Goal: Task Accomplishment & Management: Complete application form

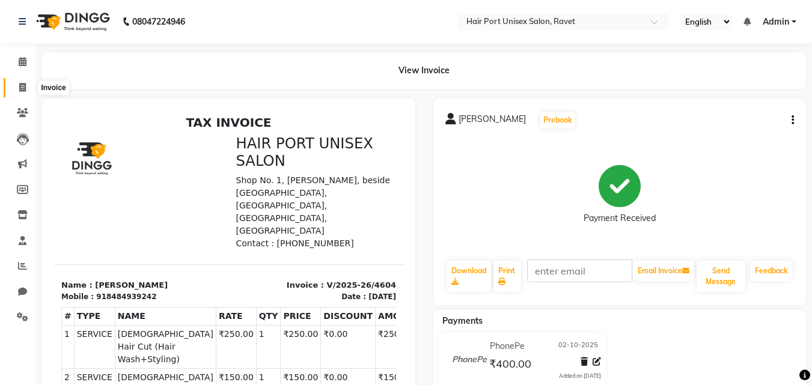
click at [19, 89] on icon at bounding box center [22, 87] width 7 height 9
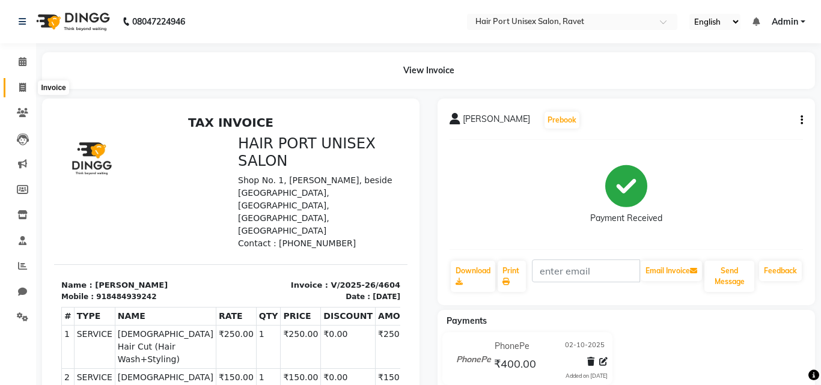
select select "service"
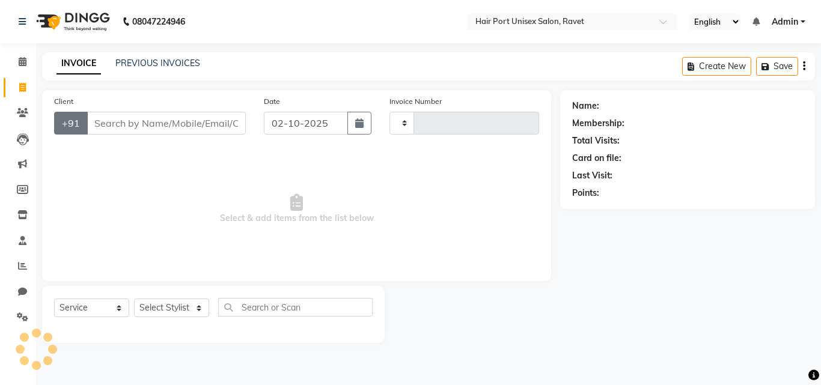
type input "4605"
select select "7015"
click at [120, 127] on input "Client" at bounding box center [166, 123] width 159 height 23
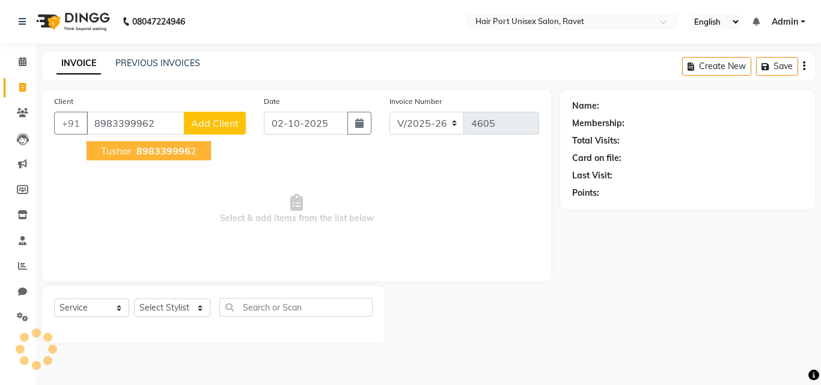
type input "8983399962"
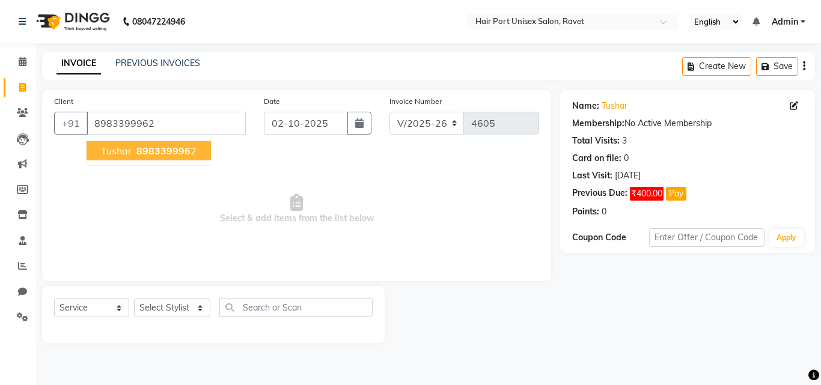
click at [127, 146] on span "Tushar" at bounding box center [116, 151] width 31 height 12
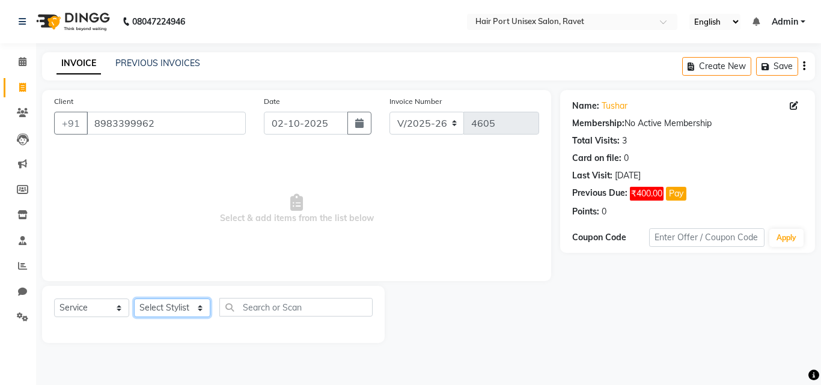
click at [198, 310] on select "Select Stylist [PERSON_NAME] [PERSON_NAME] [PERSON_NAME] [PERSON_NAME] [PERSON_…" at bounding box center [172, 308] width 76 height 19
select select "63965"
click at [134, 299] on select "Select Stylist [PERSON_NAME] [PERSON_NAME] [PERSON_NAME] [PERSON_NAME] [PERSON_…" at bounding box center [172, 308] width 76 height 19
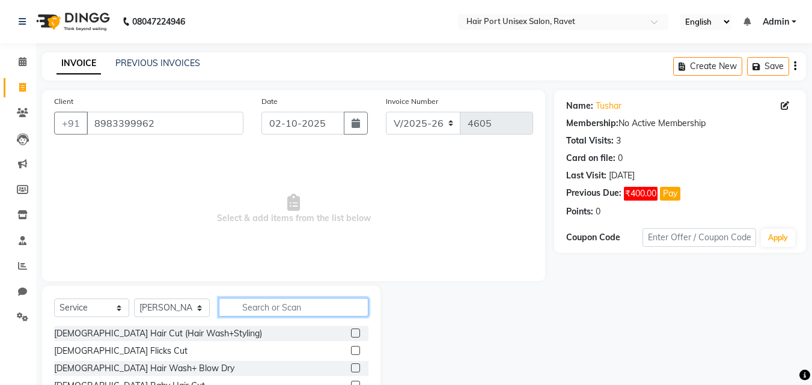
click at [271, 308] on input "text" at bounding box center [294, 307] width 150 height 19
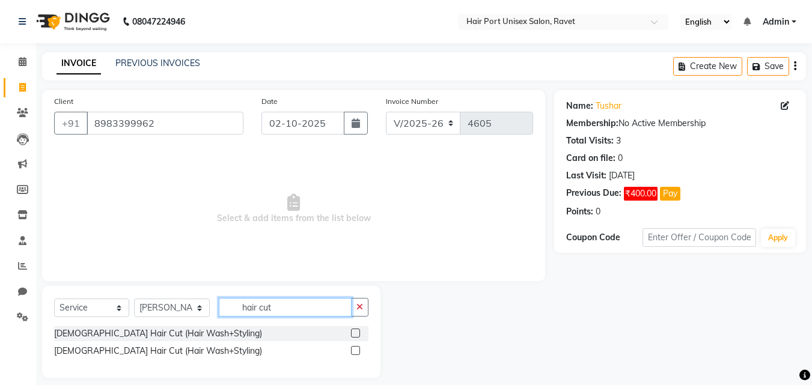
type input "hair cut"
click at [356, 352] on label at bounding box center [355, 350] width 9 height 9
click at [356, 352] on input "checkbox" at bounding box center [355, 351] width 8 height 8
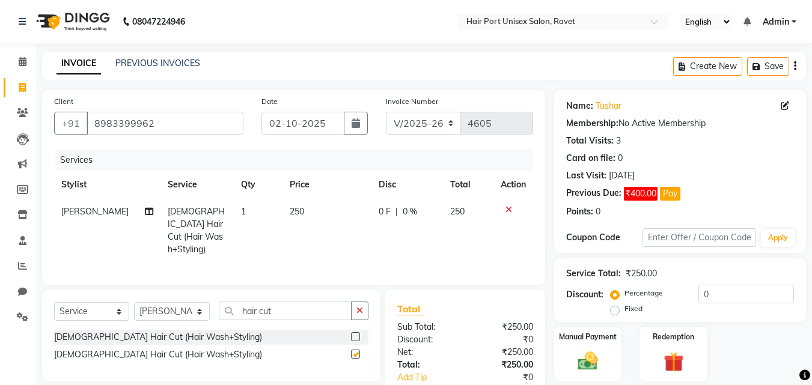
checkbox input "false"
click at [334, 309] on input "hair cut" at bounding box center [285, 311] width 133 height 19
type input "h"
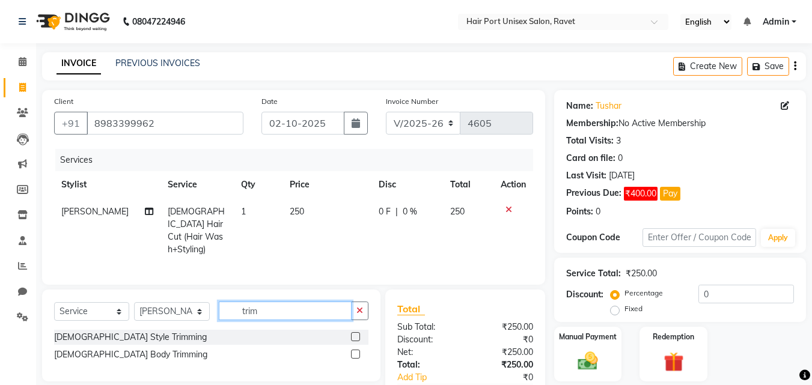
type input "trim"
click at [353, 350] on label at bounding box center [355, 354] width 9 height 9
click at [353, 351] on input "checkbox" at bounding box center [355, 355] width 8 height 8
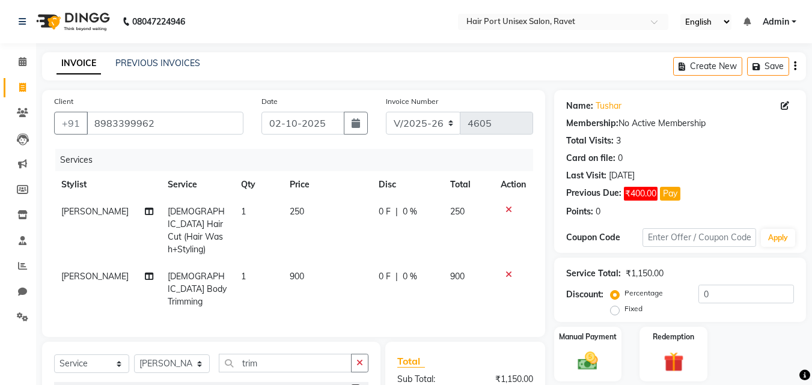
checkbox input "false"
click at [506, 270] on icon at bounding box center [508, 274] width 7 height 8
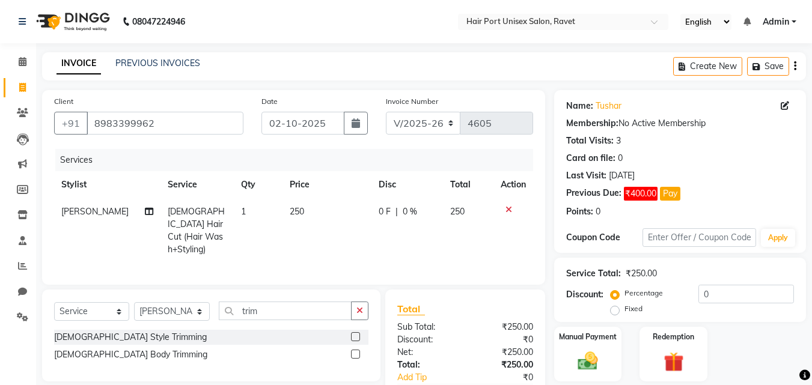
click at [350, 337] on div "[DEMOGRAPHIC_DATA] Style Trimming" at bounding box center [211, 337] width 314 height 15
click at [353, 334] on label at bounding box center [355, 336] width 9 height 9
click at [353, 334] on input "checkbox" at bounding box center [355, 337] width 8 height 8
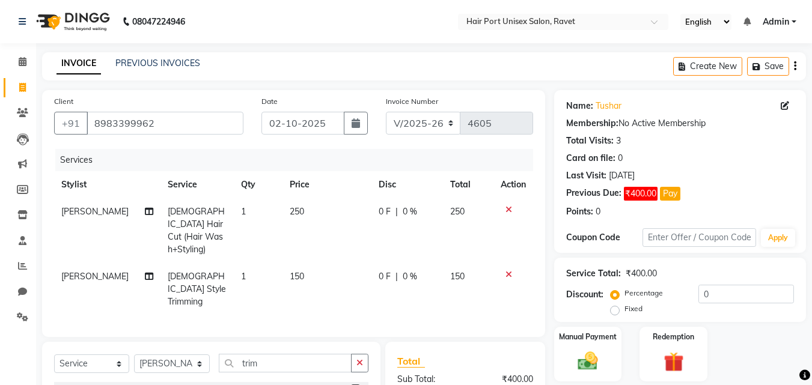
checkbox input "false"
click at [321, 354] on input "trim" at bounding box center [285, 363] width 133 height 19
type input "t"
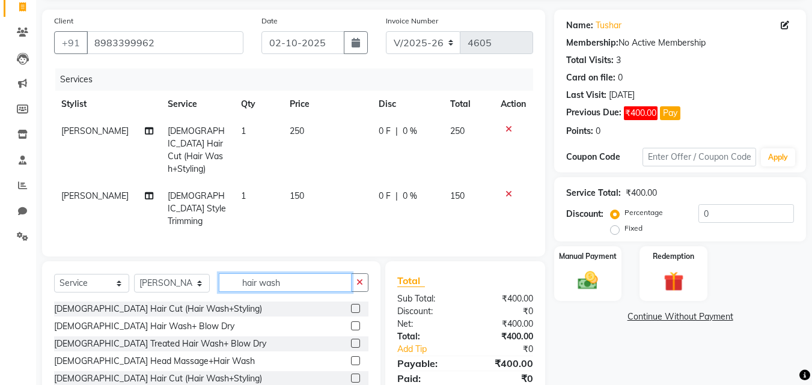
scroll to position [81, 0]
type input "hair wash"
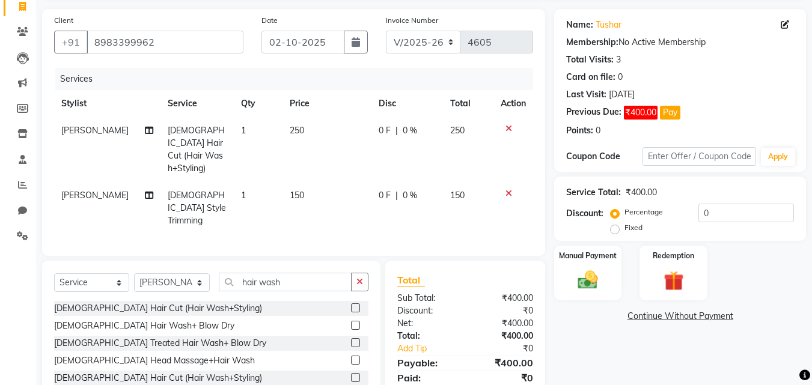
click at [351, 338] on label at bounding box center [355, 342] width 9 height 9
click at [351, 339] on input "checkbox" at bounding box center [355, 343] width 8 height 8
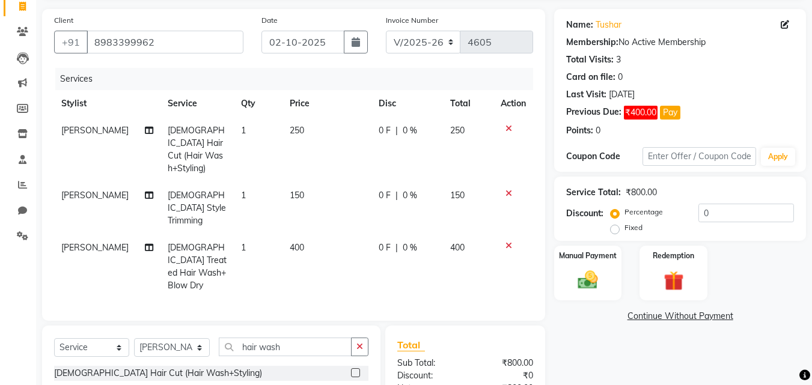
checkbox input "false"
click at [290, 242] on span "400" at bounding box center [297, 247] width 14 height 11
select select "63965"
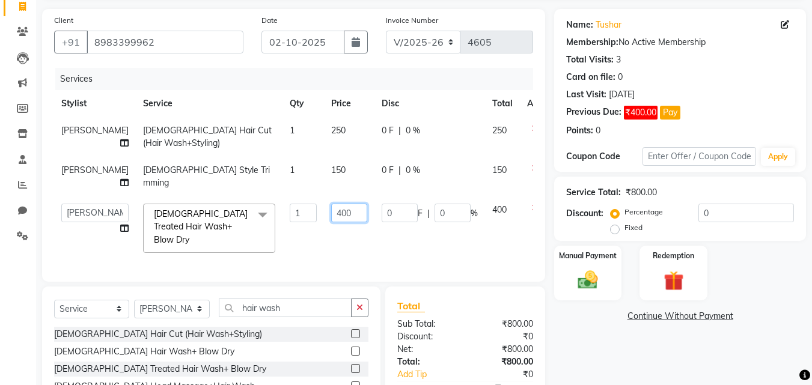
click at [331, 216] on input "400" at bounding box center [349, 213] width 36 height 19
type input "300"
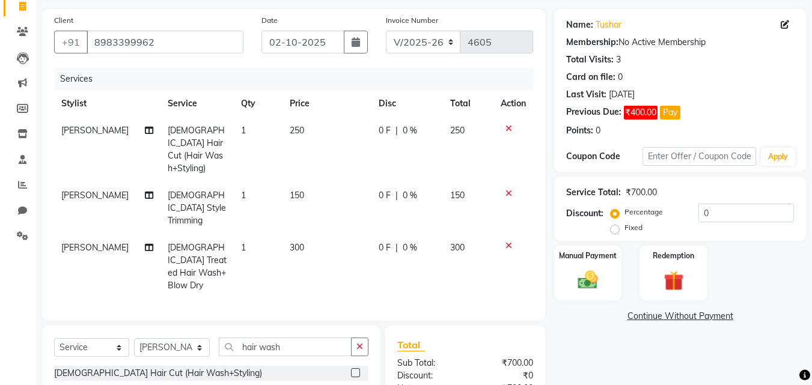
click at [504, 207] on tbody "[PERSON_NAME] [DEMOGRAPHIC_DATA] Hair Cut (Hair Wash+Styling) 1 250 0 F | 0 % 2…" at bounding box center [293, 208] width 479 height 182
click at [351, 384] on label at bounding box center [355, 390] width 9 height 9
click at [351, 384] on input "checkbox" at bounding box center [355, 391] width 8 height 8
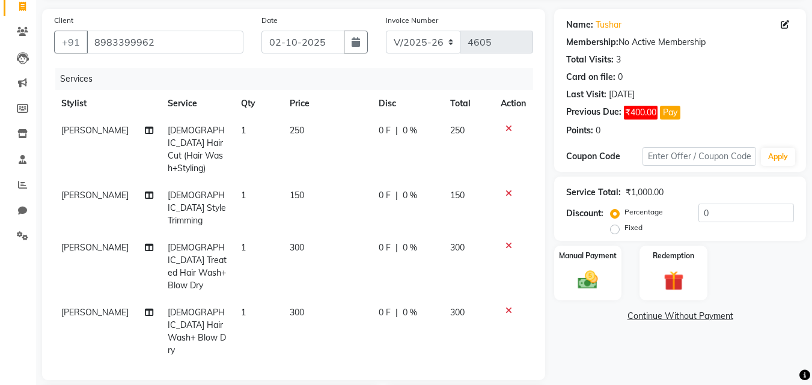
checkbox input "false"
click at [508, 242] on icon at bounding box center [508, 246] width 7 height 8
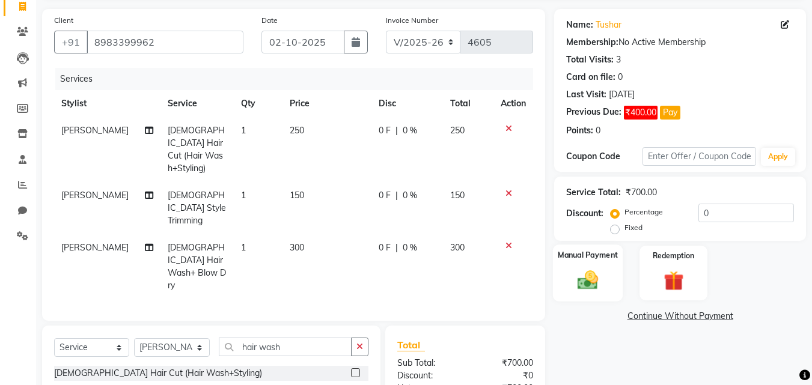
click at [592, 264] on div "Manual Payment" at bounding box center [588, 273] width 70 height 57
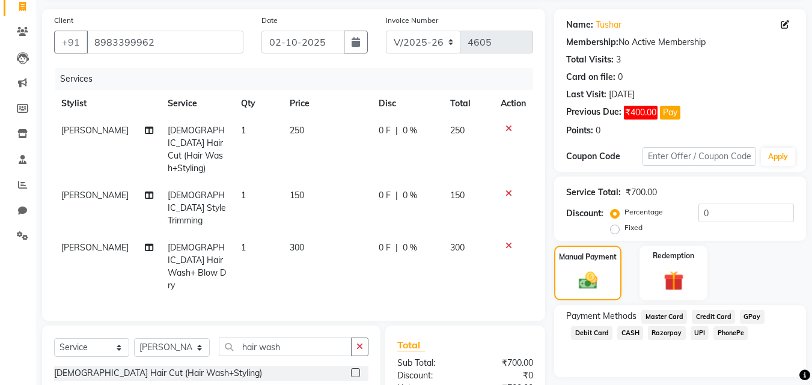
click at [732, 332] on span "PhonePe" at bounding box center [730, 333] width 34 height 14
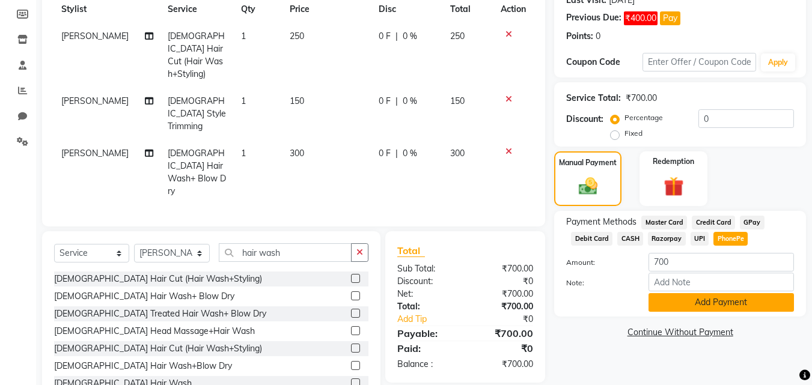
click at [732, 298] on button "Add Payment" at bounding box center [720, 302] width 145 height 19
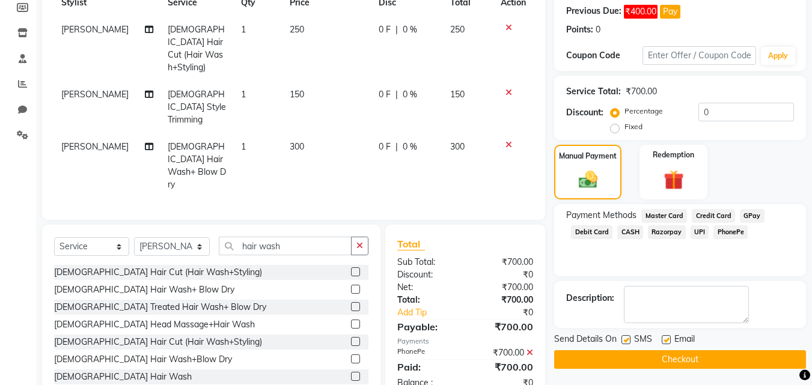
scroll to position [184, 0]
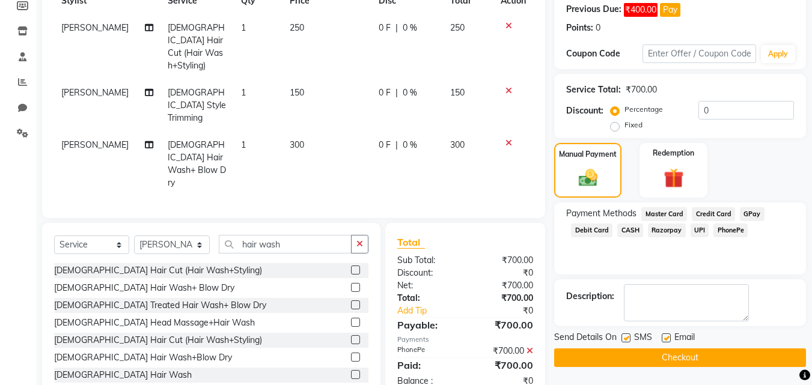
click at [710, 350] on button "Checkout" at bounding box center [680, 357] width 252 height 19
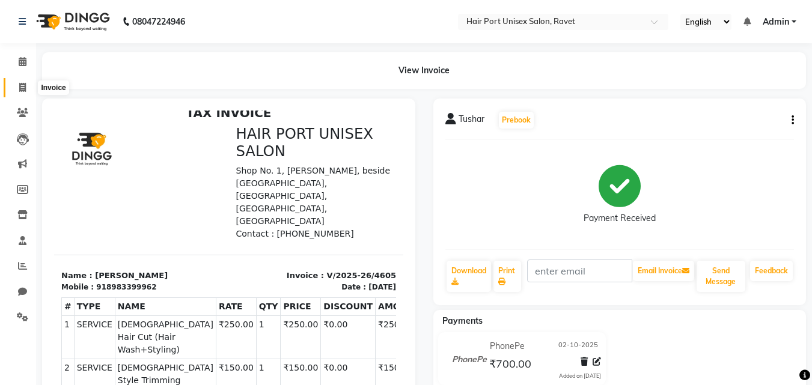
click at [22, 89] on icon at bounding box center [22, 87] width 7 height 9
select select "service"
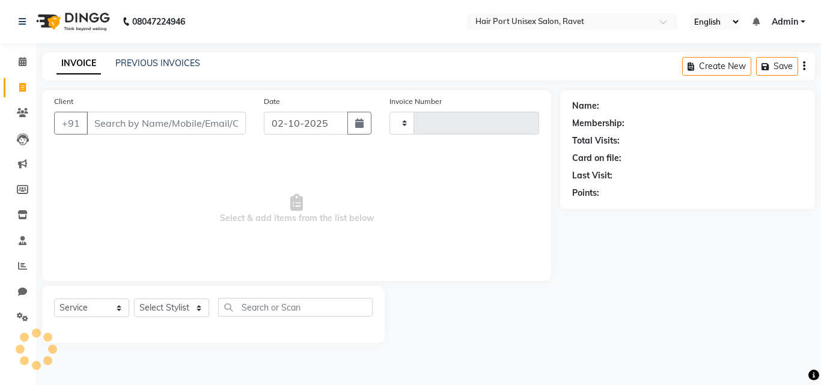
type input "4606"
select select "7015"
click at [132, 120] on input "Client" at bounding box center [166, 123] width 159 height 23
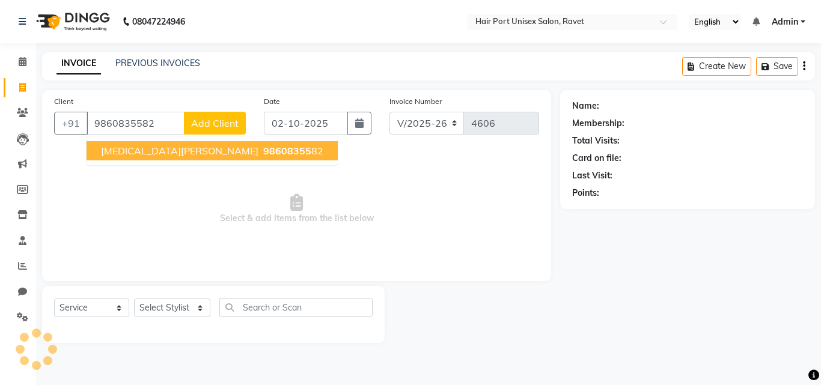
type input "9860835582"
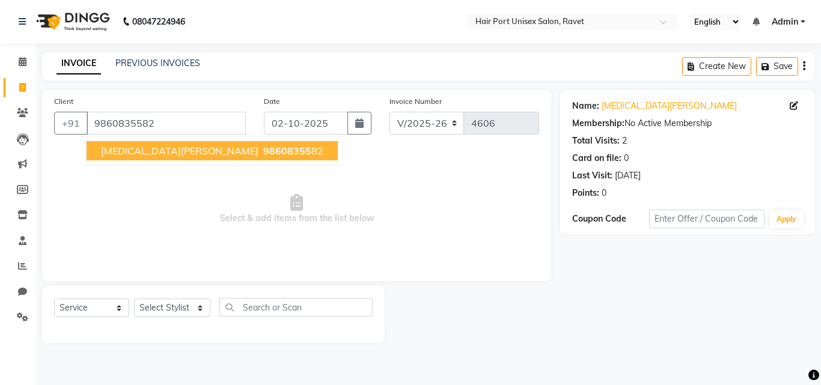
click at [136, 153] on span "[MEDICAL_DATA][PERSON_NAME]" at bounding box center [179, 151] width 157 height 12
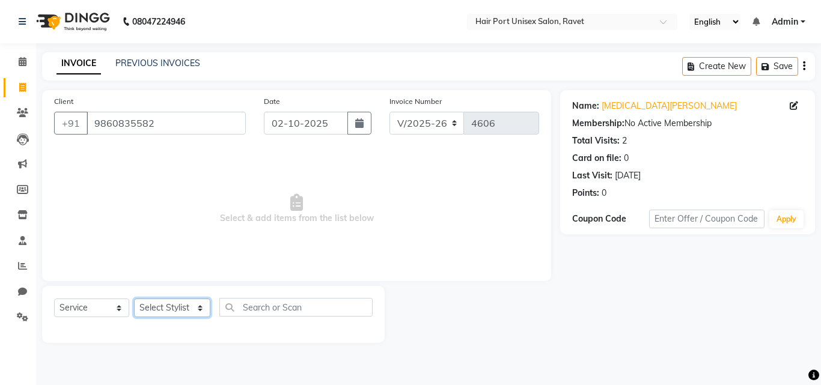
click at [191, 303] on select "Select Stylist [PERSON_NAME] [PERSON_NAME] [PERSON_NAME] [PERSON_NAME] [PERSON_…" at bounding box center [172, 308] width 76 height 19
select select "65581"
click at [134, 299] on select "Select Stylist [PERSON_NAME] [PERSON_NAME] [PERSON_NAME] [PERSON_NAME] [PERSON_…" at bounding box center [172, 308] width 76 height 19
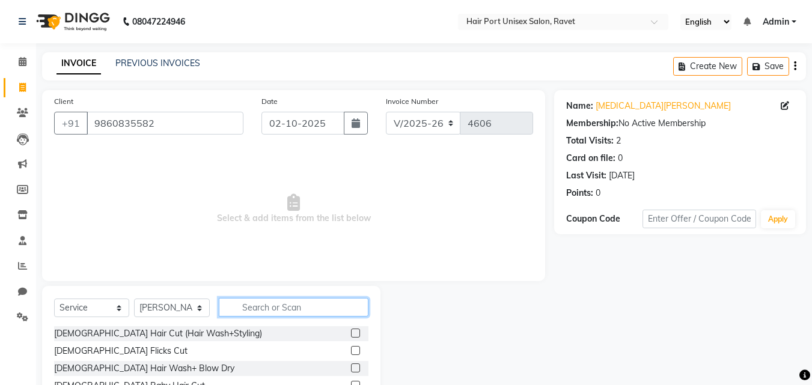
click at [261, 308] on input "text" at bounding box center [294, 307] width 150 height 19
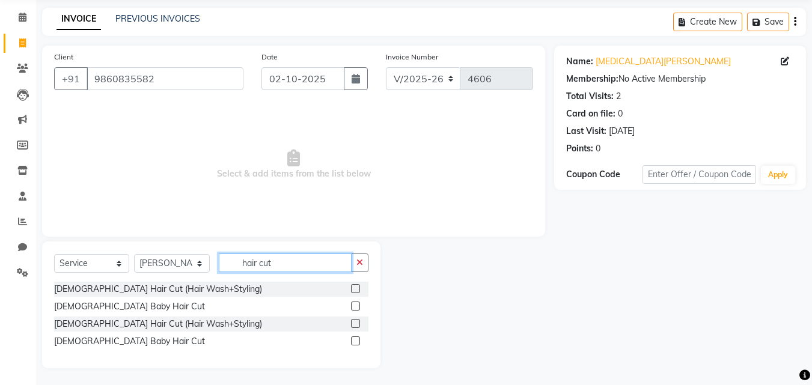
scroll to position [46, 0]
type input "hair cut"
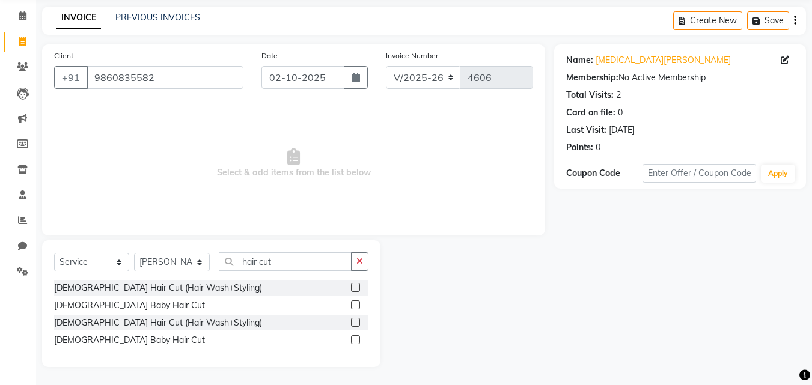
click at [354, 285] on label at bounding box center [355, 287] width 9 height 9
click at [354, 285] on input "checkbox" at bounding box center [355, 288] width 8 height 8
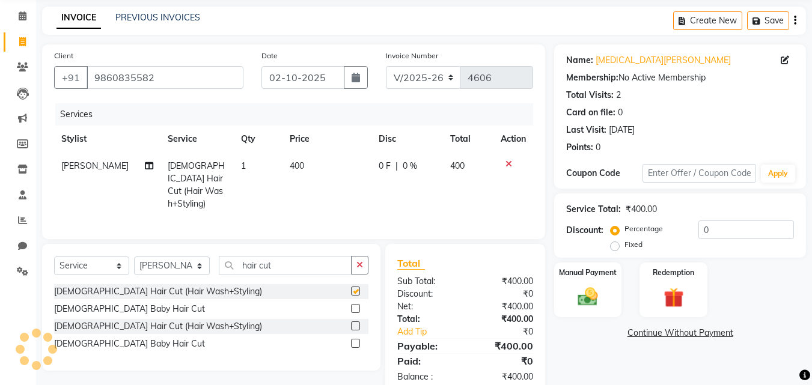
checkbox input "false"
click at [585, 276] on label "Manual Payment" at bounding box center [588, 271] width 60 height 11
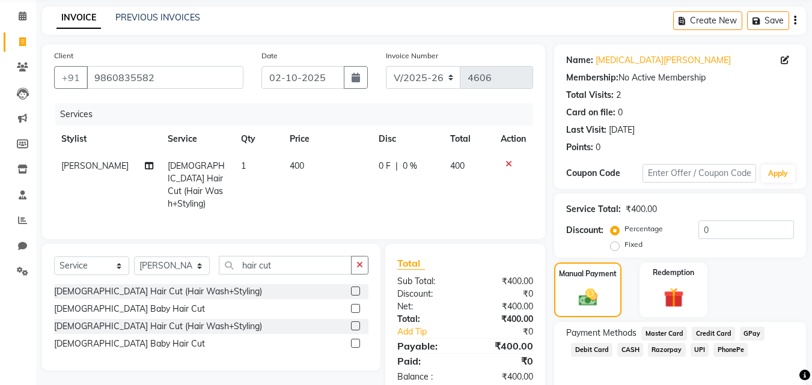
click at [720, 346] on span "PhonePe" at bounding box center [730, 350] width 34 height 14
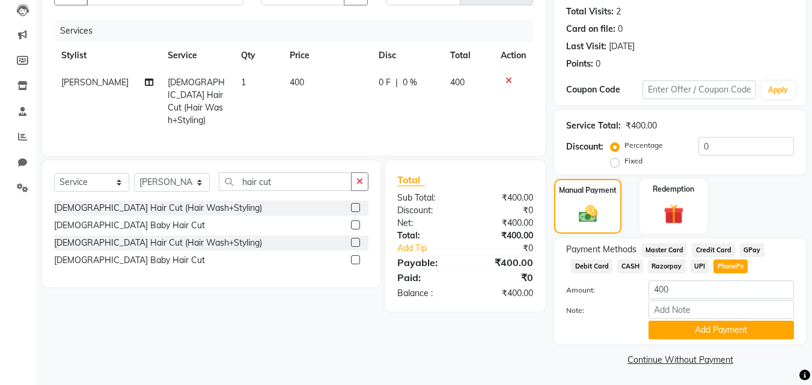
scroll to position [131, 0]
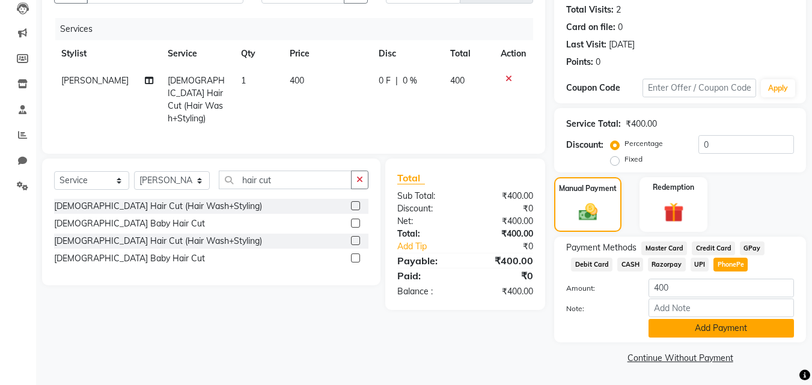
click at [720, 327] on button "Add Payment" at bounding box center [720, 328] width 145 height 19
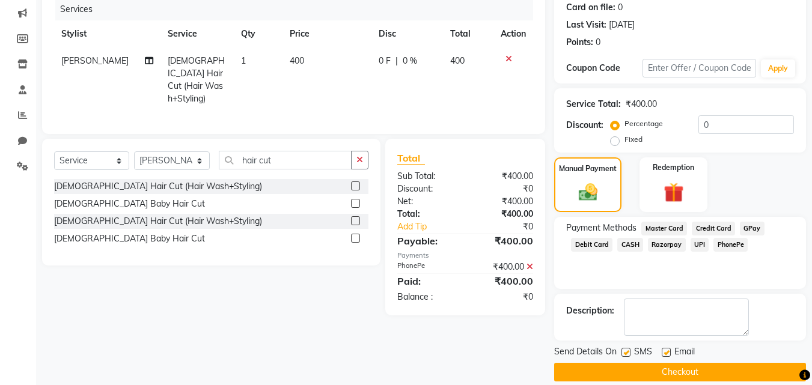
scroll to position [165, 0]
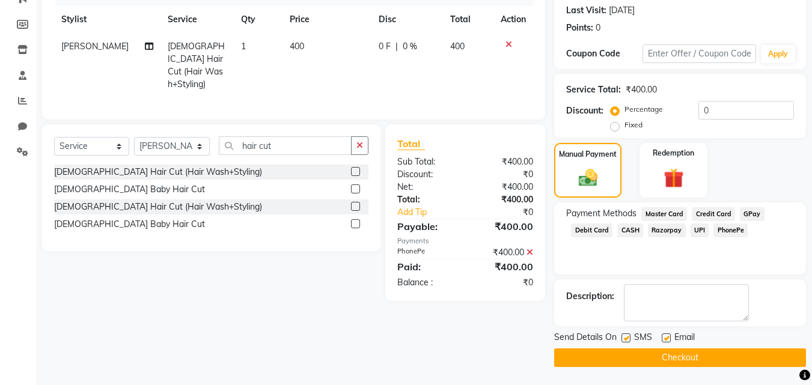
click at [713, 357] on button "Checkout" at bounding box center [680, 357] width 252 height 19
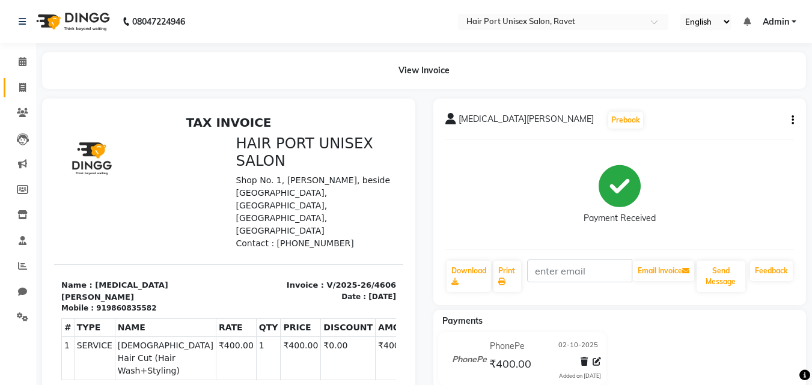
click at [20, 78] on link "Invoice" at bounding box center [18, 88] width 29 height 20
select select "service"
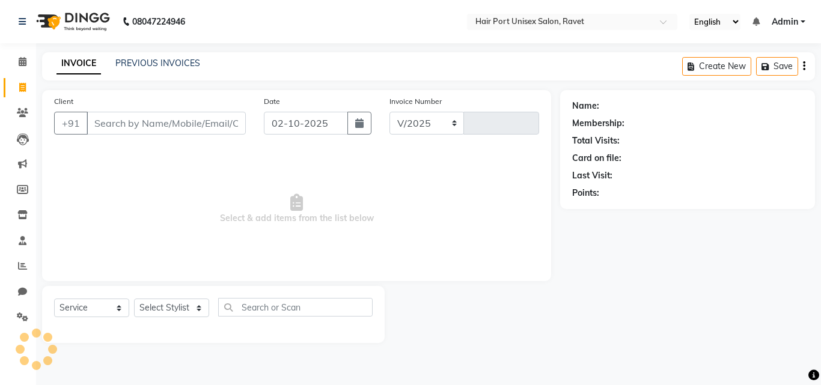
select select "7015"
type input "4607"
click at [121, 121] on input "Client" at bounding box center [166, 123] width 159 height 23
type input "h"
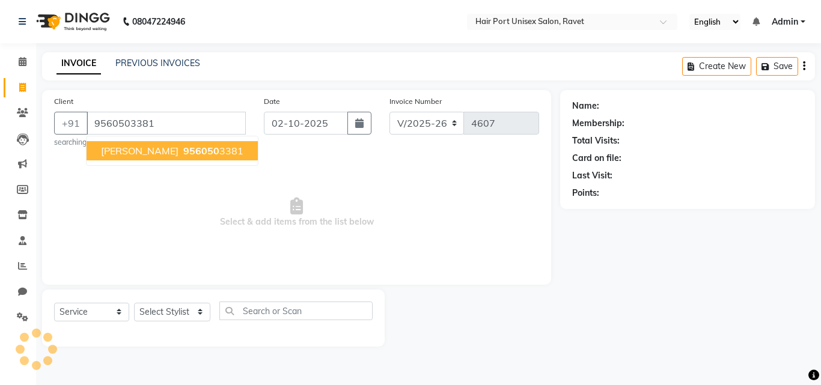
type input "9560503381"
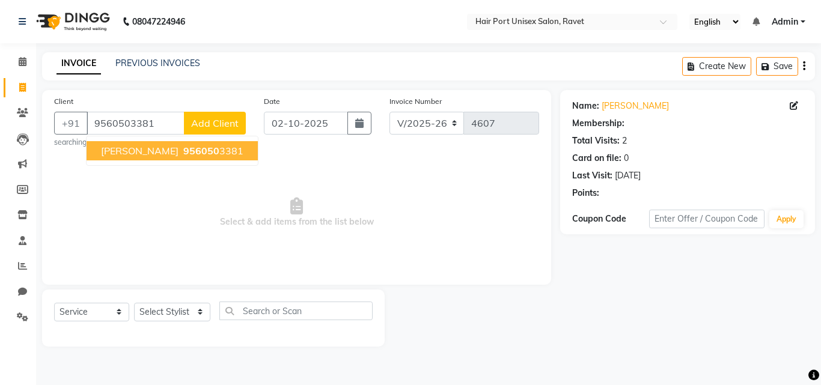
select select "1: Object"
click at [138, 148] on span "[PERSON_NAME]" at bounding box center [139, 151] width 77 height 12
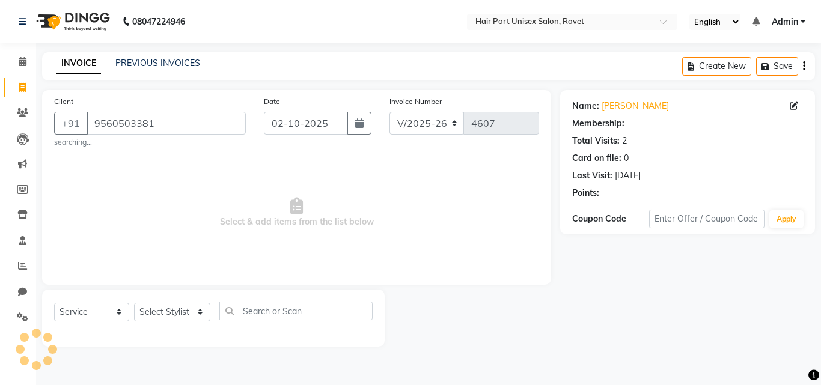
select select "1: Object"
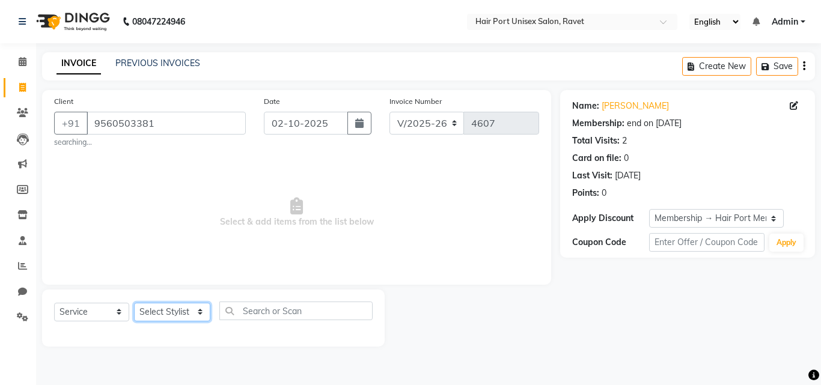
click at [199, 314] on select "Select Stylist [PERSON_NAME] [PERSON_NAME] [PERSON_NAME] [PERSON_NAME] [PERSON_…" at bounding box center [172, 312] width 76 height 19
select select "58688"
click at [134, 303] on select "Select Stylist [PERSON_NAME] [PERSON_NAME] [PERSON_NAME] [PERSON_NAME] [PERSON_…" at bounding box center [172, 312] width 76 height 19
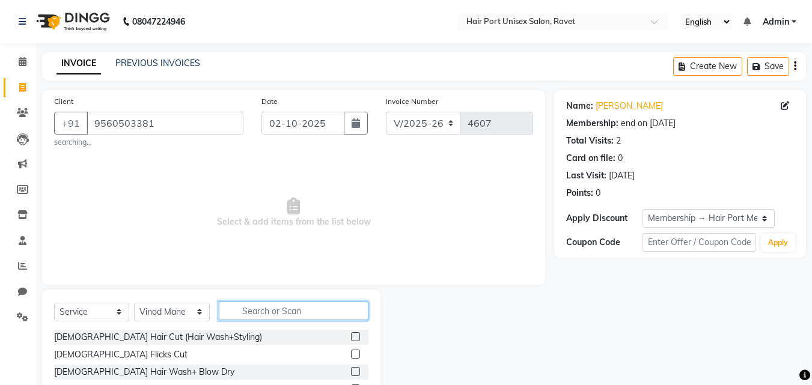
click at [236, 305] on input "text" at bounding box center [294, 311] width 150 height 19
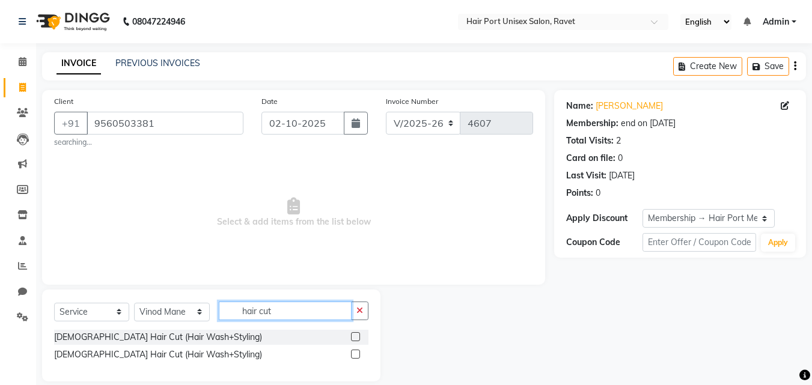
drag, startPoint x: 241, startPoint y: 306, endPoint x: 263, endPoint y: 314, distance: 23.6
click at [263, 314] on input "hair cut" at bounding box center [285, 311] width 133 height 19
type input "hair cut"
click at [356, 354] on label at bounding box center [355, 354] width 9 height 9
click at [356, 354] on input "checkbox" at bounding box center [355, 355] width 8 height 8
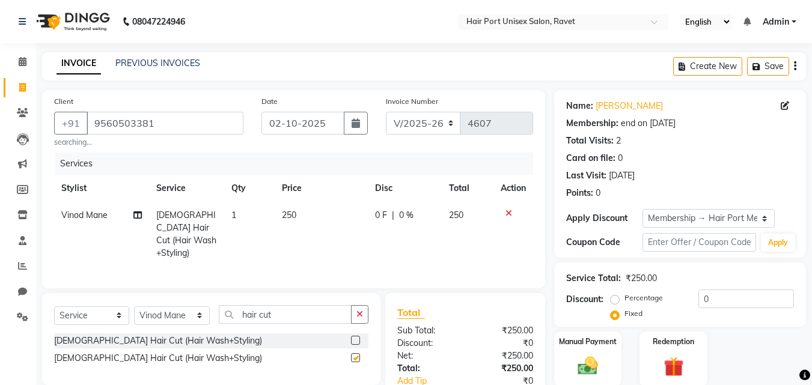
checkbox input "false"
click at [352, 316] on button "button" at bounding box center [359, 314] width 17 height 19
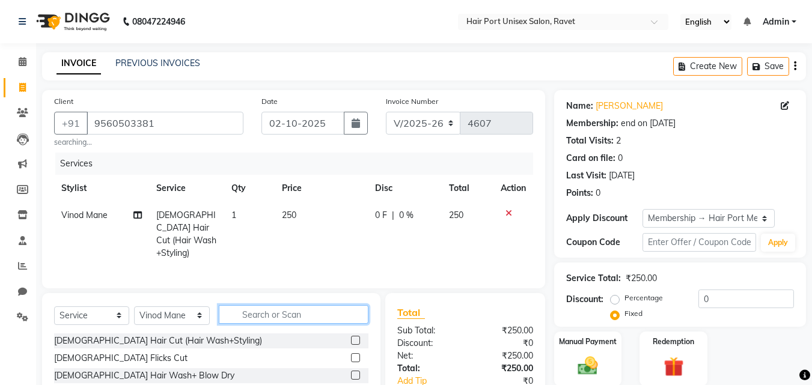
click at [318, 312] on input "text" at bounding box center [294, 314] width 150 height 19
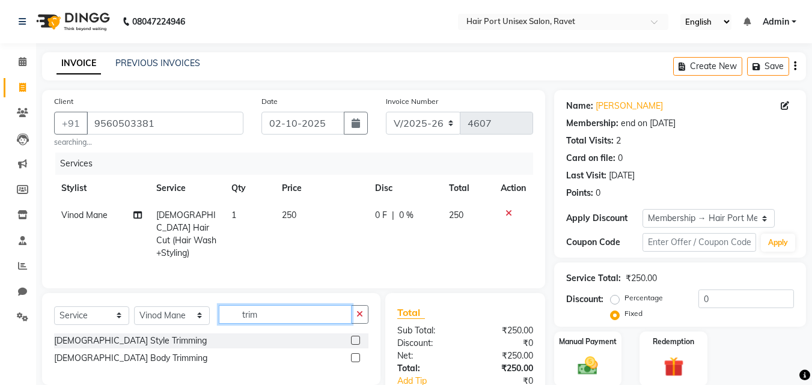
type input "trim"
click at [357, 338] on label at bounding box center [355, 340] width 9 height 9
click at [357, 338] on input "checkbox" at bounding box center [355, 341] width 8 height 8
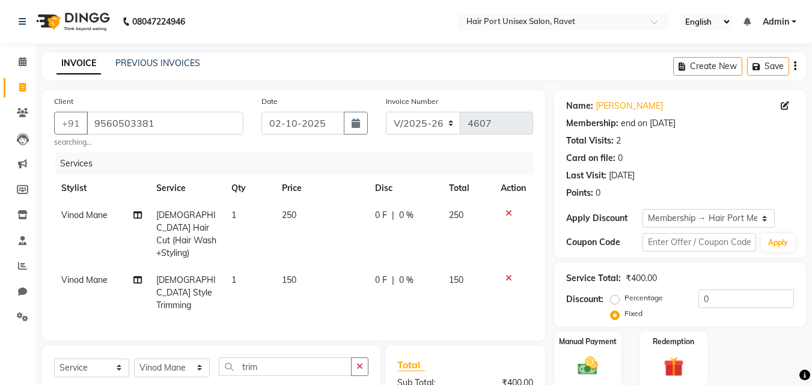
checkbox input "false"
click at [387, 274] on div "0 F | 0 %" at bounding box center [404, 280] width 59 height 13
select select "58688"
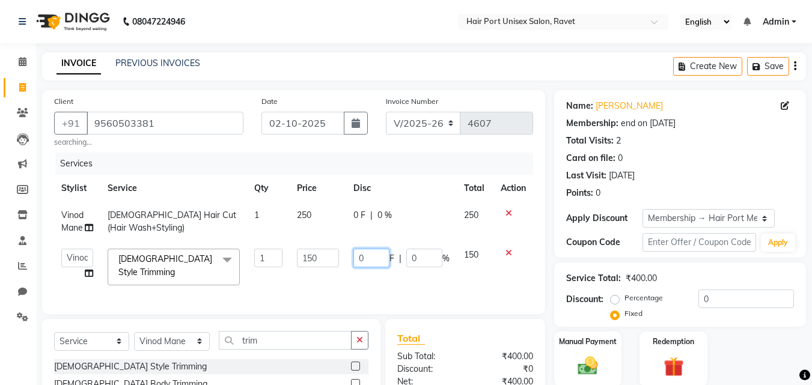
click at [377, 258] on input "0" at bounding box center [371, 258] width 36 height 19
type input "10"
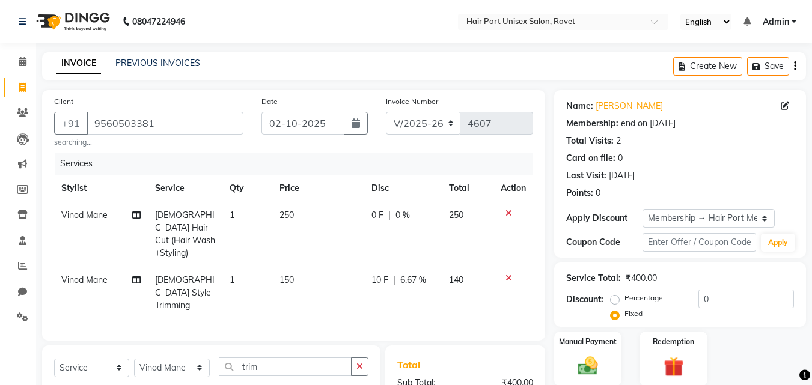
click at [364, 216] on td "0 F | 0 %" at bounding box center [402, 234] width 77 height 65
select select "58688"
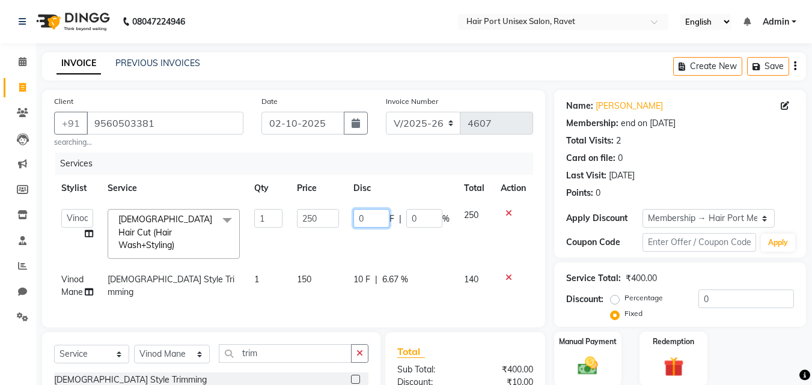
click at [364, 216] on input "0" at bounding box center [371, 218] width 36 height 19
type input "20"
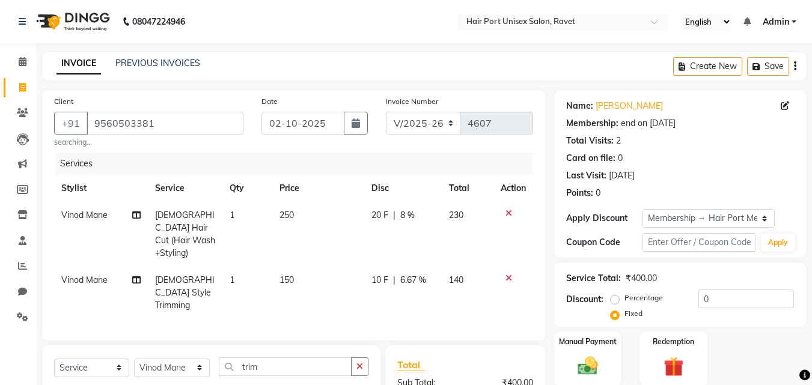
click at [433, 195] on th "Disc" at bounding box center [402, 188] width 77 height 27
click at [306, 357] on input "trim" at bounding box center [285, 366] width 133 height 19
type input "t"
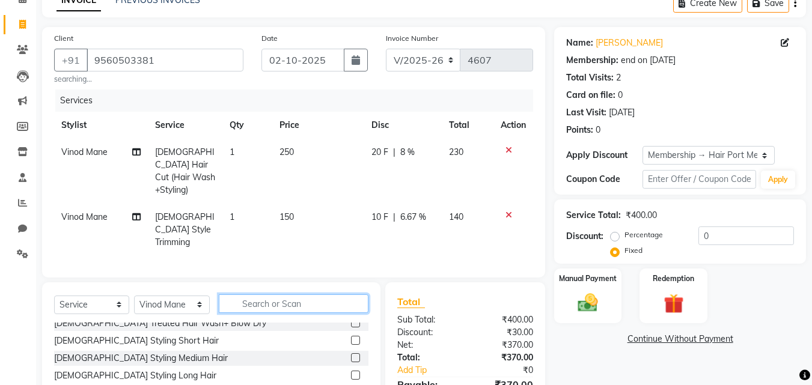
scroll to position [98, 0]
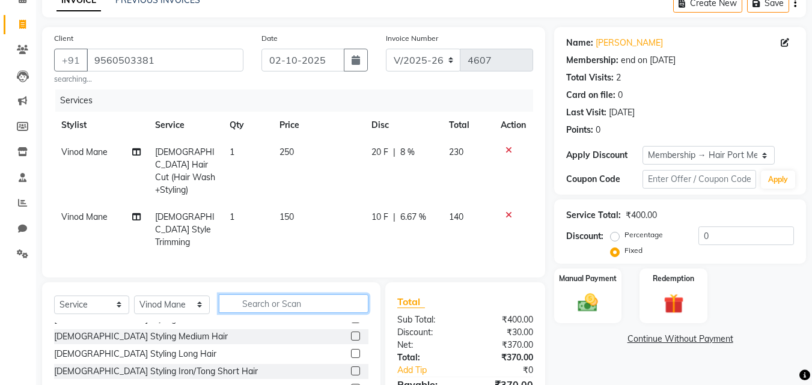
click at [311, 294] on input "text" at bounding box center [294, 303] width 150 height 19
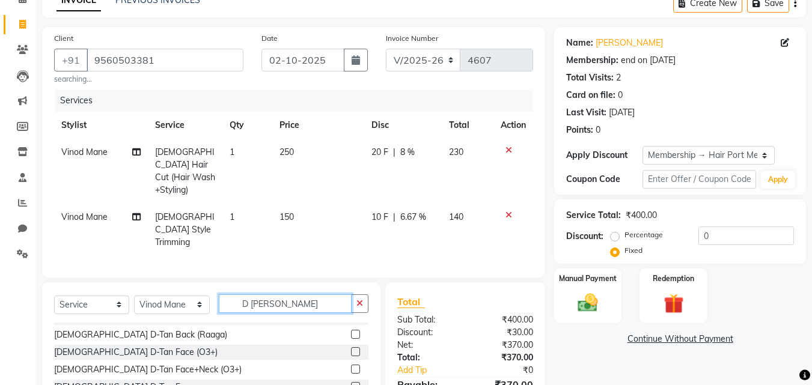
scroll to position [118, 0]
type input "D [PERSON_NAME]"
click at [351, 363] on label at bounding box center [355, 367] width 9 height 9
click at [351, 365] on input "checkbox" at bounding box center [355, 369] width 8 height 8
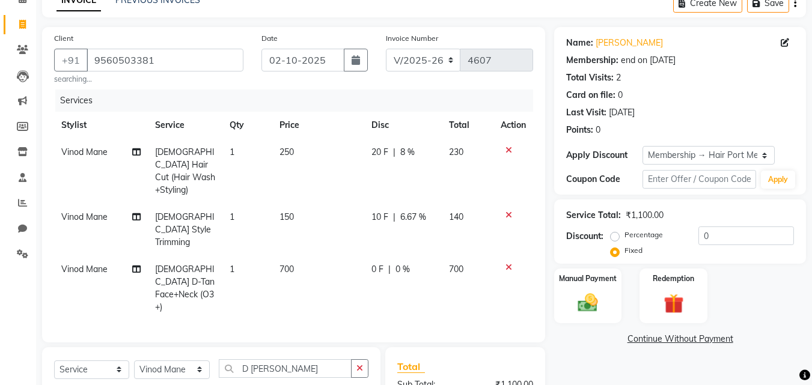
checkbox input "false"
click at [381, 263] on span "0 F" at bounding box center [377, 269] width 12 height 13
select select "58688"
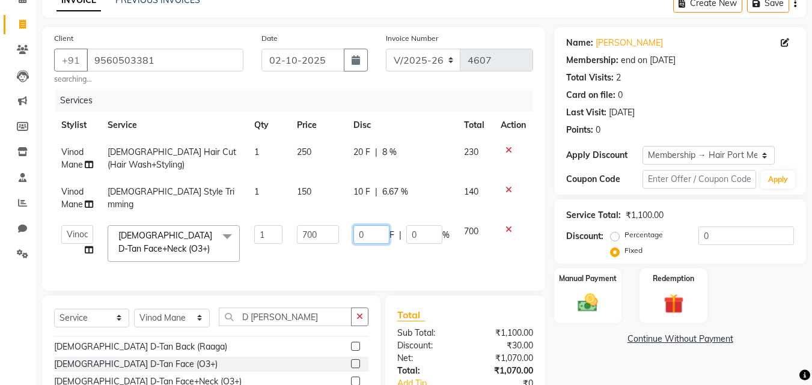
click at [381, 239] on input "0" at bounding box center [371, 234] width 36 height 19
type input "200"
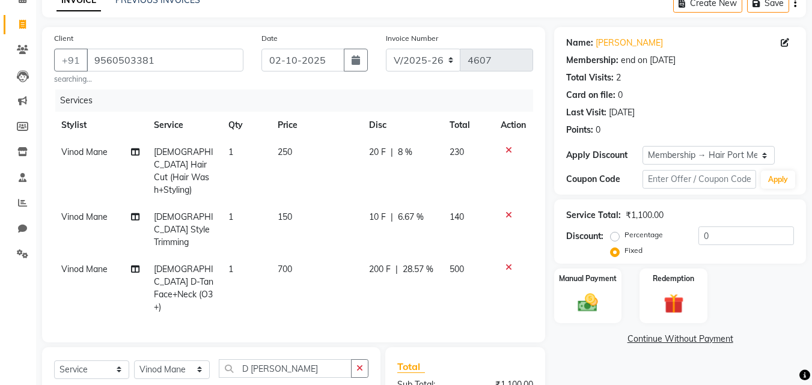
click at [460, 204] on td "140" at bounding box center [468, 230] width 52 height 52
select select "58688"
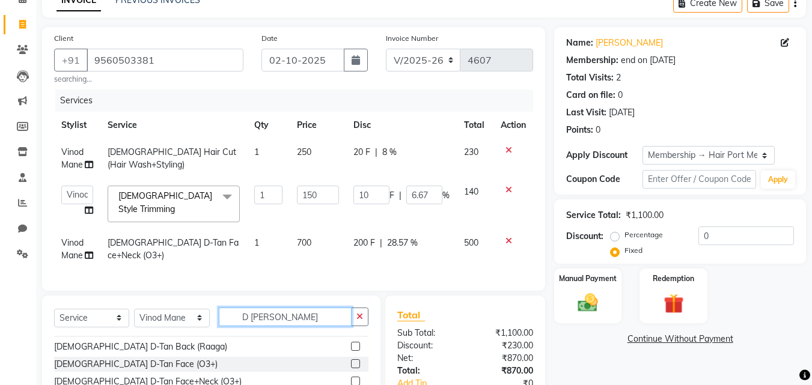
click at [287, 326] on input "D [PERSON_NAME]" at bounding box center [285, 317] width 133 height 19
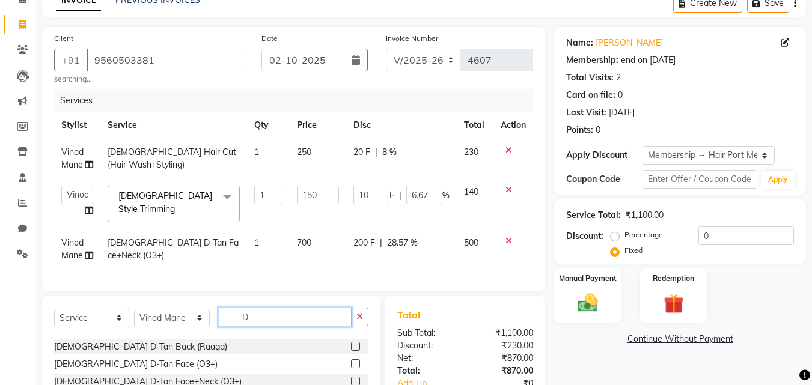
type input "D"
click at [286, 320] on input "text" at bounding box center [294, 317] width 150 height 19
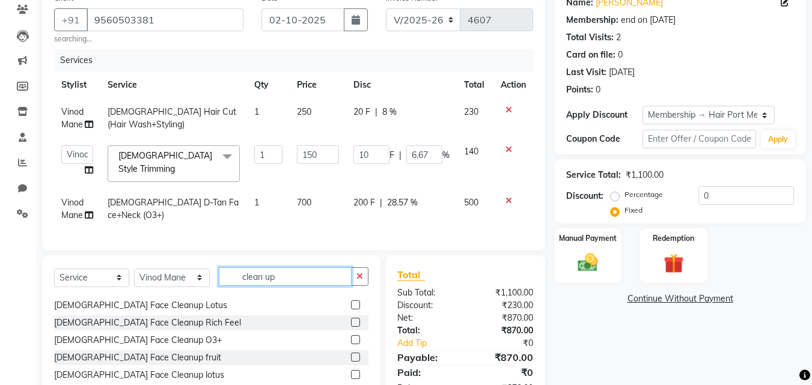
scroll to position [17, 0]
type input "clean up"
click at [351, 342] on label at bounding box center [355, 337] width 9 height 9
click at [351, 342] on input "checkbox" at bounding box center [355, 339] width 8 height 8
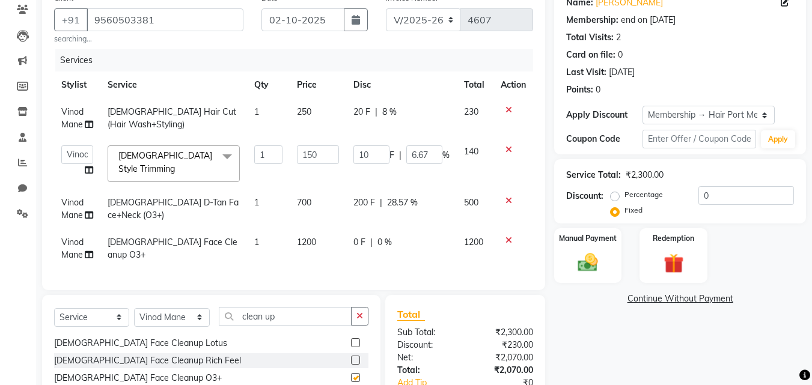
checkbox input "false"
click at [363, 237] on span "0 F" at bounding box center [359, 242] width 12 height 13
select select "58688"
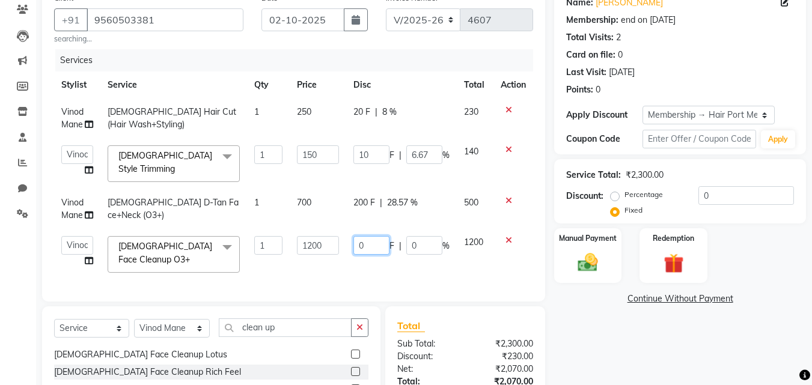
click at [363, 237] on input "0" at bounding box center [371, 245] width 36 height 19
type input "200"
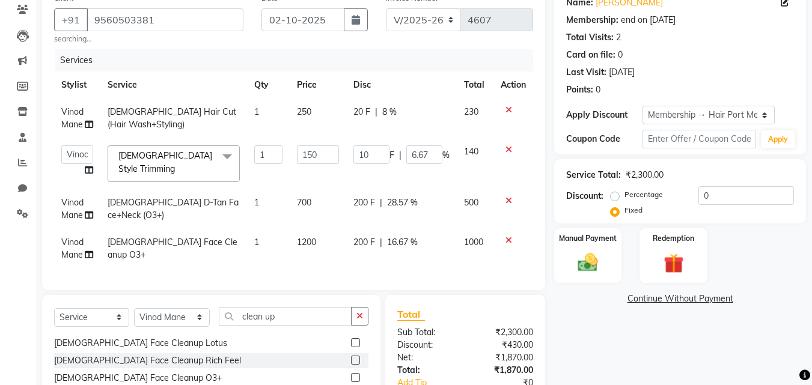
click at [412, 213] on td "200 F | 28.57 %" at bounding box center [401, 209] width 111 height 40
select select "58688"
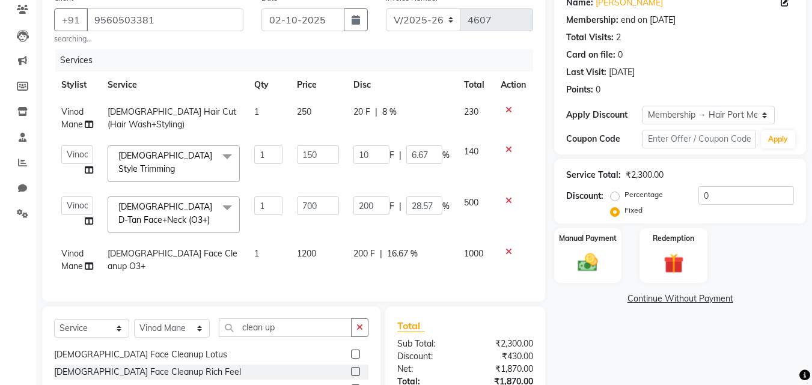
scroll to position [102, 0]
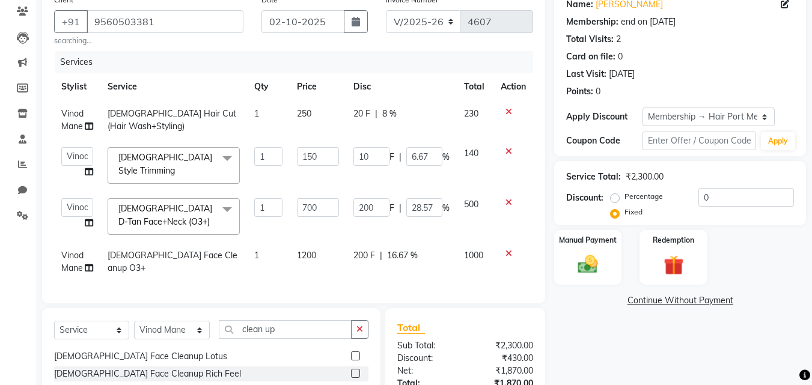
click at [511, 249] on icon at bounding box center [508, 253] width 7 height 8
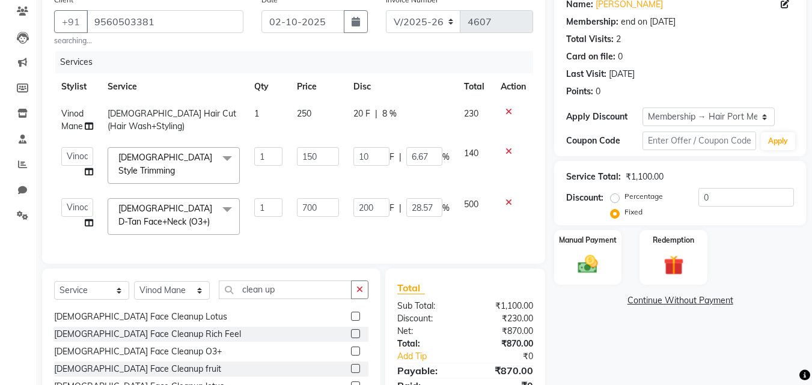
click at [509, 198] on icon at bounding box center [508, 202] width 7 height 8
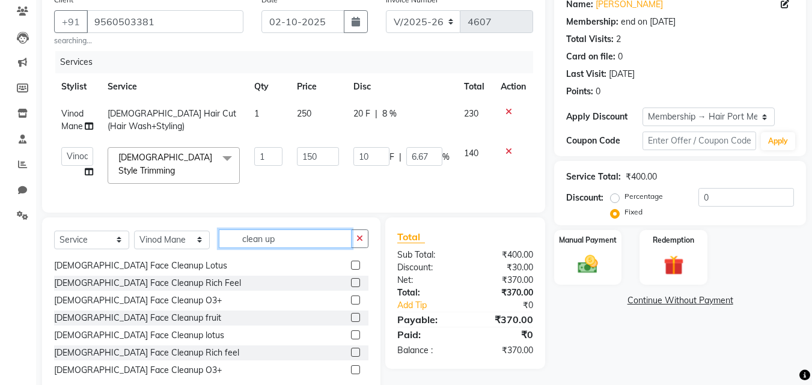
click at [331, 248] on input "clean up" at bounding box center [285, 238] width 133 height 19
type input "c"
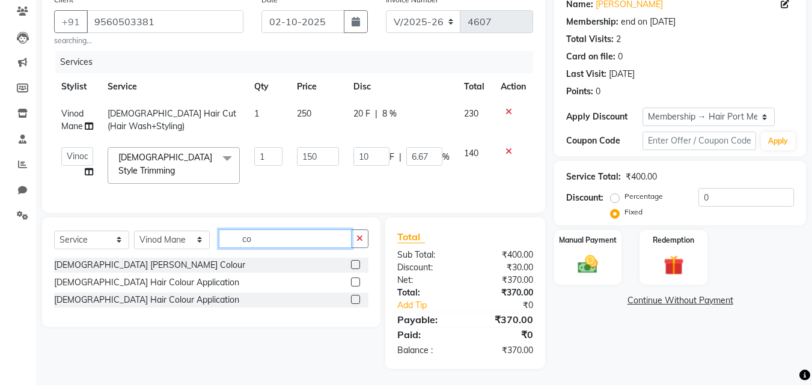
type input "c"
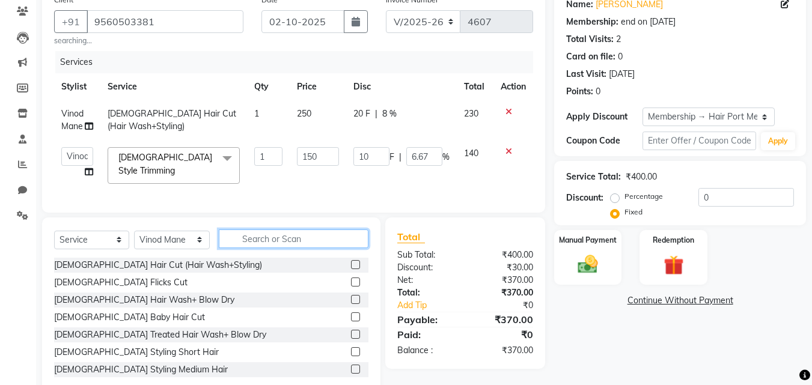
click at [320, 243] on input "text" at bounding box center [294, 238] width 150 height 19
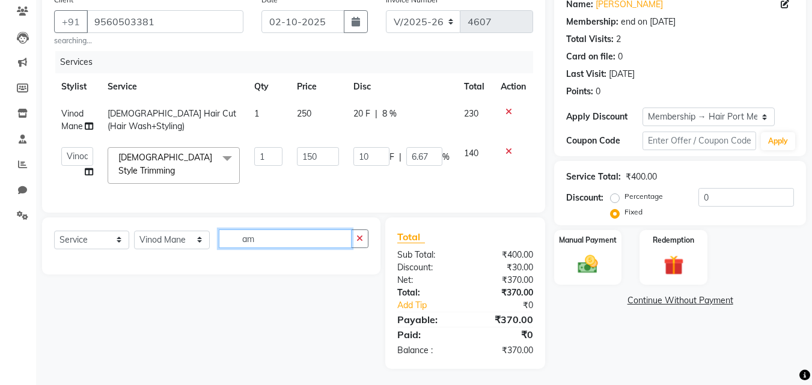
type input "a"
type input "Ammo"
click at [363, 243] on icon "button" at bounding box center [359, 238] width 7 height 8
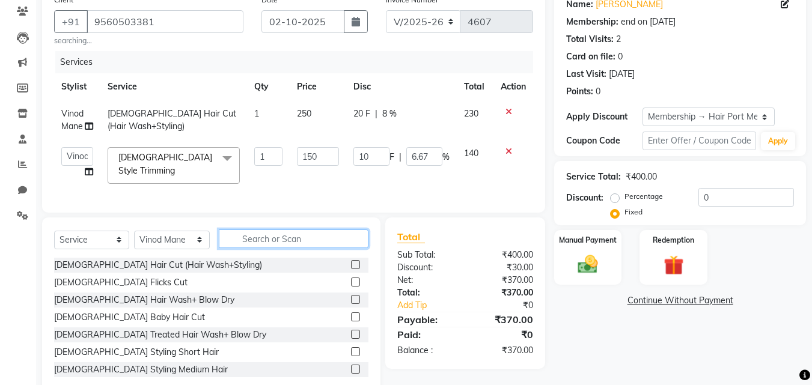
type input "a"
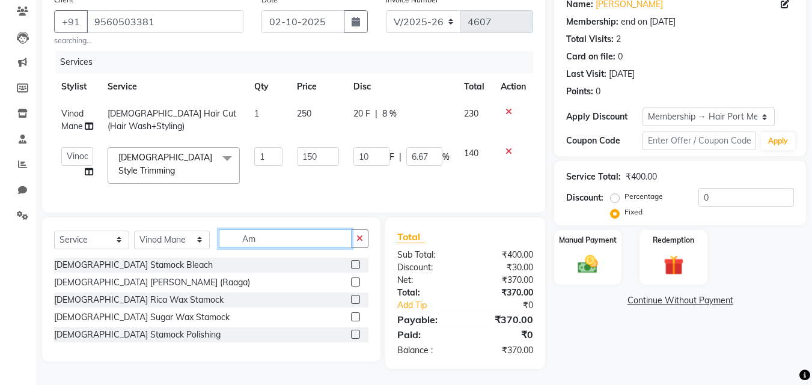
type input "A"
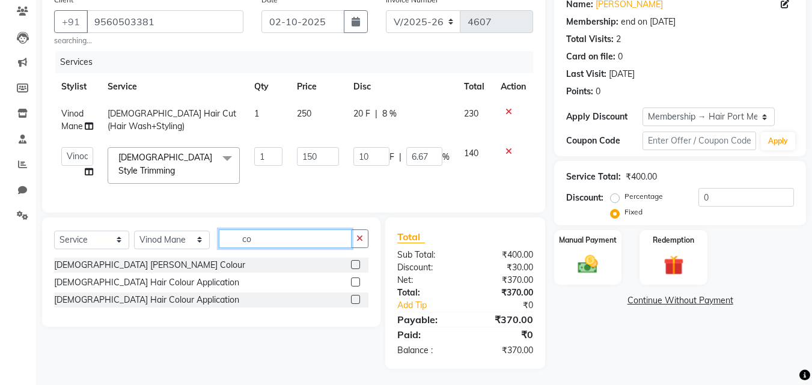
type input "c"
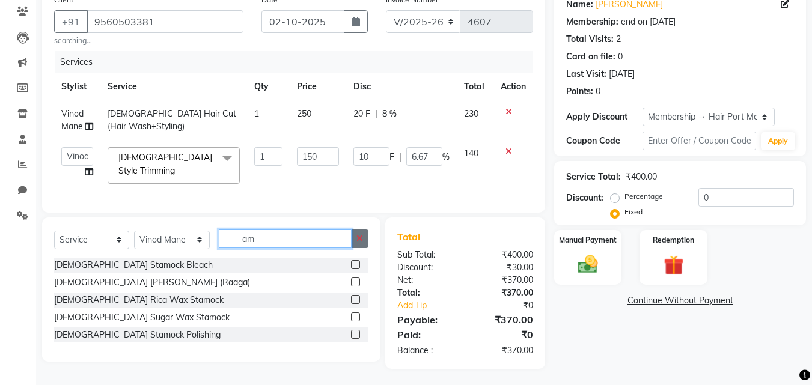
type input "am"
click at [361, 243] on icon "button" at bounding box center [359, 238] width 7 height 8
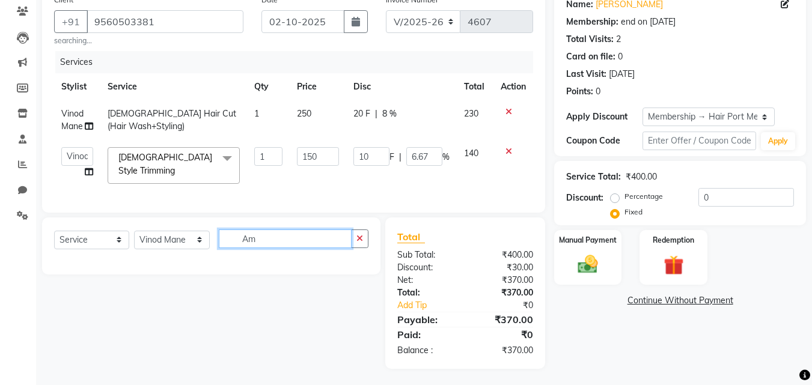
type input "A"
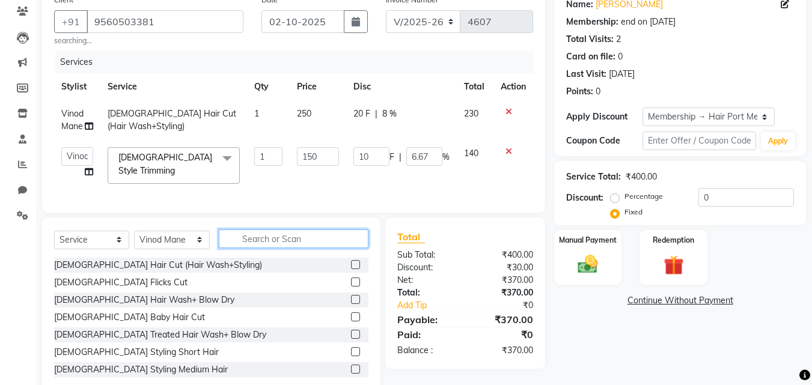
click at [326, 242] on input "text" at bounding box center [294, 238] width 150 height 19
type input "a"
click at [309, 238] on input "text" at bounding box center [294, 238] width 150 height 19
type input "a"
click at [302, 239] on input "a" at bounding box center [285, 238] width 133 height 19
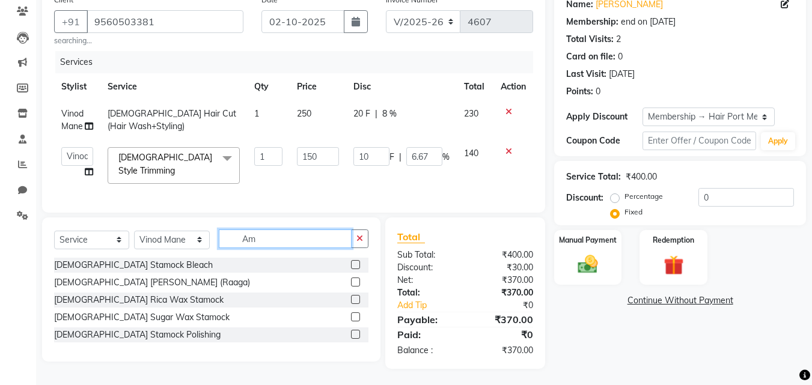
type input "A"
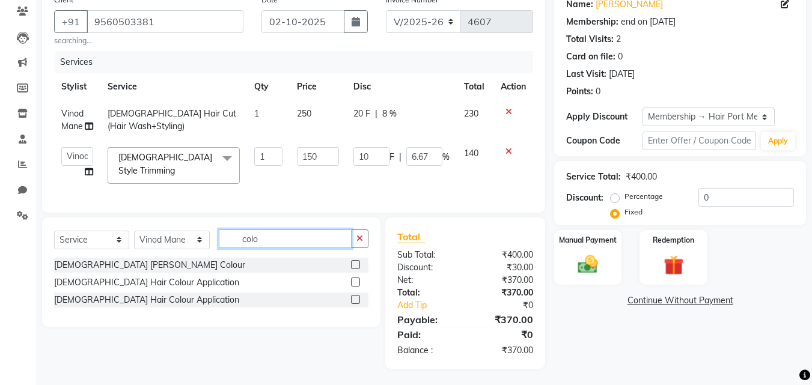
type input "colo"
click at [351, 284] on label at bounding box center [355, 282] width 9 height 9
click at [351, 284] on input "checkbox" at bounding box center [355, 283] width 8 height 8
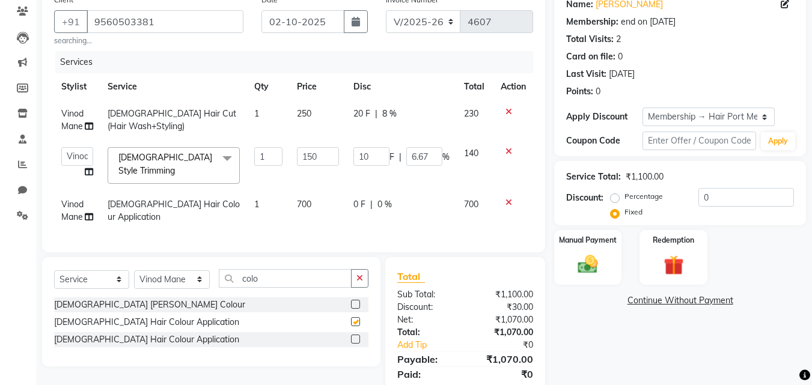
checkbox input "false"
click at [311, 288] on input "colo" at bounding box center [285, 278] width 133 height 19
type input "c"
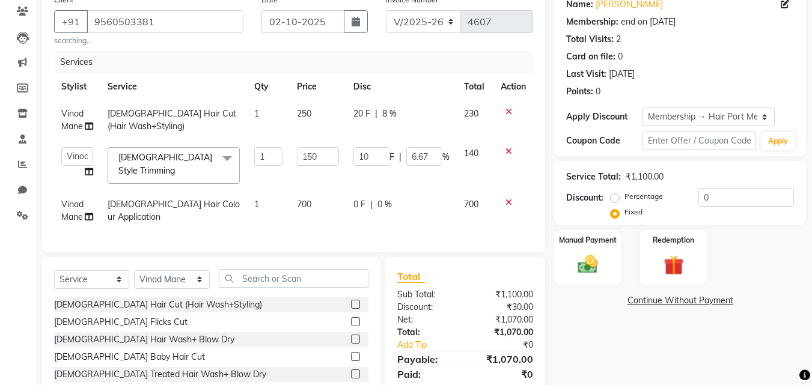
click at [509, 198] on icon at bounding box center [508, 202] width 7 height 8
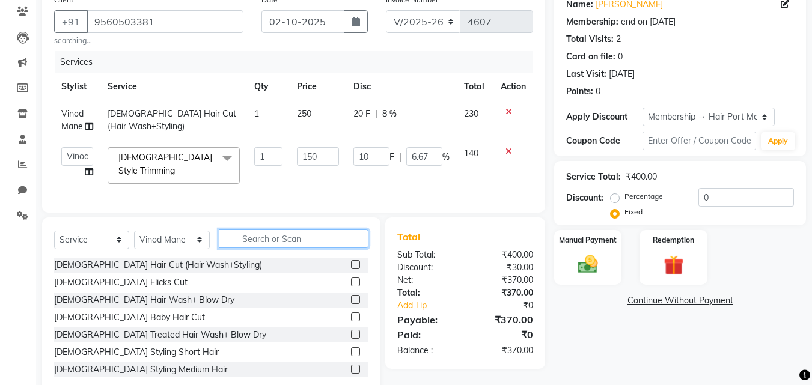
click at [238, 240] on input "text" at bounding box center [294, 238] width 150 height 19
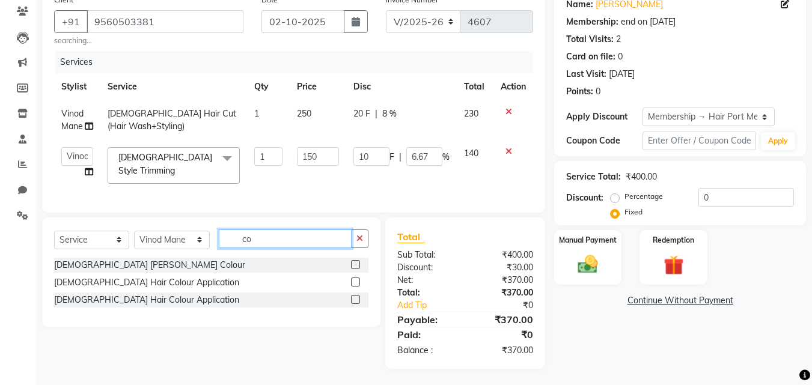
type input "c"
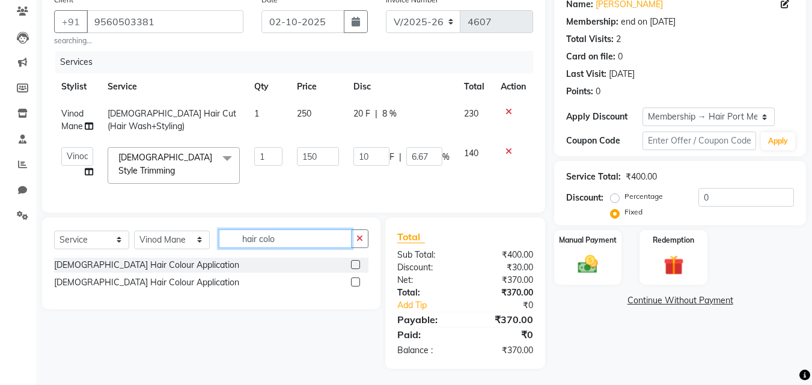
click at [311, 236] on input "hair colo" at bounding box center [285, 238] width 133 height 19
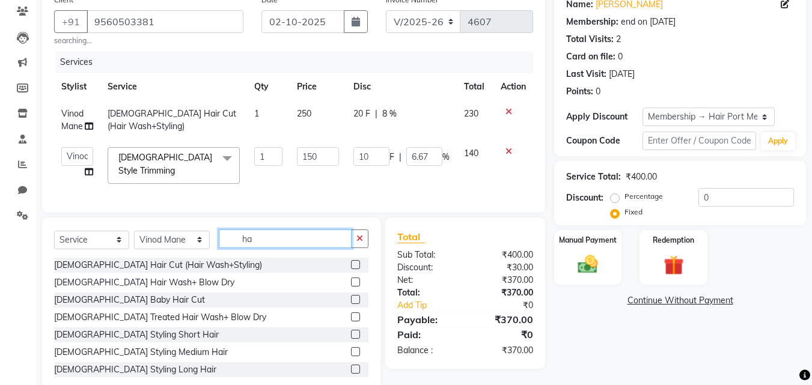
type input "h"
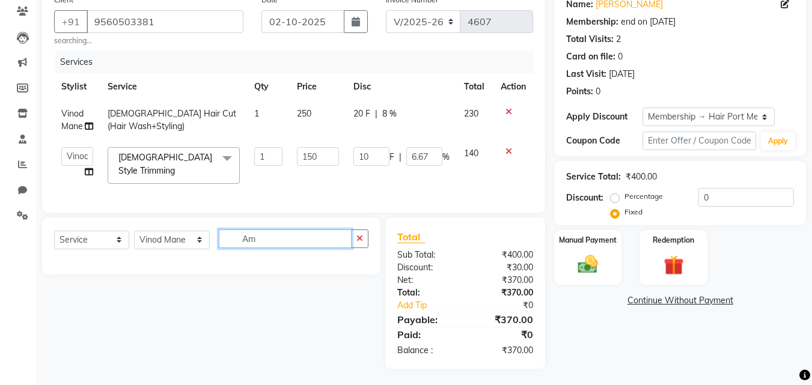
type input "A"
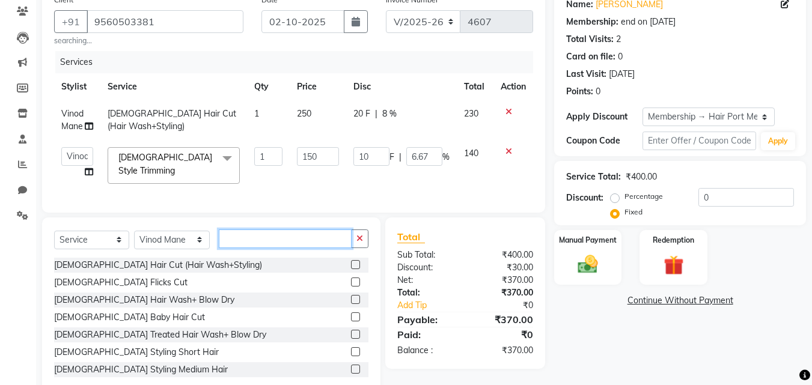
click at [228, 245] on input "text" at bounding box center [285, 238] width 133 height 19
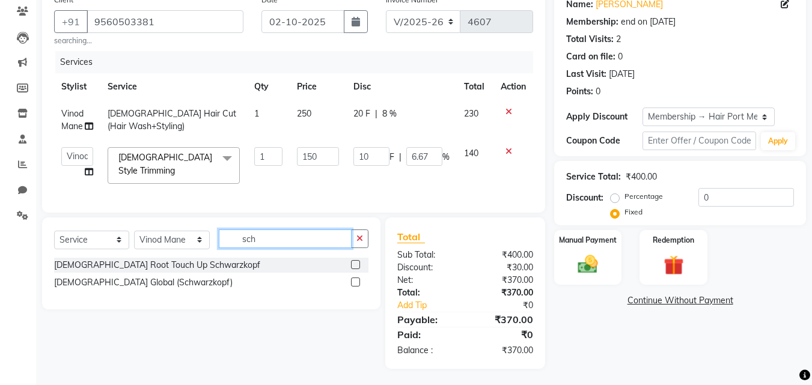
type input "sch"
click at [355, 285] on label at bounding box center [355, 282] width 9 height 9
click at [355, 285] on input "checkbox" at bounding box center [355, 283] width 8 height 8
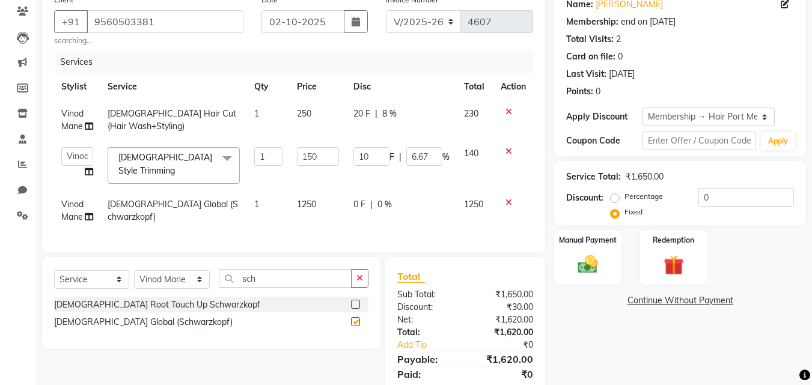
checkbox input "false"
click at [325, 192] on td "1250" at bounding box center [318, 211] width 56 height 40
select select "58688"
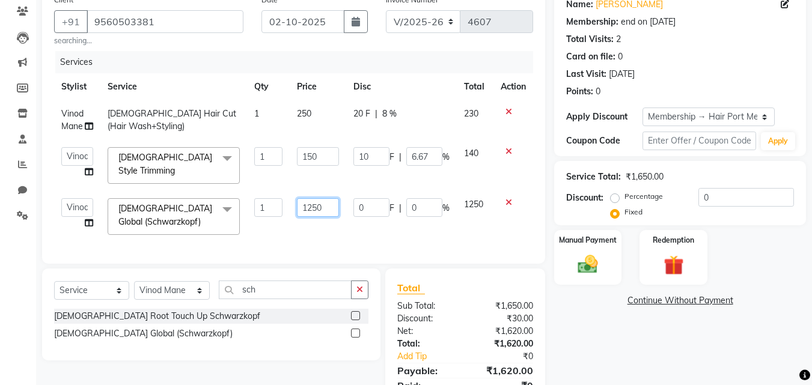
click at [329, 201] on input "1250" at bounding box center [317, 207] width 41 height 19
type input "1100"
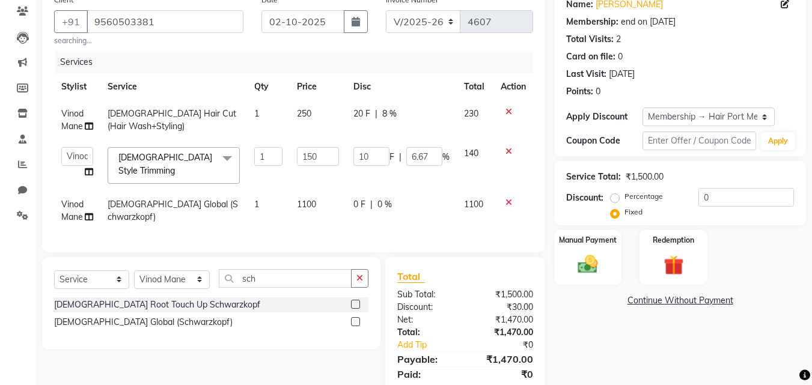
click at [362, 236] on div "Services Stylist Service Qty Price Disc Total Action Vinod Mane [DEMOGRAPHIC_DA…" at bounding box center [293, 145] width 479 height 189
click at [357, 199] on span "0 F" at bounding box center [359, 204] width 12 height 13
select select "58688"
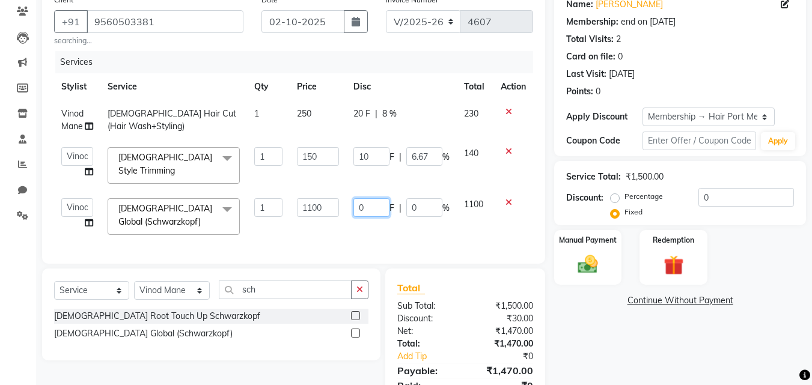
click at [354, 201] on input "0" at bounding box center [371, 207] width 36 height 19
type input "100"
click at [421, 239] on div "Services Stylist Service Qty Price Disc Total Action Vinod Mane [DEMOGRAPHIC_DA…" at bounding box center [293, 151] width 479 height 201
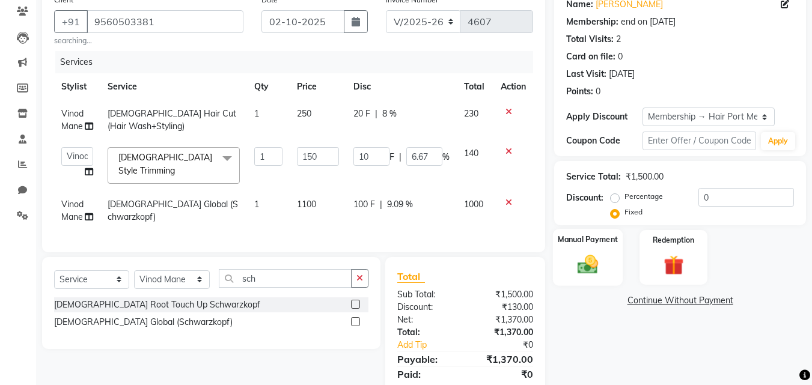
click at [595, 266] on img at bounding box center [588, 264] width 34 height 24
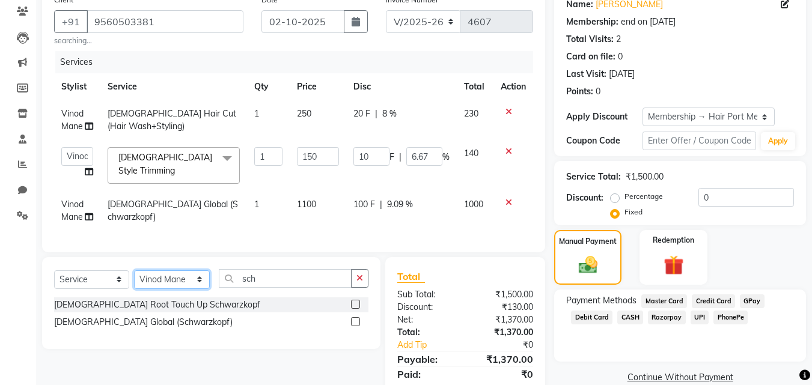
click at [191, 284] on select "Select Stylist [PERSON_NAME] [PERSON_NAME] [PERSON_NAME] [PERSON_NAME] [PERSON_…" at bounding box center [172, 279] width 76 height 19
select select "60513"
click at [134, 273] on select "Select Stylist [PERSON_NAME] [PERSON_NAME] [PERSON_NAME] [PERSON_NAME] [PERSON_…" at bounding box center [172, 279] width 76 height 19
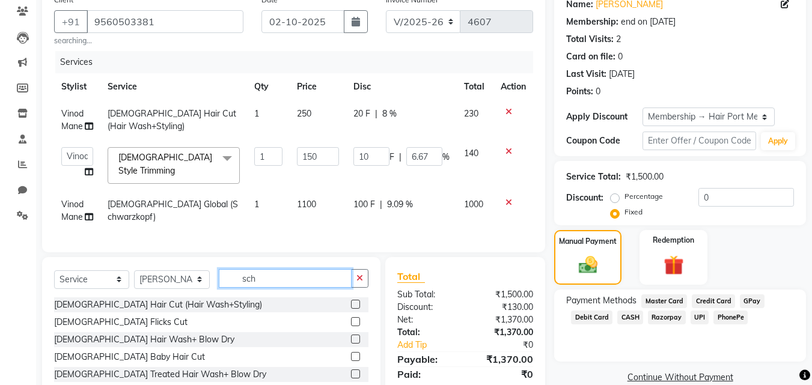
click at [277, 281] on input "sch" at bounding box center [285, 278] width 133 height 19
type input "s"
type input "cle"
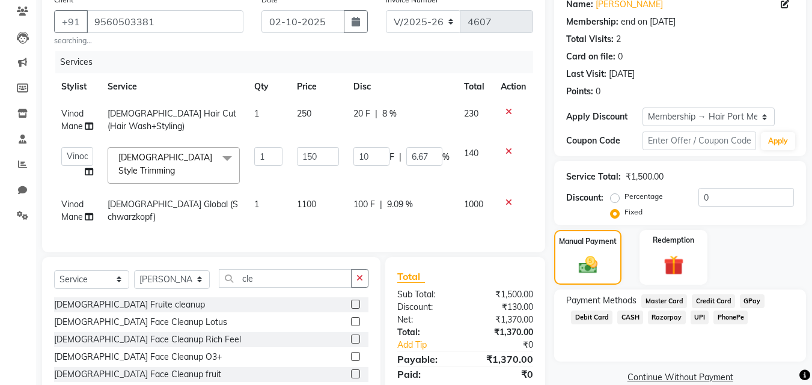
click at [296, 339] on div "[DEMOGRAPHIC_DATA] Face Cleanup Rich Feel" at bounding box center [211, 339] width 314 height 15
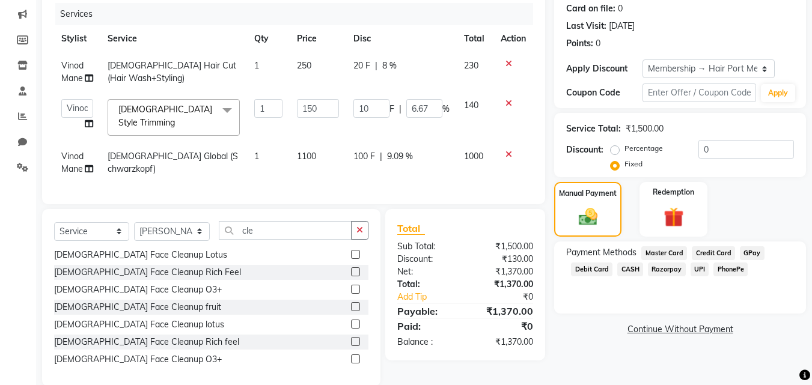
scroll to position [172, 0]
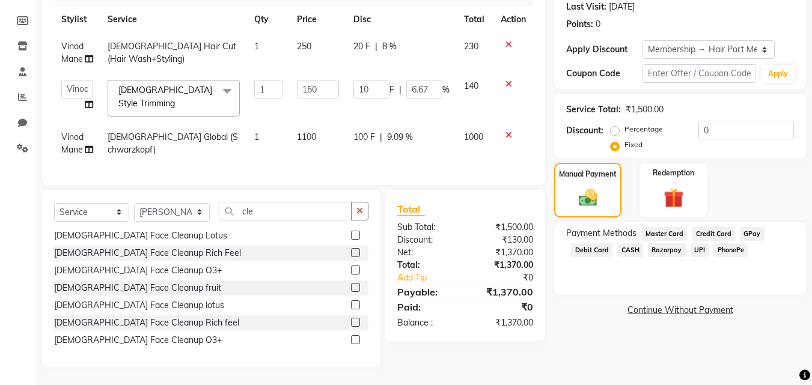
click at [351, 338] on label at bounding box center [355, 339] width 9 height 9
click at [351, 338] on input "checkbox" at bounding box center [355, 340] width 8 height 8
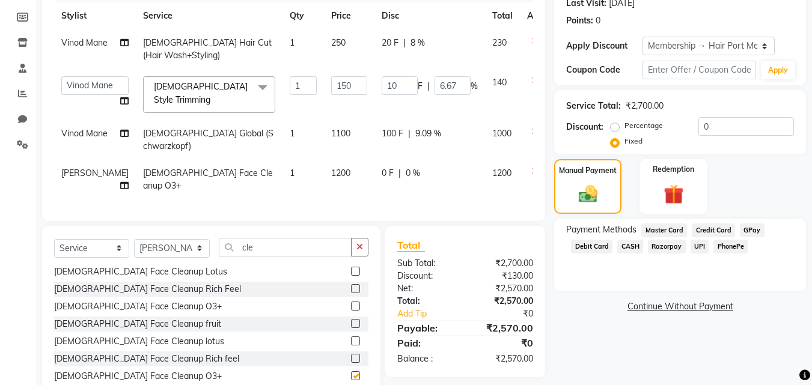
checkbox input "false"
click at [374, 175] on td "0 F | 0 %" at bounding box center [429, 180] width 111 height 40
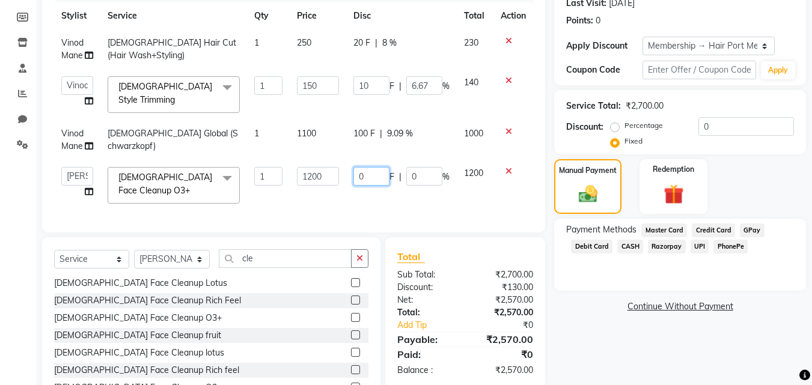
click at [354, 174] on input "0" at bounding box center [371, 176] width 36 height 19
type input "200"
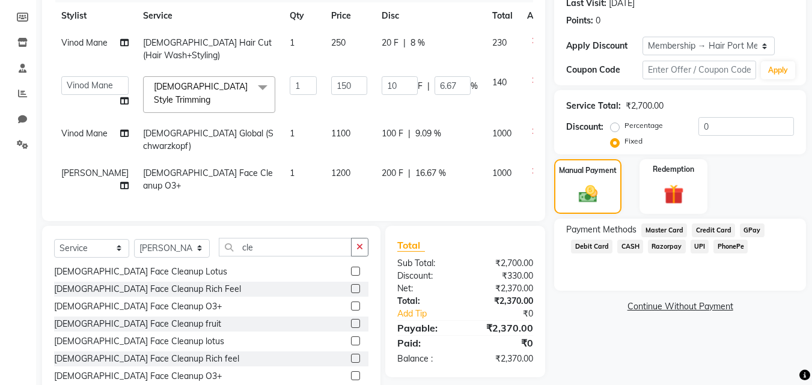
click at [374, 186] on td "200 F | 16.67 %" at bounding box center [429, 180] width 111 height 40
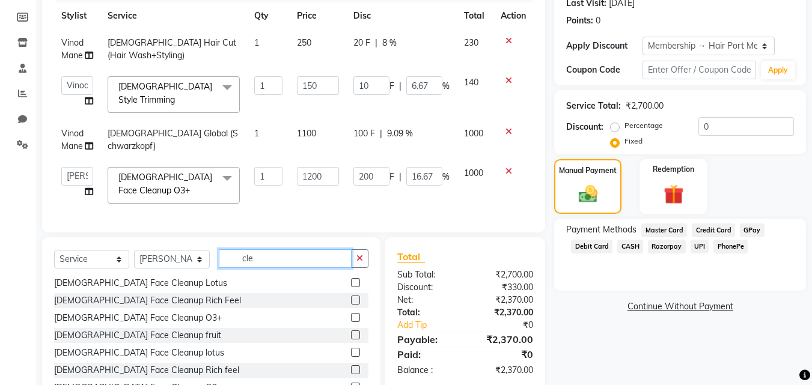
click at [274, 256] on input "cle" at bounding box center [285, 258] width 133 height 19
type input "c"
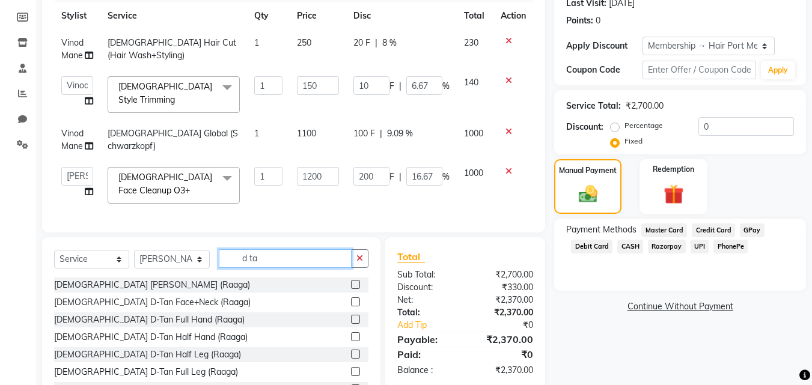
type input "d ta"
click at [278, 308] on div "[DEMOGRAPHIC_DATA] D-Tan Face+Neck (Raaga)" at bounding box center [211, 302] width 314 height 15
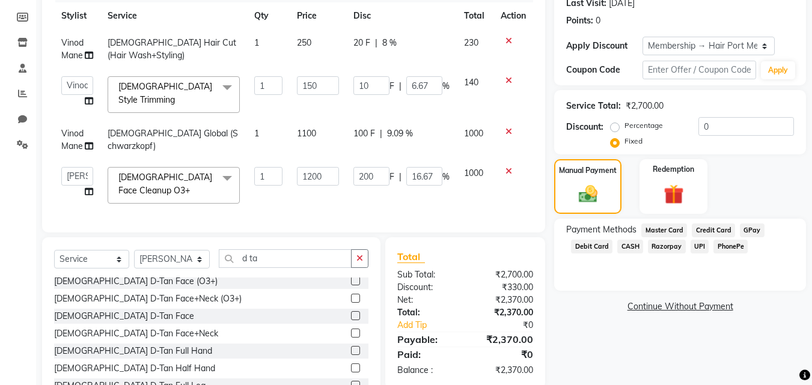
scroll to position [144, 0]
click at [351, 336] on label at bounding box center [355, 331] width 9 height 9
click at [351, 336] on input "checkbox" at bounding box center [355, 333] width 8 height 8
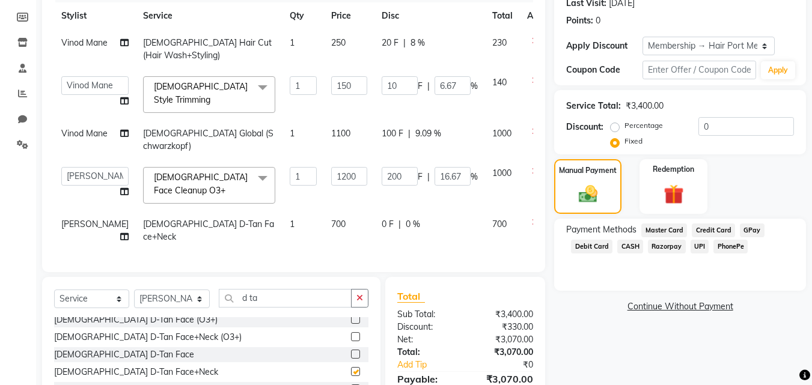
checkbox input "false"
click at [331, 219] on span "700" at bounding box center [338, 224] width 14 height 11
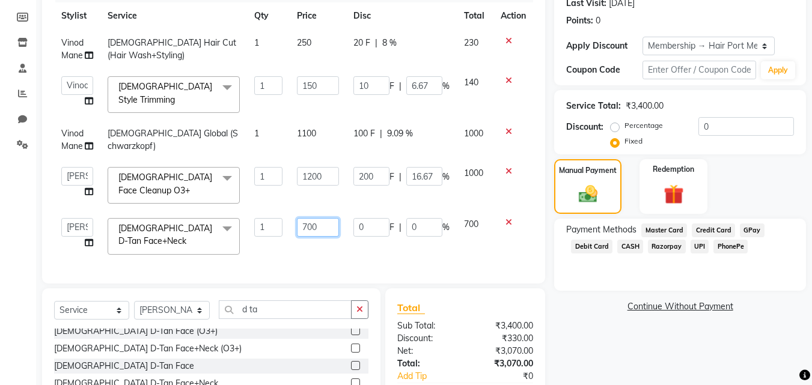
click at [325, 221] on input "700" at bounding box center [317, 227] width 41 height 19
click at [305, 218] on input "7600" at bounding box center [317, 227] width 41 height 19
type input "600"
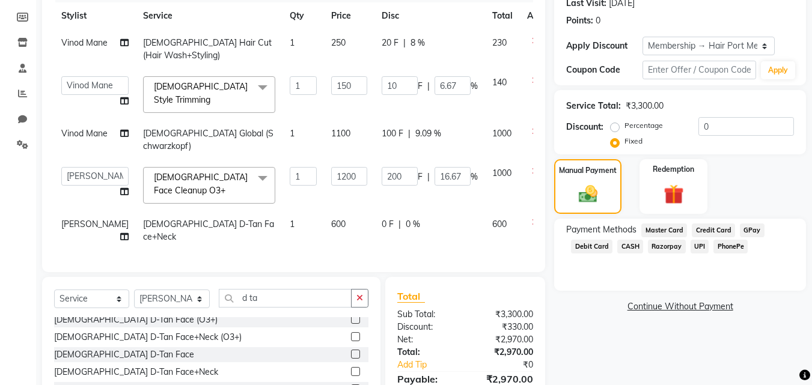
click at [426, 249] on div "Services Stylist Service Qty Price Disc Total Action Vinod Mane [DEMOGRAPHIC_DA…" at bounding box center [293, 120] width 479 height 280
click at [346, 216] on td "600" at bounding box center [349, 231] width 50 height 40
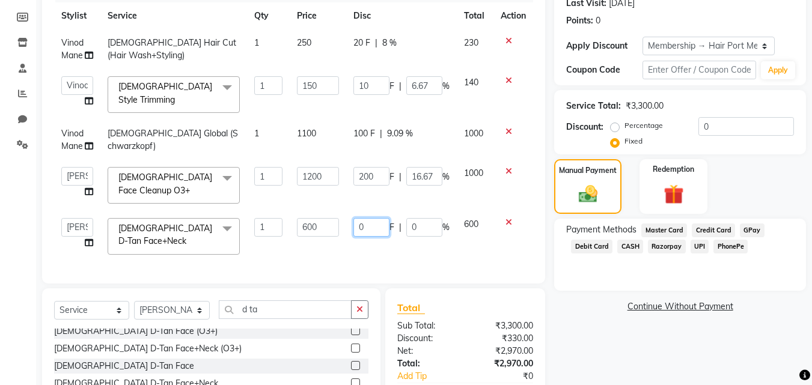
click at [355, 225] on input "0" at bounding box center [371, 227] width 36 height 19
type input "100"
click at [439, 243] on td "100 F | 0 %" at bounding box center [401, 236] width 111 height 51
click at [695, 244] on span "UPI" at bounding box center [699, 247] width 19 height 14
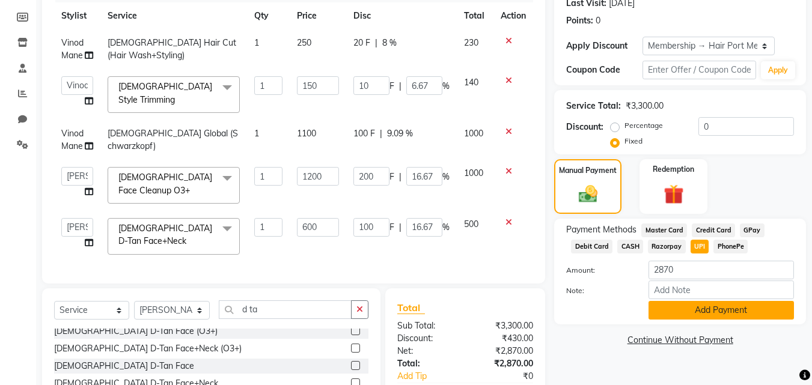
click at [705, 305] on button "Add Payment" at bounding box center [720, 310] width 145 height 19
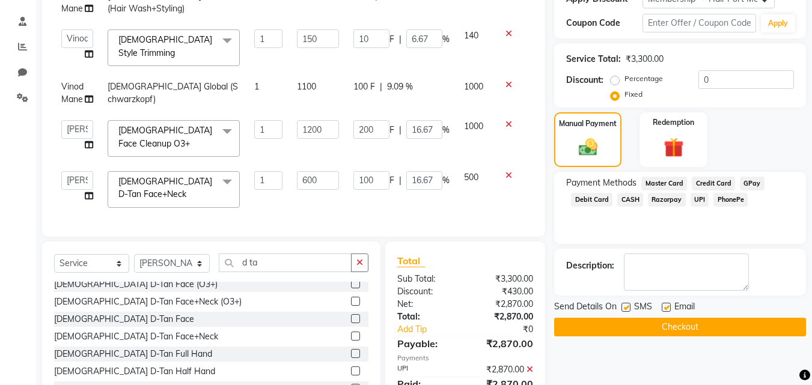
scroll to position [220, 0]
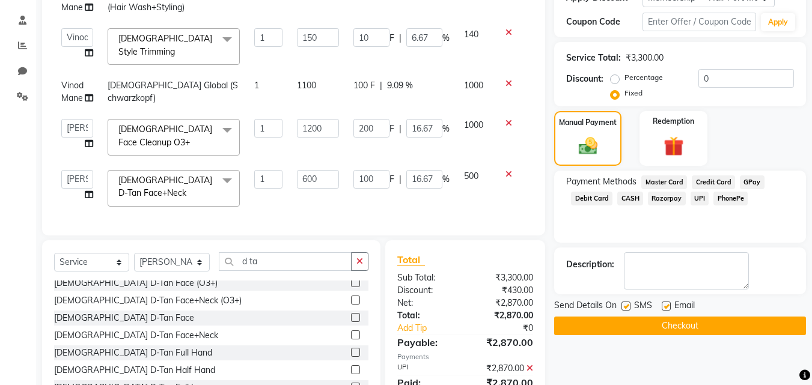
click at [705, 325] on button "Checkout" at bounding box center [680, 326] width 252 height 19
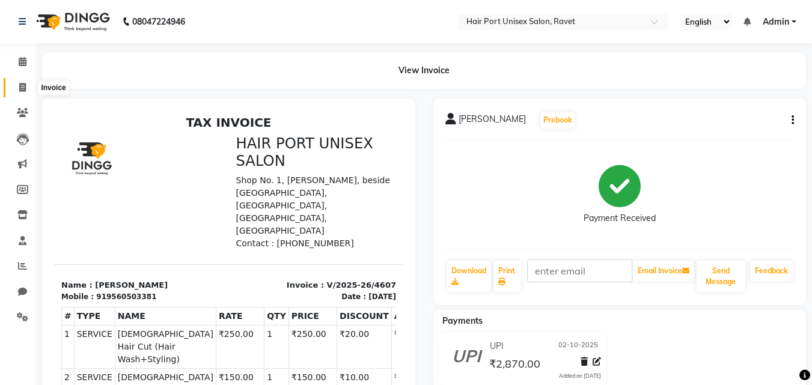
click at [22, 88] on icon at bounding box center [22, 87] width 7 height 9
select select "service"
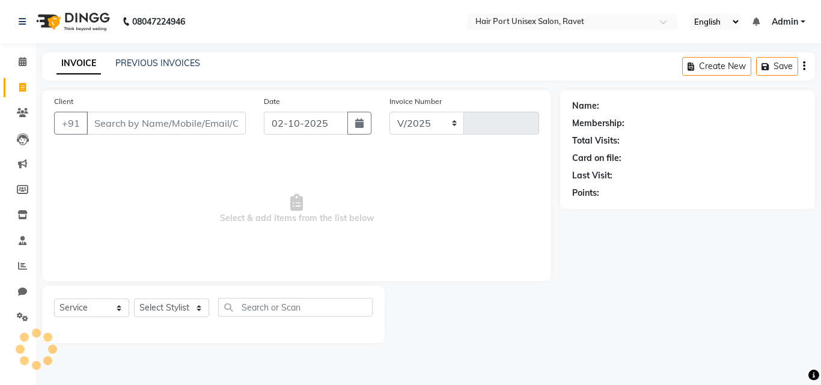
select select "7015"
type input "4608"
click at [98, 121] on input "Client" at bounding box center [166, 123] width 159 height 23
click at [128, 115] on input "Client" at bounding box center [166, 123] width 159 height 23
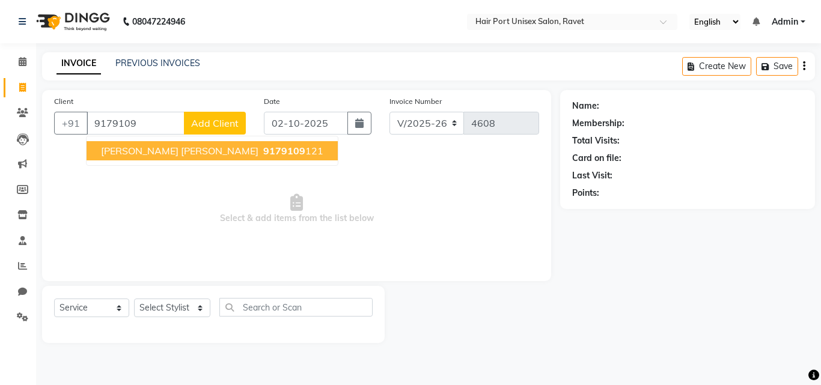
click at [147, 155] on span "[PERSON_NAME] [PERSON_NAME]" at bounding box center [179, 151] width 157 height 12
type input "9179109121"
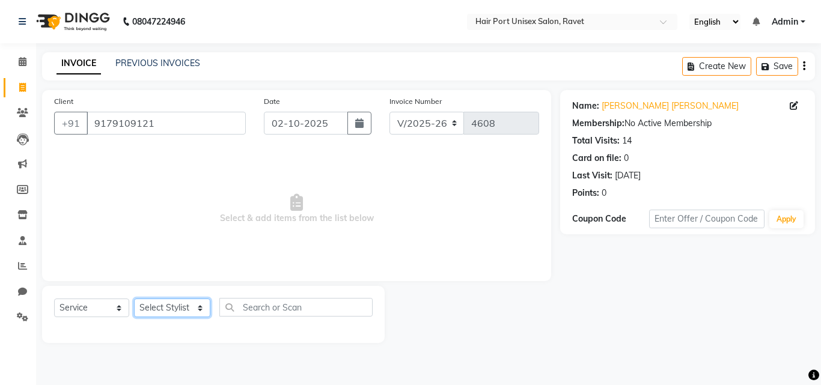
click at [153, 307] on select "Select Stylist [PERSON_NAME] [PERSON_NAME] [PERSON_NAME] [PERSON_NAME] [PERSON_…" at bounding box center [172, 308] width 76 height 19
select select "66342"
click at [134, 299] on select "Select Stylist [PERSON_NAME] [PERSON_NAME] [PERSON_NAME] [PERSON_NAME] [PERSON_…" at bounding box center [172, 308] width 76 height 19
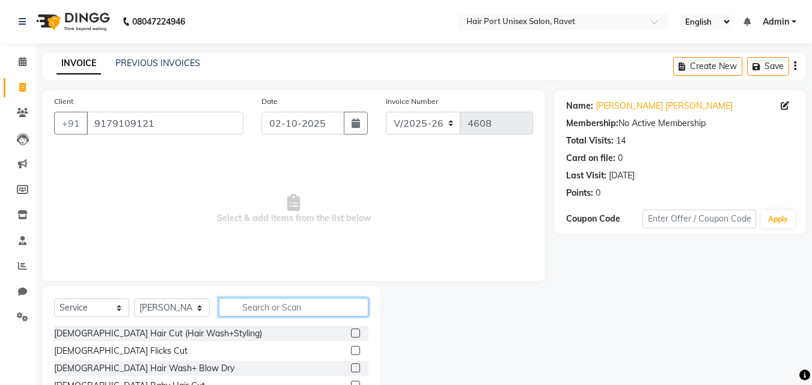
click at [250, 306] on input "text" at bounding box center [294, 307] width 150 height 19
type input "tri"
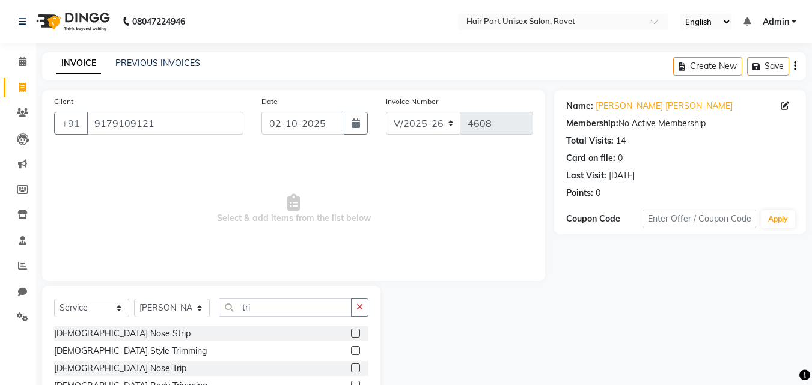
click at [356, 348] on label at bounding box center [355, 350] width 9 height 9
click at [356, 348] on input "checkbox" at bounding box center [355, 351] width 8 height 8
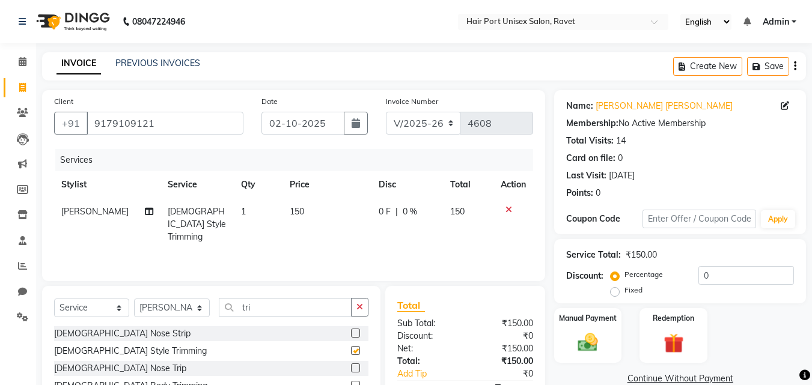
checkbox input "false"
click at [583, 347] on img at bounding box center [588, 342] width 34 height 24
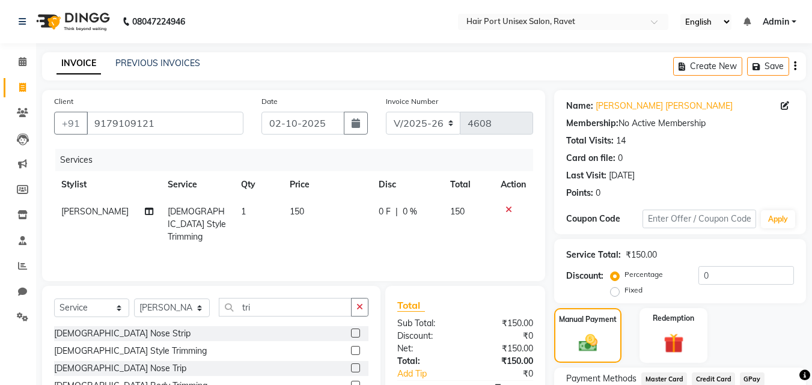
click at [631, 340] on div "Manual Payment Redemption" at bounding box center [680, 335] width 270 height 55
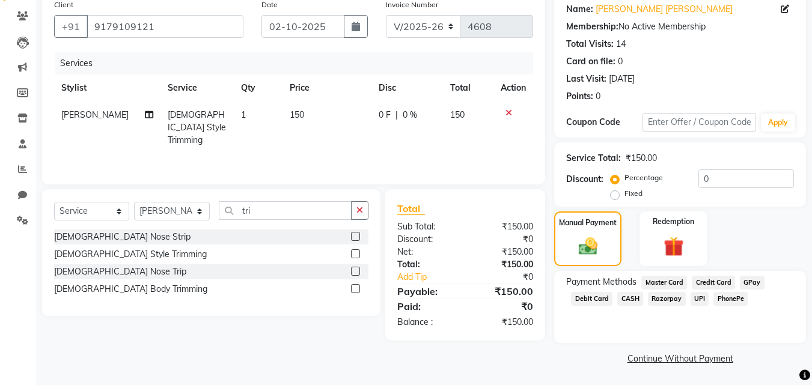
scroll to position [97, 0]
click at [696, 297] on span "UPI" at bounding box center [699, 298] width 19 height 14
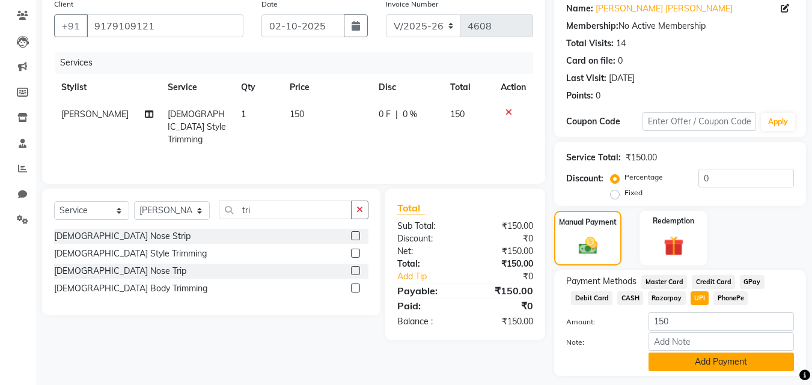
click at [681, 365] on button "Add Payment" at bounding box center [720, 362] width 145 height 19
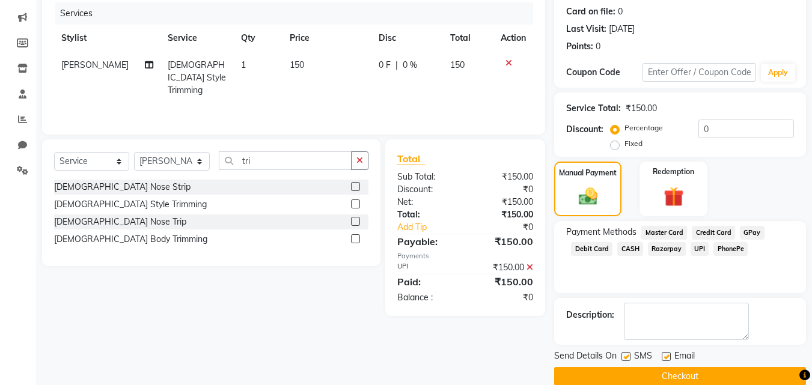
scroll to position [165, 0]
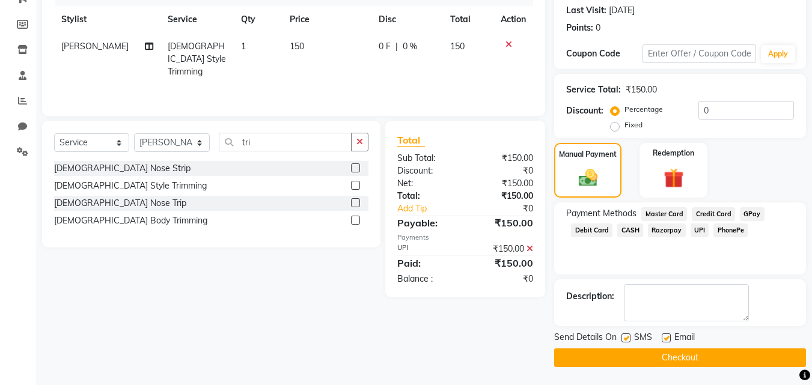
click at [681, 365] on button "Checkout" at bounding box center [680, 357] width 252 height 19
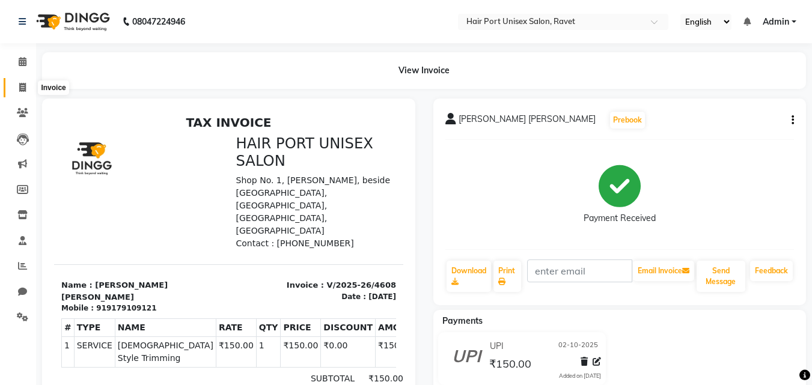
click at [20, 88] on icon at bounding box center [22, 87] width 7 height 9
select select "service"
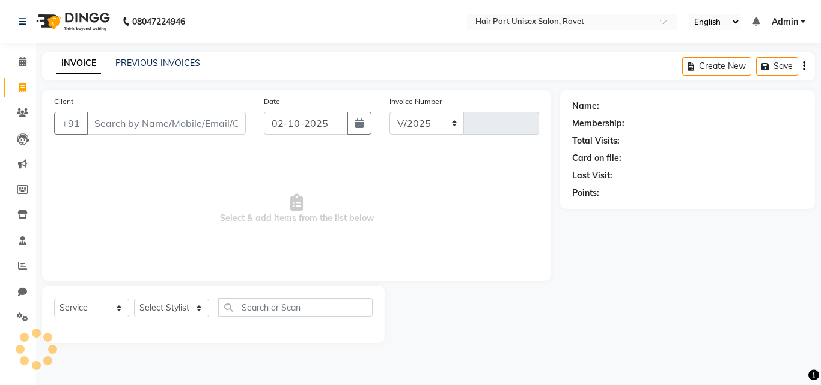
select select "7015"
type input "4609"
click at [93, 118] on input "Client" at bounding box center [166, 123] width 159 height 23
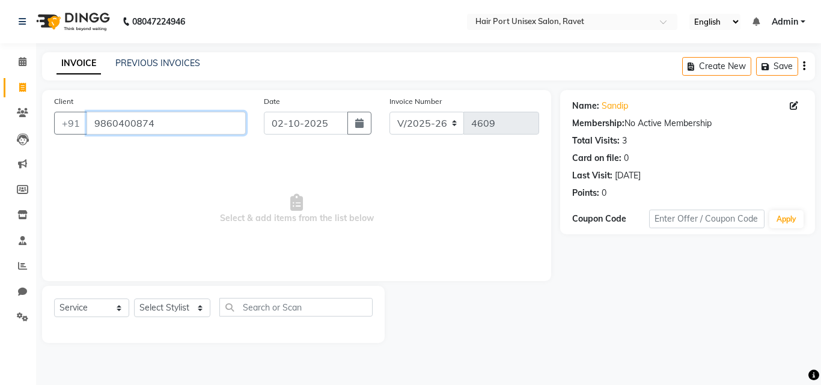
click at [153, 126] on input "9860400874" at bounding box center [166, 123] width 159 height 23
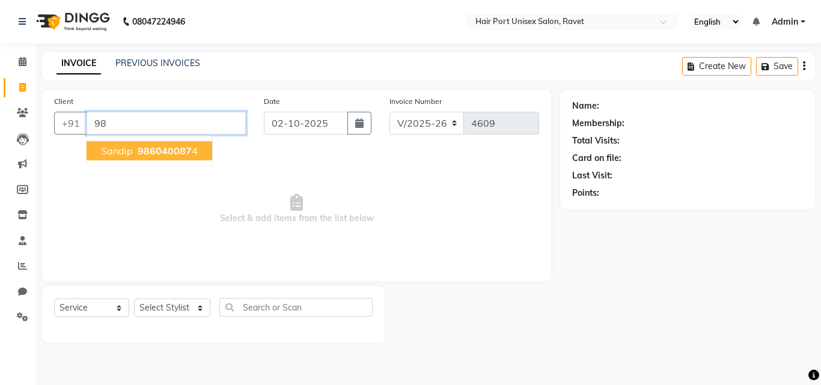
type input "9"
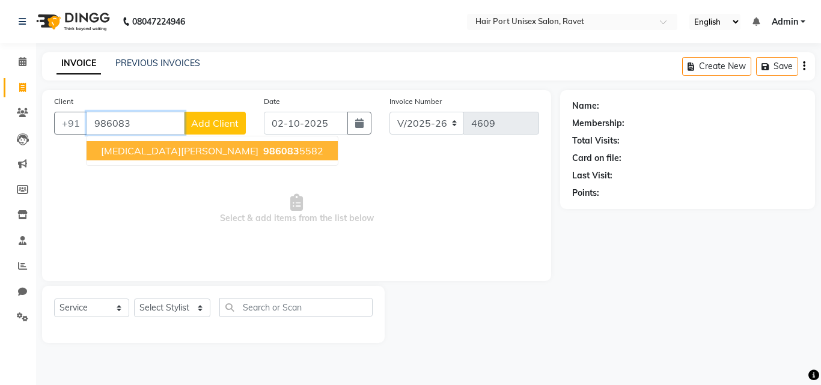
click at [263, 152] on span "986083" at bounding box center [281, 151] width 36 height 12
type input "9860835582"
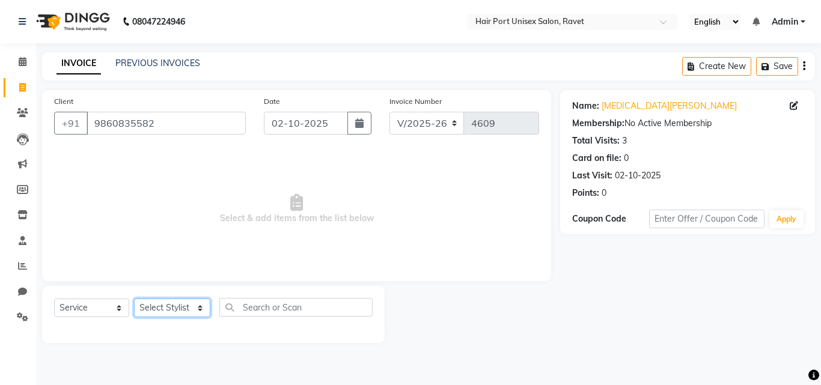
click at [197, 306] on select "Select Stylist [PERSON_NAME] [PERSON_NAME] [PERSON_NAME] [PERSON_NAME] [PERSON_…" at bounding box center [172, 308] width 76 height 19
select select "65581"
click at [134, 299] on select "Select Stylist [PERSON_NAME] [PERSON_NAME] [PERSON_NAME] [PERSON_NAME] [PERSON_…" at bounding box center [172, 308] width 76 height 19
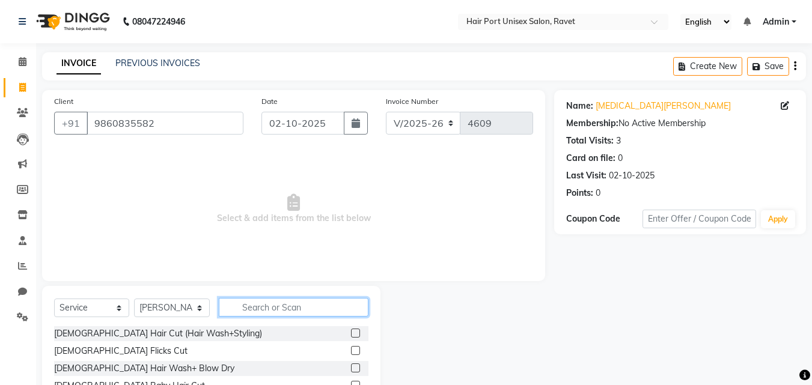
click at [260, 302] on input "text" at bounding box center [294, 307] width 150 height 19
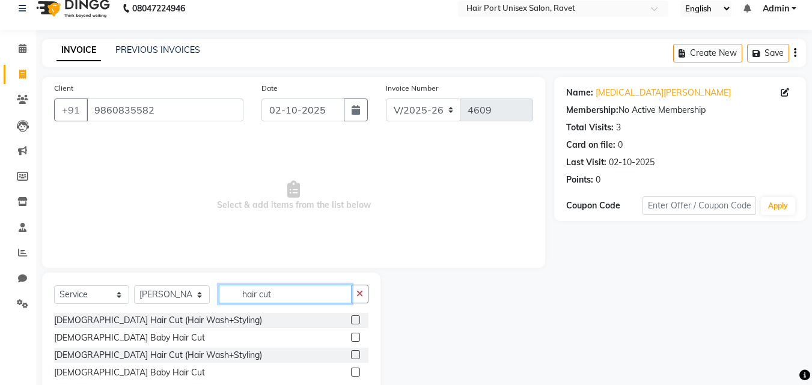
scroll to position [46, 0]
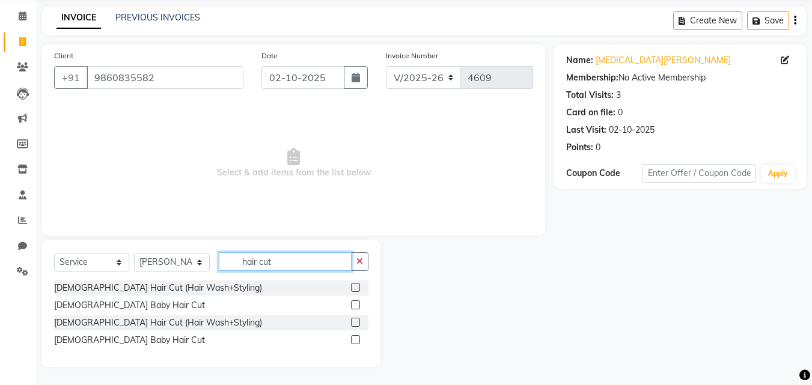
type input "hair cut"
click at [355, 286] on label at bounding box center [355, 287] width 9 height 9
click at [355, 286] on input "checkbox" at bounding box center [355, 288] width 8 height 8
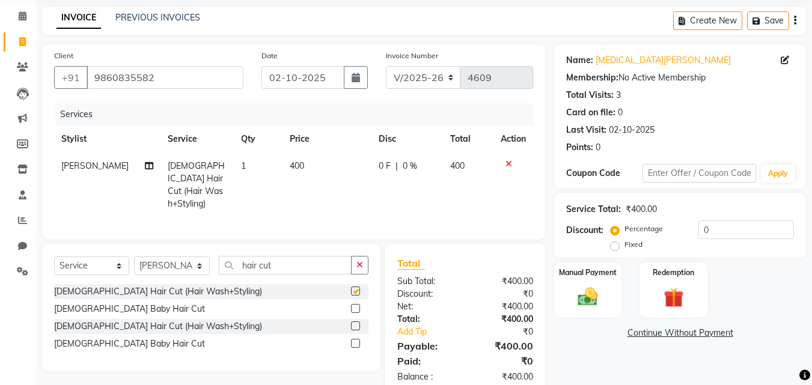
checkbox input "false"
click at [589, 309] on img at bounding box center [588, 297] width 34 height 24
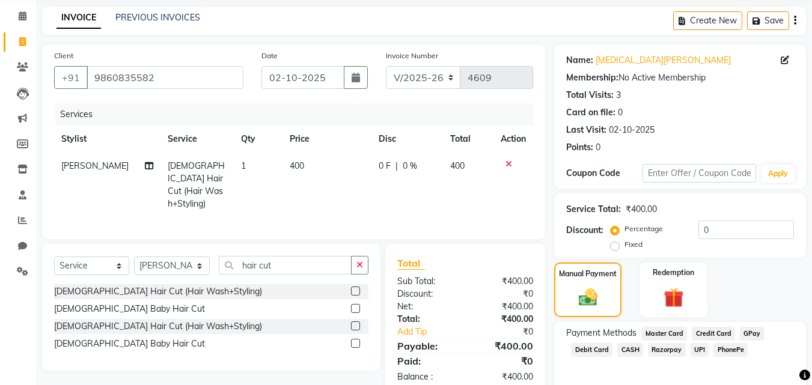
click at [727, 347] on span "PhonePe" at bounding box center [730, 350] width 34 height 14
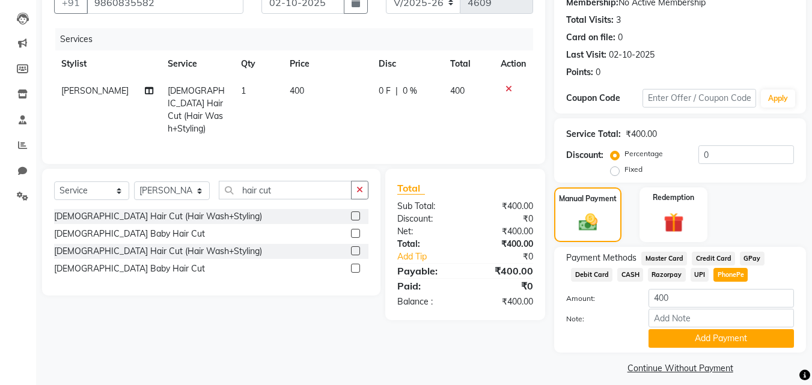
scroll to position [131, 0]
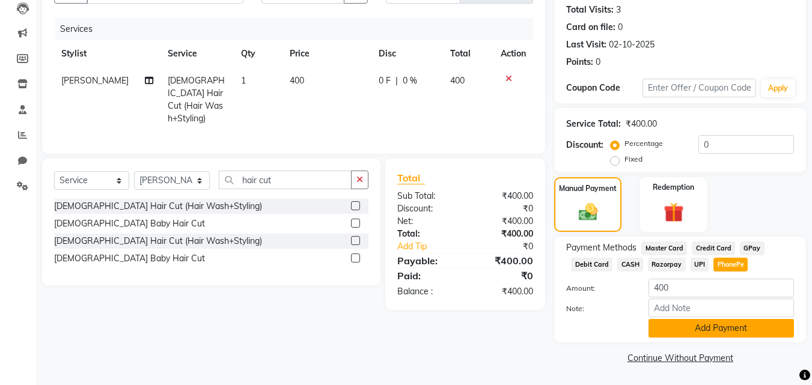
click at [722, 329] on button "Add Payment" at bounding box center [720, 328] width 145 height 19
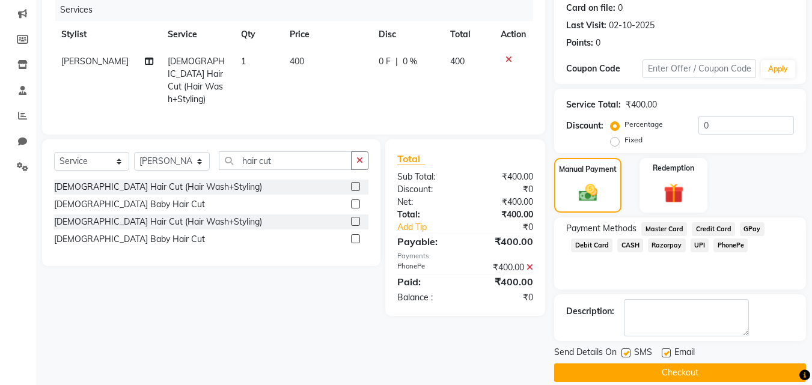
scroll to position [165, 0]
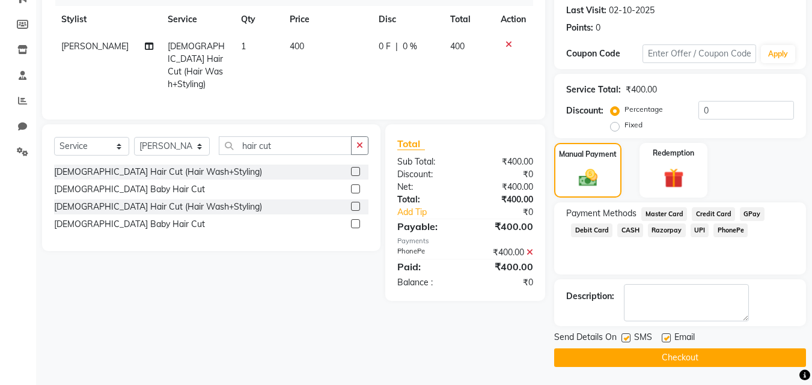
click at [707, 355] on button "Checkout" at bounding box center [680, 357] width 252 height 19
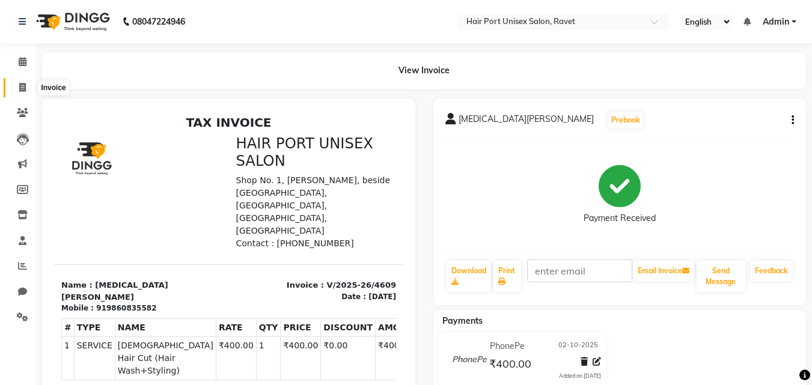
click at [19, 86] on icon at bounding box center [22, 87] width 7 height 9
select select "service"
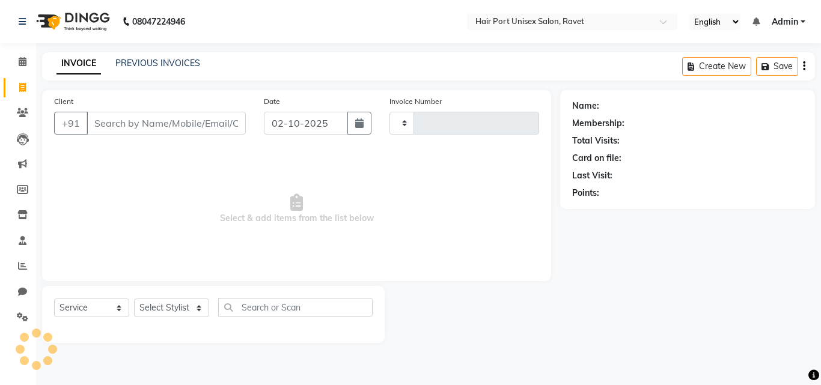
type input "4610"
select select "7015"
click at [144, 122] on input "Client" at bounding box center [166, 123] width 159 height 23
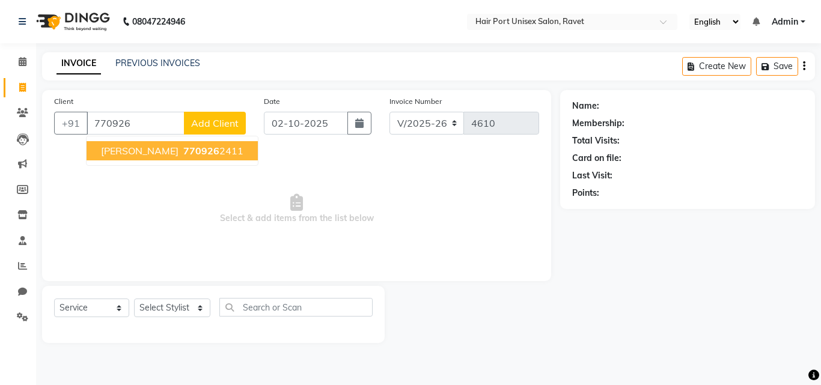
click at [183, 151] on ngb-highlight "770926 2411" at bounding box center [212, 151] width 62 height 12
type input "7709262411"
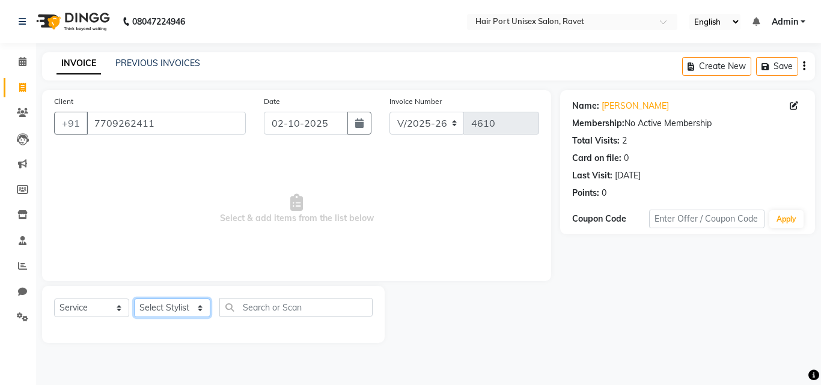
click at [198, 309] on select "Select Stylist [PERSON_NAME] [PERSON_NAME] [PERSON_NAME] [PERSON_NAME] [PERSON_…" at bounding box center [172, 308] width 76 height 19
select select "60513"
click at [134, 299] on select "Select Stylist [PERSON_NAME] [PERSON_NAME] [PERSON_NAME] [PERSON_NAME] [PERSON_…" at bounding box center [172, 308] width 76 height 19
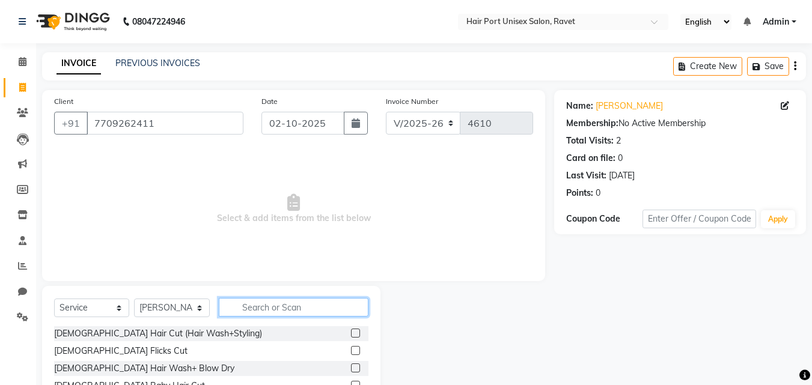
click at [255, 302] on input "text" at bounding box center [294, 307] width 150 height 19
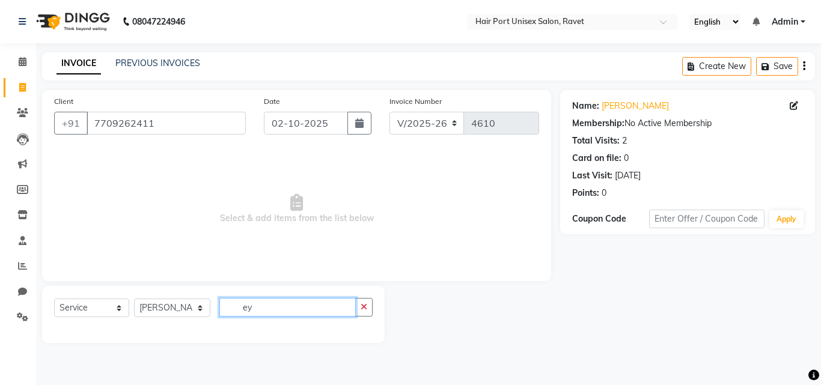
type input "e"
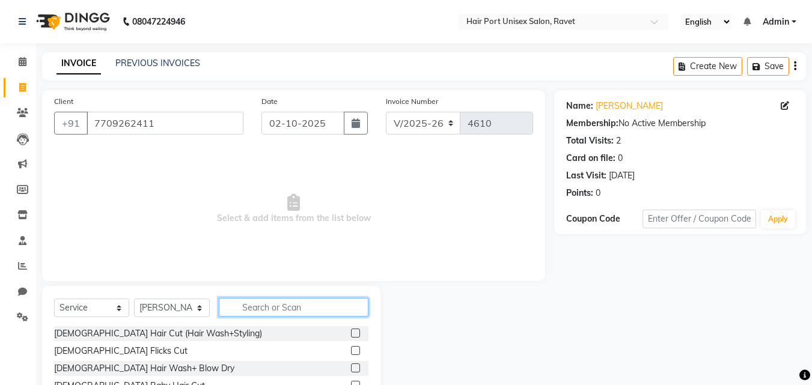
click at [255, 306] on input "text" at bounding box center [294, 307] width 150 height 19
type input "e"
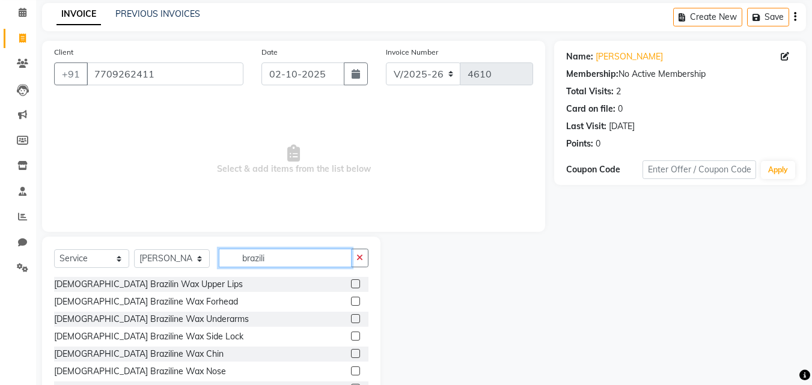
scroll to position [50, 0]
type input "brazili"
click at [351, 281] on label at bounding box center [355, 283] width 9 height 9
click at [351, 281] on input "checkbox" at bounding box center [355, 284] width 8 height 8
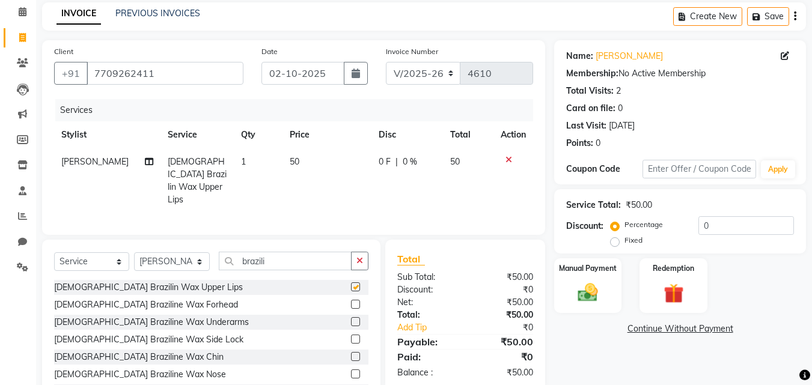
checkbox input "false"
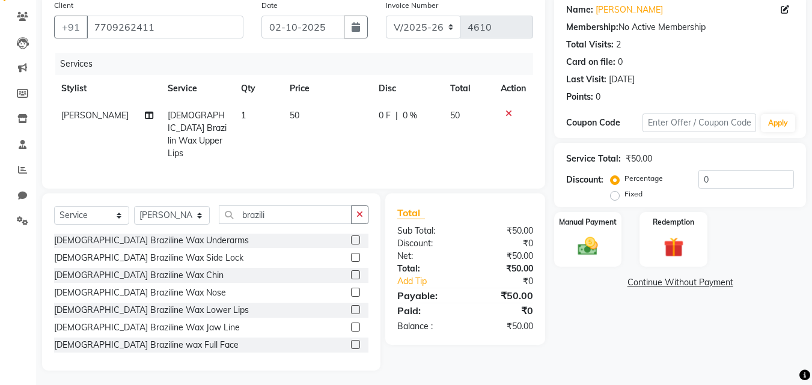
scroll to position [35, 0]
click at [270, 217] on input "brazili" at bounding box center [285, 214] width 133 height 19
click at [351, 254] on label at bounding box center [355, 258] width 9 height 9
click at [351, 255] on input "checkbox" at bounding box center [355, 259] width 8 height 8
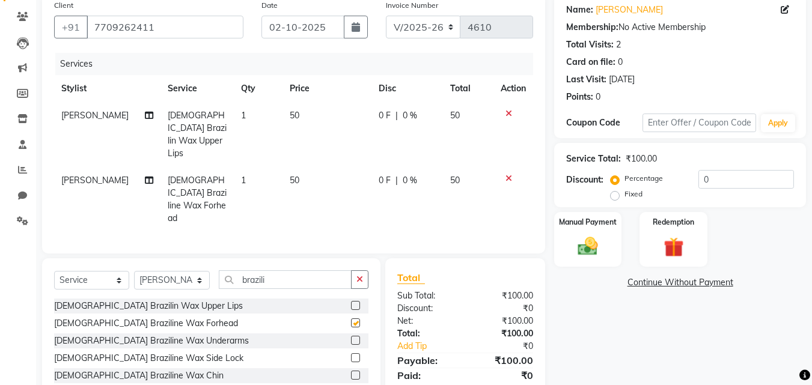
checkbox input "false"
click at [503, 174] on div at bounding box center [512, 178] width 25 height 8
click at [508, 174] on icon at bounding box center [508, 178] width 7 height 8
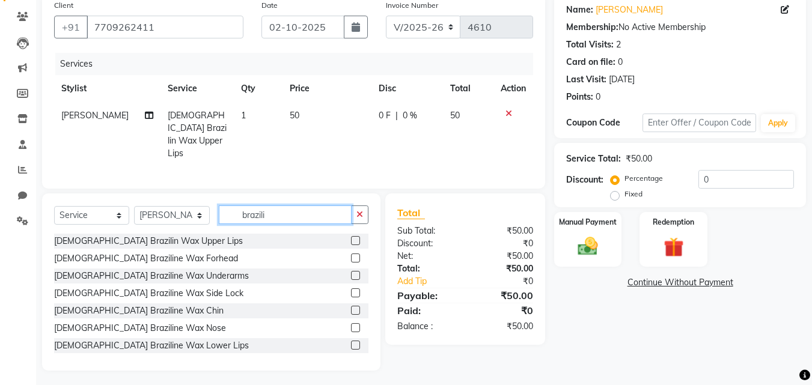
click at [293, 214] on input "brazili" at bounding box center [285, 214] width 133 height 19
type input "b"
type input "thr"
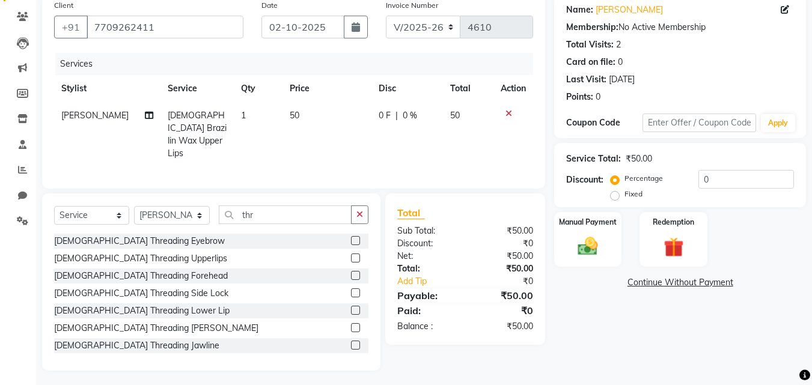
click at [351, 236] on label at bounding box center [355, 240] width 9 height 9
click at [351, 237] on input "checkbox" at bounding box center [355, 241] width 8 height 8
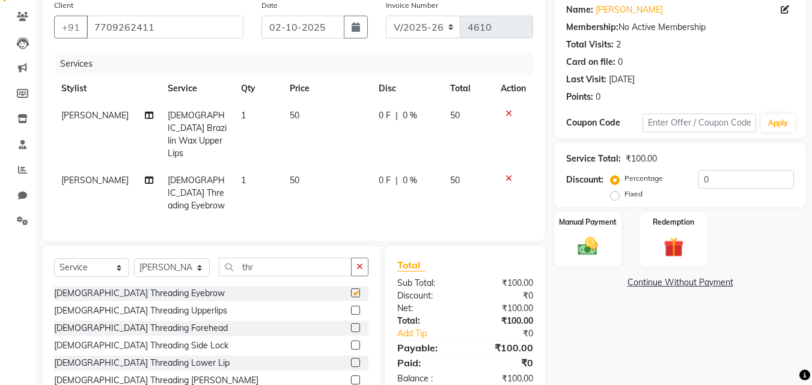
checkbox input "false"
click at [275, 114] on td "1" at bounding box center [258, 134] width 49 height 65
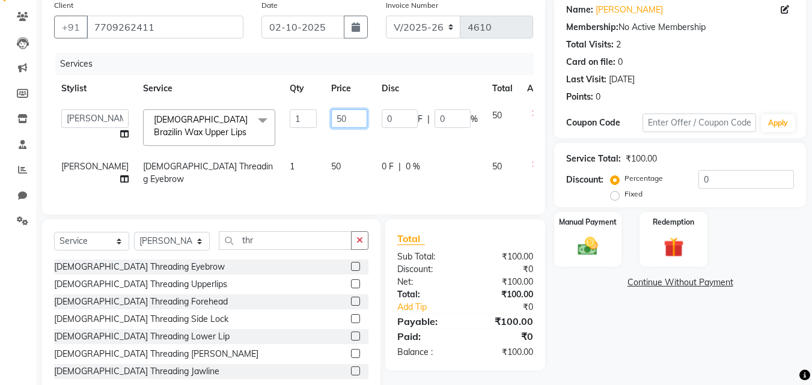
click at [331, 110] on input "50" at bounding box center [349, 118] width 36 height 19
type input "5"
type input "80"
click at [356, 144] on tr "[PERSON_NAME] [PERSON_NAME] [PERSON_NAME] [PERSON_NAME] [PERSON_NAME] [PERSON_N…" at bounding box center [306, 127] width 505 height 51
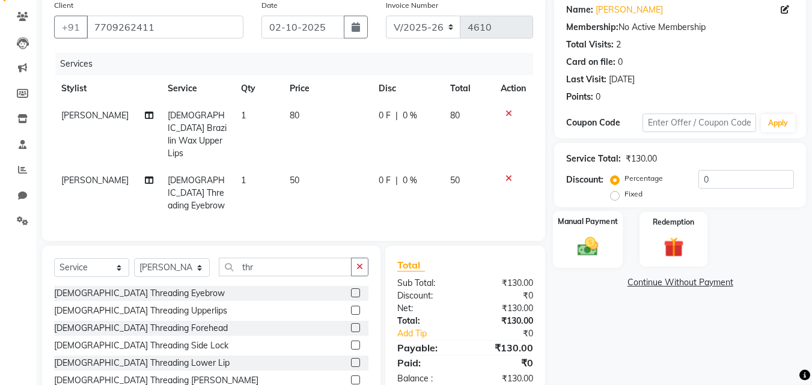
click at [573, 247] on img at bounding box center [588, 246] width 34 height 24
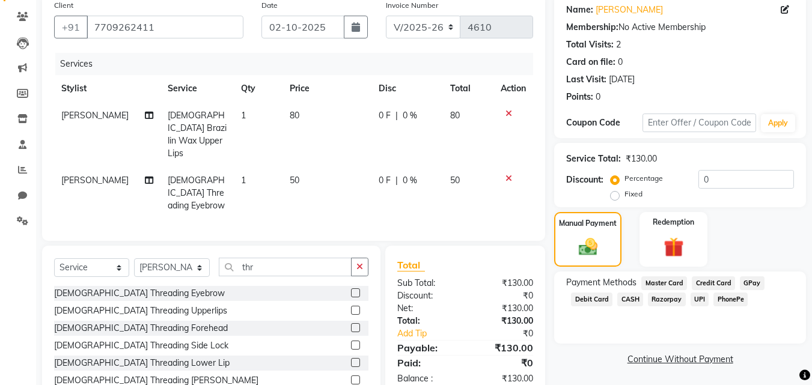
click at [723, 296] on span "PhonePe" at bounding box center [730, 300] width 34 height 14
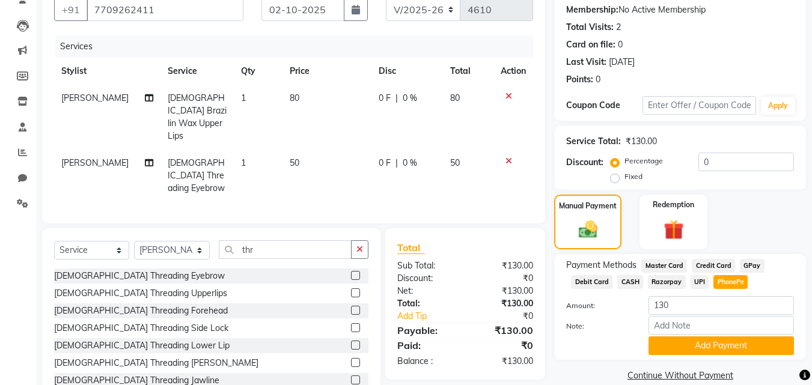
scroll to position [136, 0]
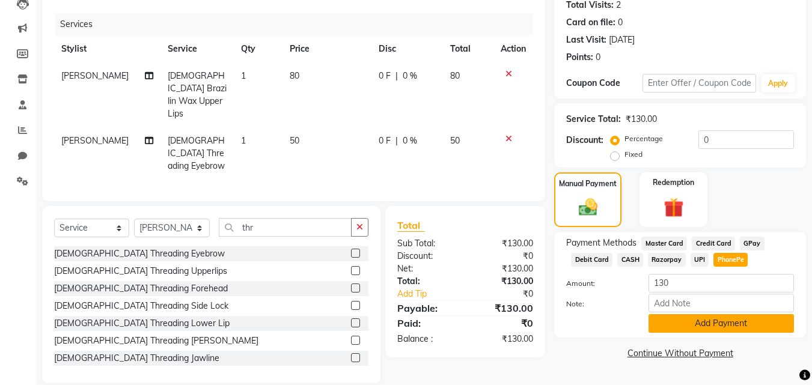
click at [710, 326] on button "Add Payment" at bounding box center [720, 323] width 145 height 19
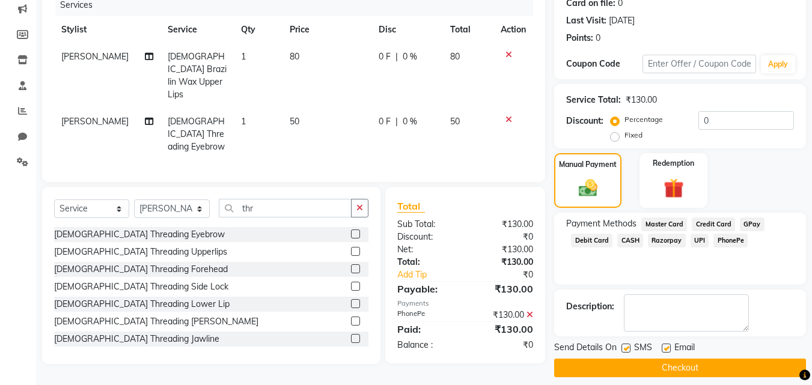
scroll to position [165, 0]
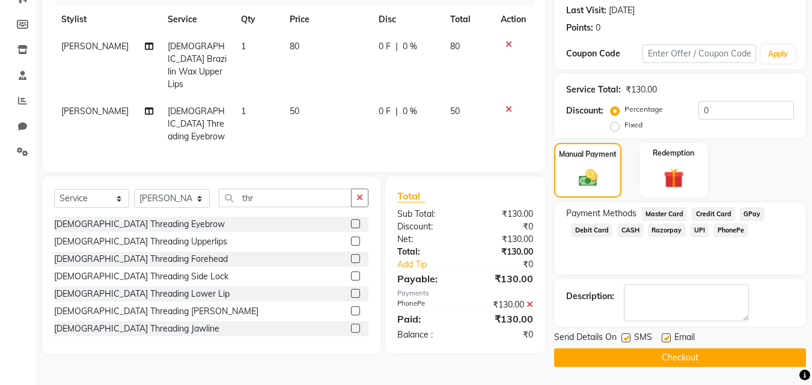
click at [687, 353] on button "Checkout" at bounding box center [680, 357] width 252 height 19
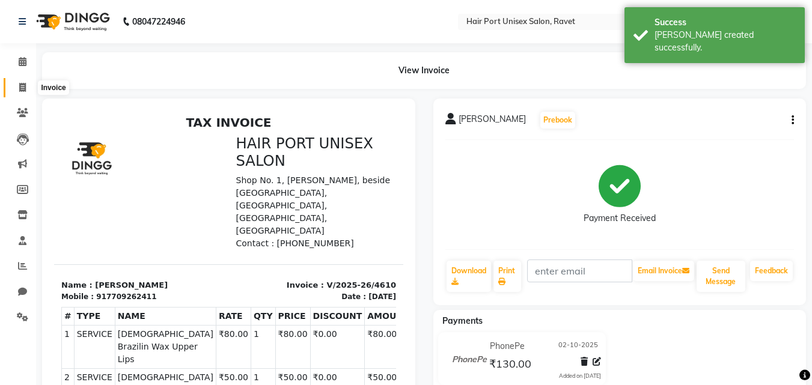
click at [24, 88] on icon at bounding box center [22, 87] width 7 height 9
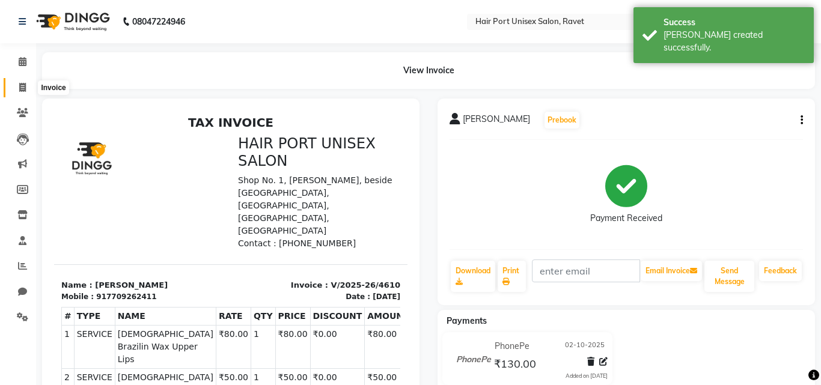
select select "service"
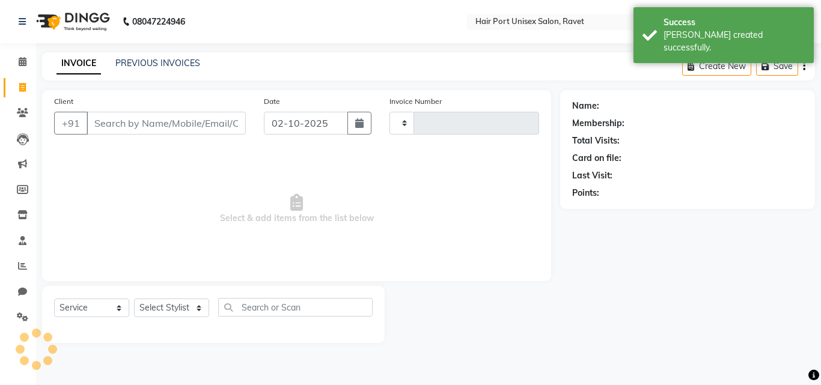
type input "4611"
select select "7015"
click at [94, 120] on input "Client" at bounding box center [166, 123] width 159 height 23
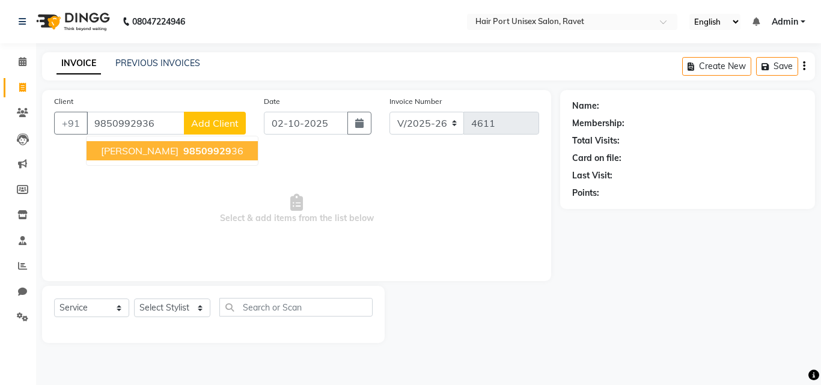
type input "9850992936"
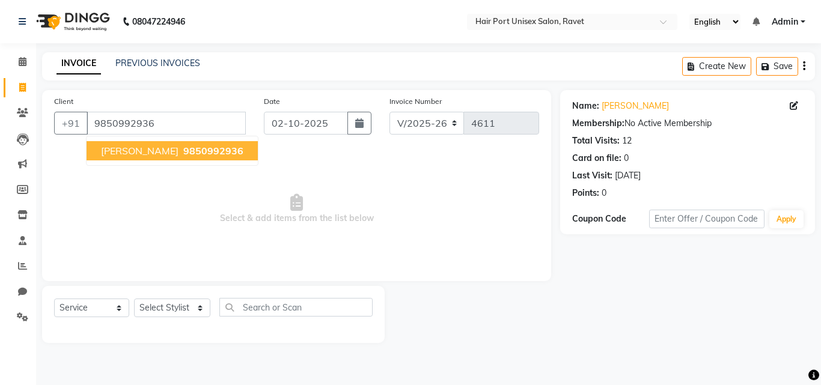
click at [141, 147] on span "[PERSON_NAME]" at bounding box center [139, 151] width 77 height 12
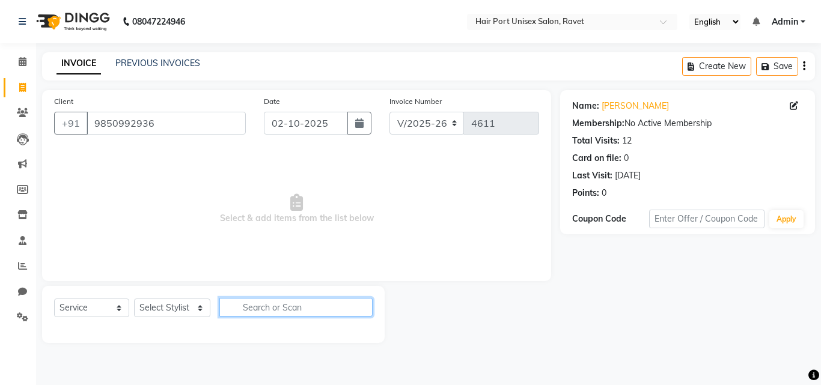
click at [263, 306] on input "text" at bounding box center [295, 307] width 153 height 19
type input "b"
type input "tr"
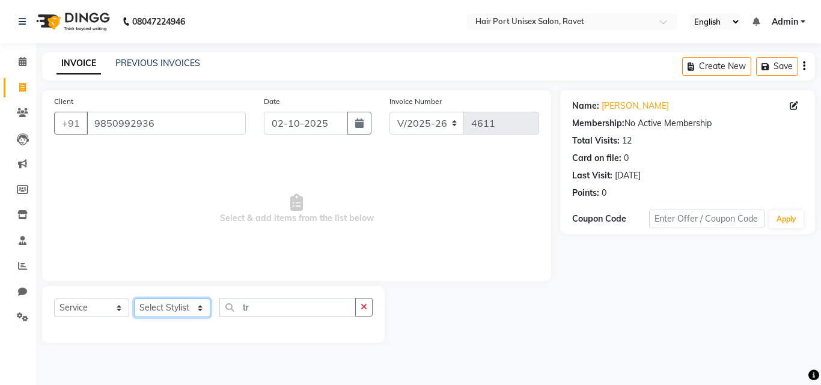
click at [196, 311] on select "Select Stylist [PERSON_NAME] [PERSON_NAME] [PERSON_NAME] [PERSON_NAME] [PERSON_…" at bounding box center [172, 308] width 76 height 19
select select "66342"
click at [134, 299] on select "Select Stylist [PERSON_NAME] [PERSON_NAME] [PERSON_NAME] [PERSON_NAME] [PERSON_…" at bounding box center [172, 308] width 76 height 19
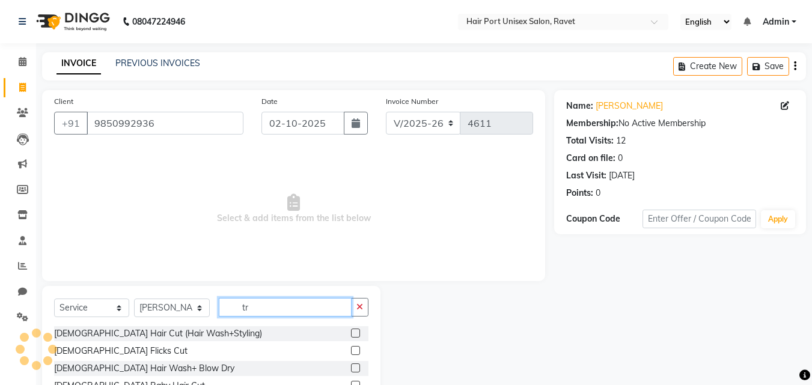
click at [271, 301] on input "tr" at bounding box center [285, 307] width 133 height 19
type input "tri"
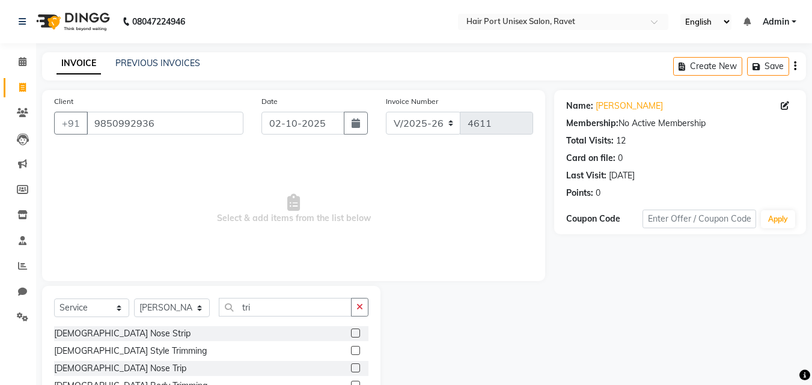
click at [357, 351] on label at bounding box center [355, 350] width 9 height 9
click at [357, 351] on input "checkbox" at bounding box center [355, 351] width 8 height 8
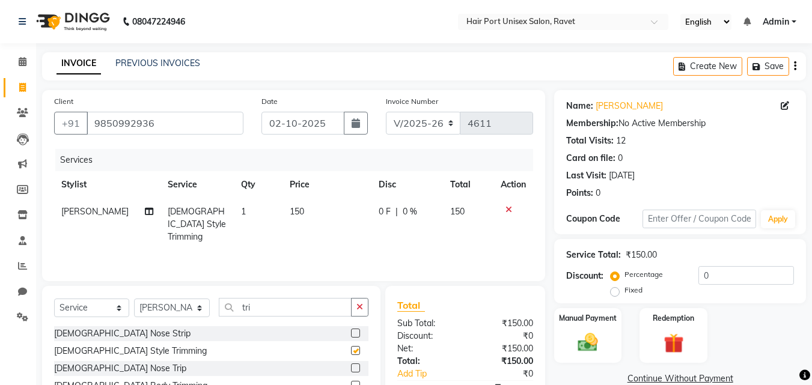
checkbox input "false"
click at [578, 311] on div "Manual Payment" at bounding box center [588, 335] width 70 height 57
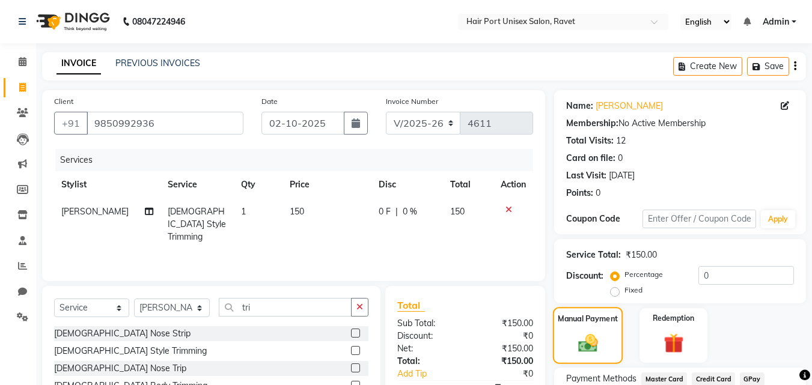
click at [580, 326] on div "Manual Payment" at bounding box center [588, 335] width 70 height 57
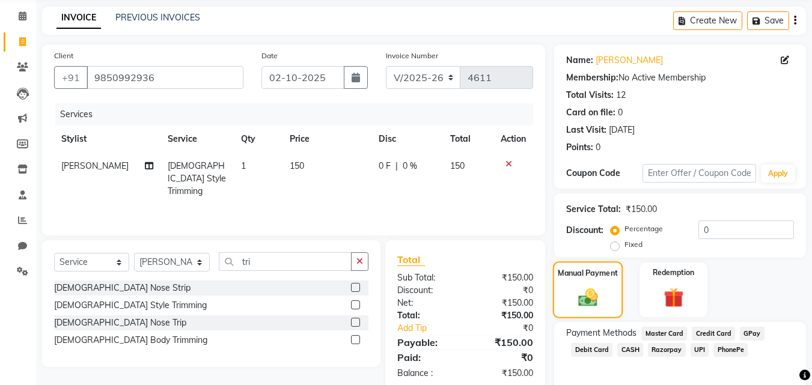
scroll to position [75, 0]
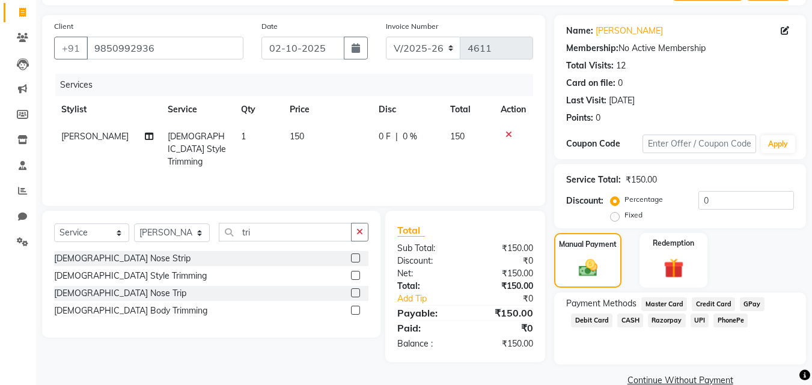
click at [746, 303] on span "GPay" at bounding box center [752, 304] width 25 height 14
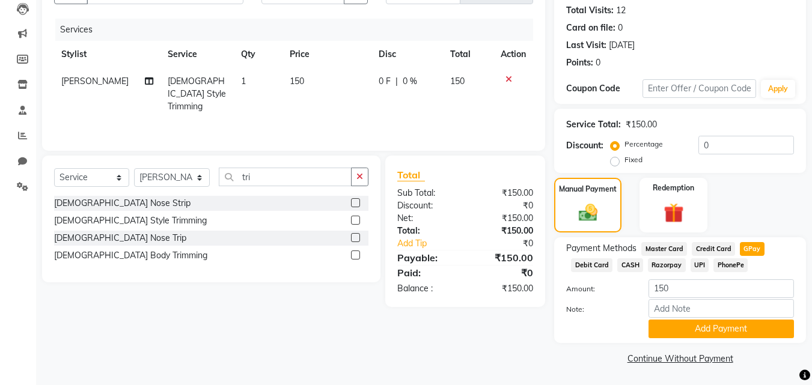
scroll to position [131, 0]
click at [747, 325] on button "Add Payment" at bounding box center [720, 328] width 145 height 19
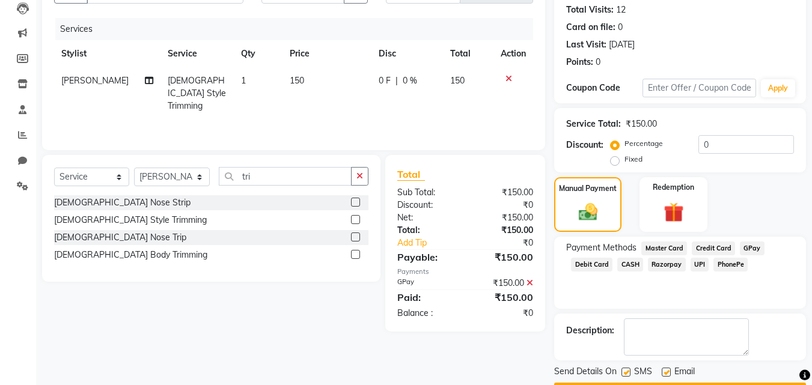
scroll to position [165, 0]
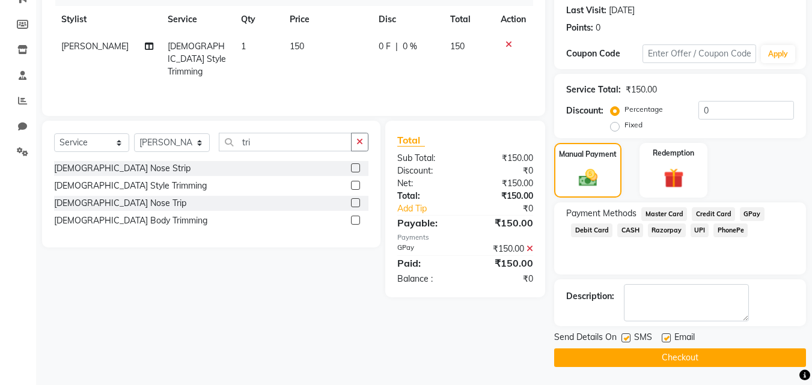
click at [711, 352] on button "Checkout" at bounding box center [680, 357] width 252 height 19
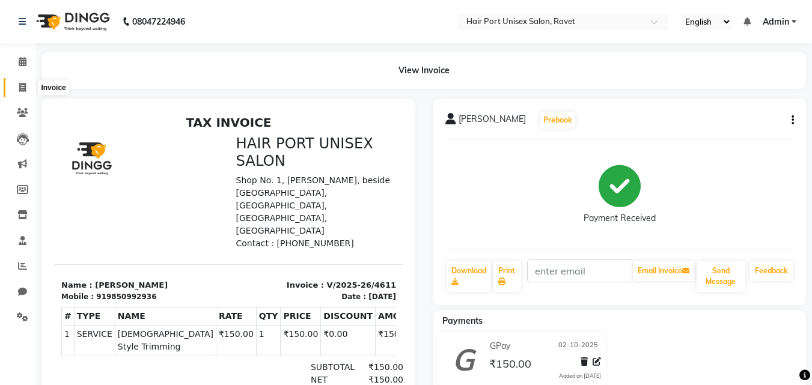
click at [25, 84] on icon at bounding box center [22, 87] width 7 height 9
select select "7015"
select select "service"
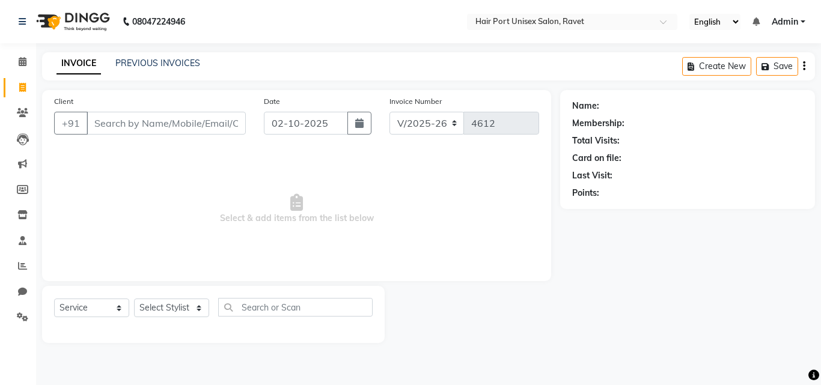
click at [150, 120] on input "Client" at bounding box center [166, 123] width 159 height 23
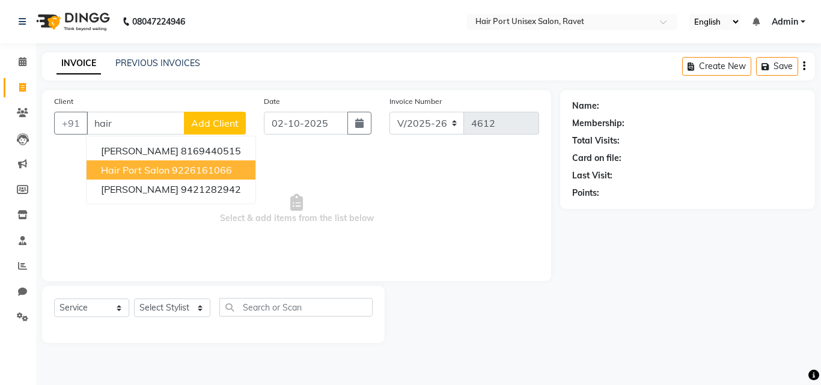
click at [163, 162] on button "Hair port salon 9226161066" at bounding box center [171, 169] width 169 height 19
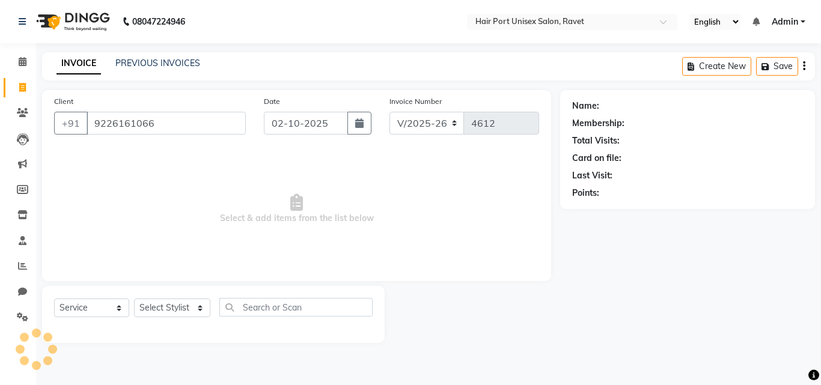
type input "9226161066"
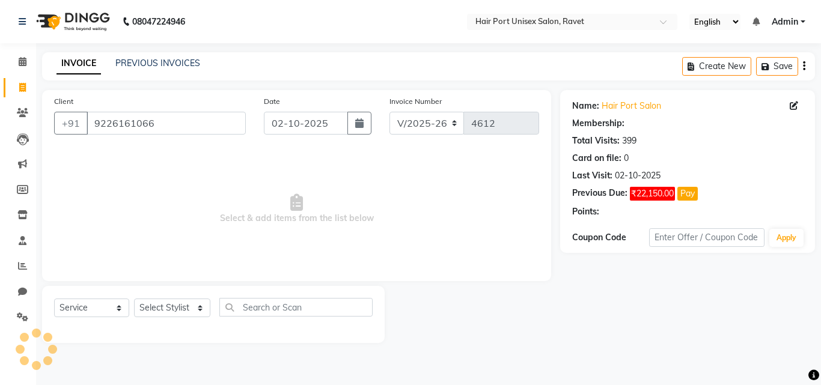
select select "1: Object"
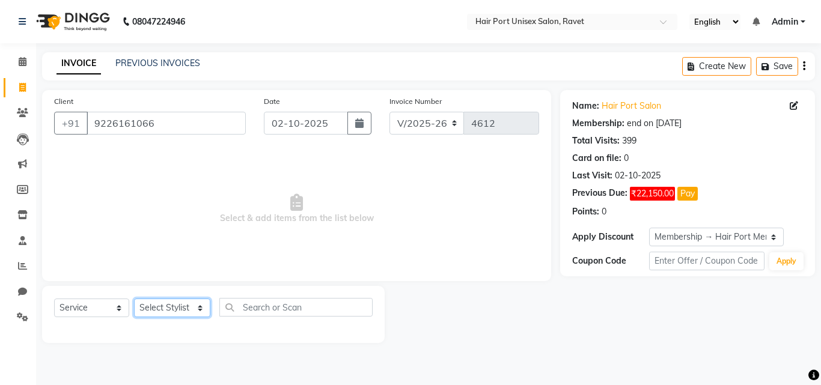
click at [150, 314] on select "Select Stylist [PERSON_NAME] [PERSON_NAME] [PERSON_NAME] [PERSON_NAME] [PERSON_…" at bounding box center [172, 308] width 76 height 19
select select "58691"
click at [134, 299] on select "Select Stylist [PERSON_NAME] [PERSON_NAME] [PERSON_NAME] [PERSON_NAME] [PERSON_…" at bounding box center [172, 308] width 76 height 19
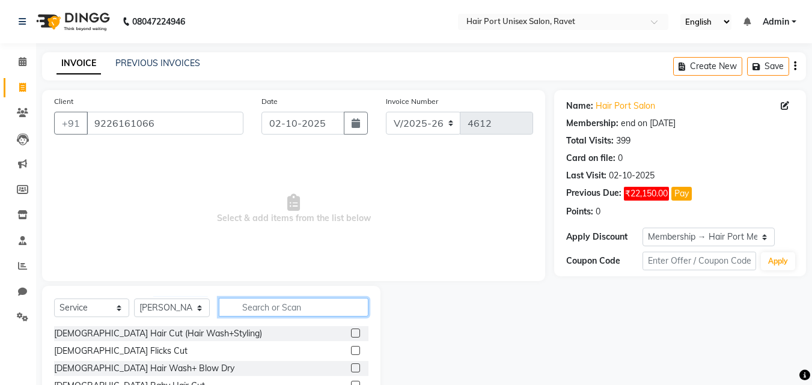
click at [254, 308] on input "text" at bounding box center [294, 307] width 150 height 19
type input "thr"
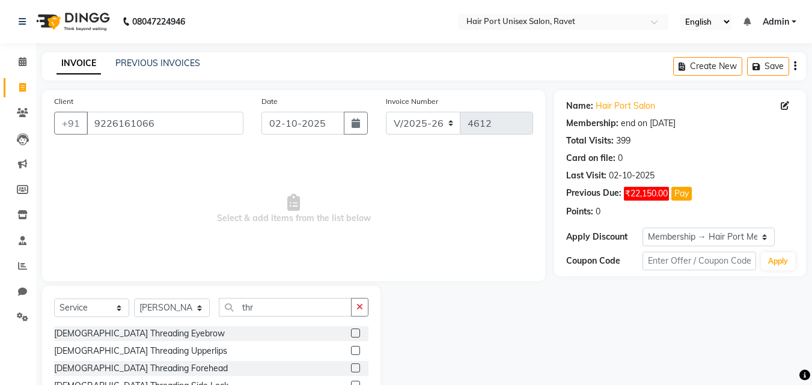
click at [351, 329] on label at bounding box center [355, 333] width 9 height 9
click at [351, 330] on input "checkbox" at bounding box center [355, 334] width 8 height 8
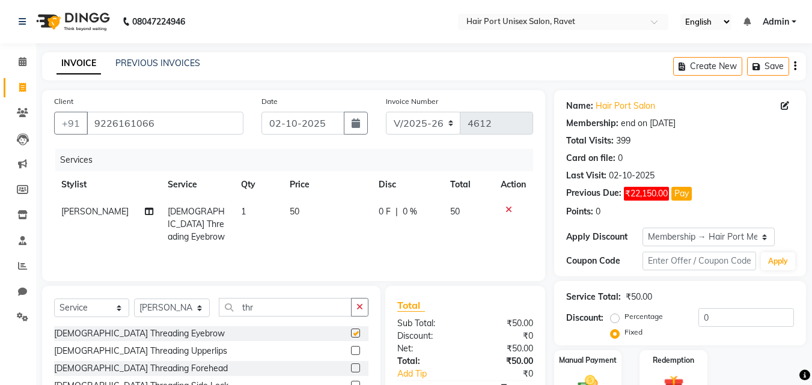
checkbox input "false"
click at [289, 300] on input "thr" at bounding box center [285, 307] width 133 height 19
type input "t"
type input "wax"
click at [312, 330] on div "[DEMOGRAPHIC_DATA] Rica Wax Underarms" at bounding box center [211, 333] width 314 height 15
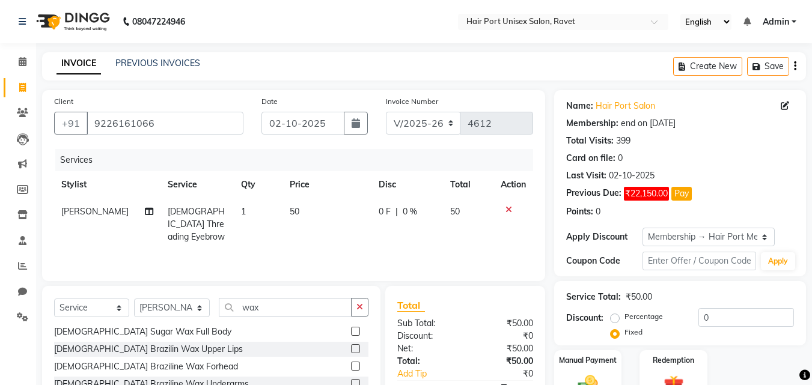
scroll to position [264, 0]
click at [351, 345] on label at bounding box center [355, 347] width 9 height 9
click at [351, 345] on input "checkbox" at bounding box center [355, 348] width 8 height 8
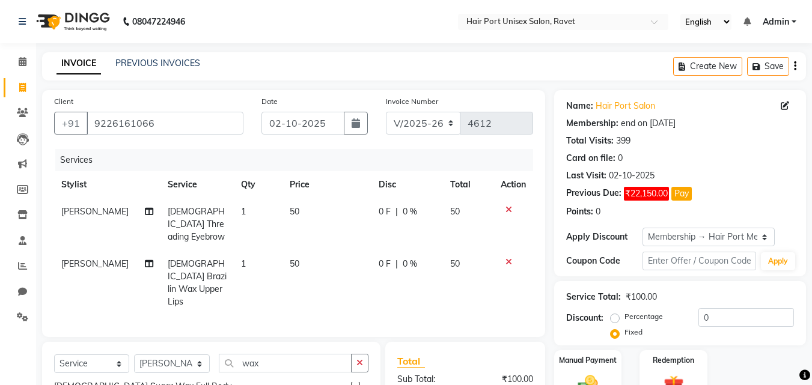
checkbox input "false"
click at [288, 251] on td "50" at bounding box center [326, 283] width 89 height 65
select select "58691"
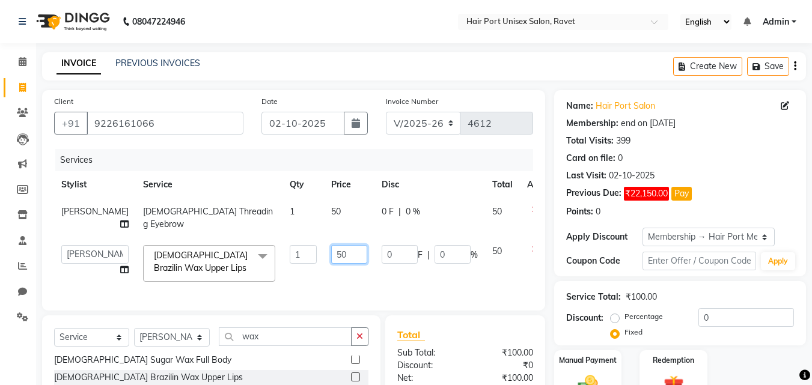
click at [331, 264] on input "50" at bounding box center [349, 254] width 36 height 19
type input "5"
type input "80"
click at [333, 281] on td "80" at bounding box center [349, 263] width 50 height 51
select select "58691"
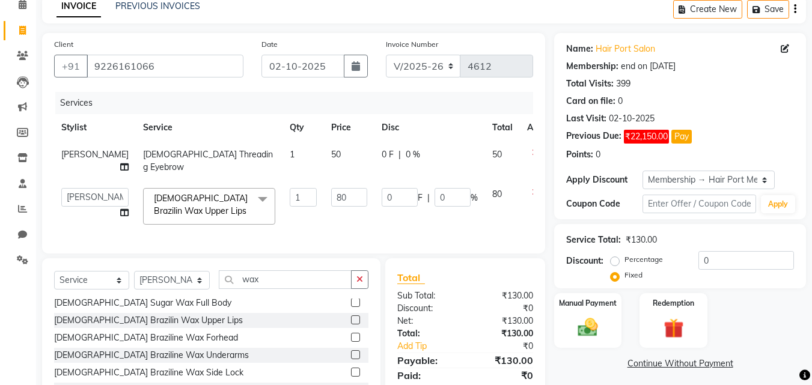
scroll to position [72, 0]
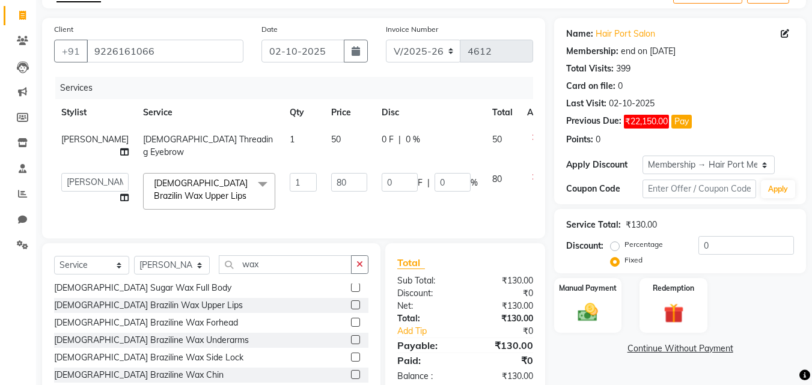
click at [281, 330] on div "[DEMOGRAPHIC_DATA] Braziline Wax Forhead" at bounding box center [211, 322] width 314 height 15
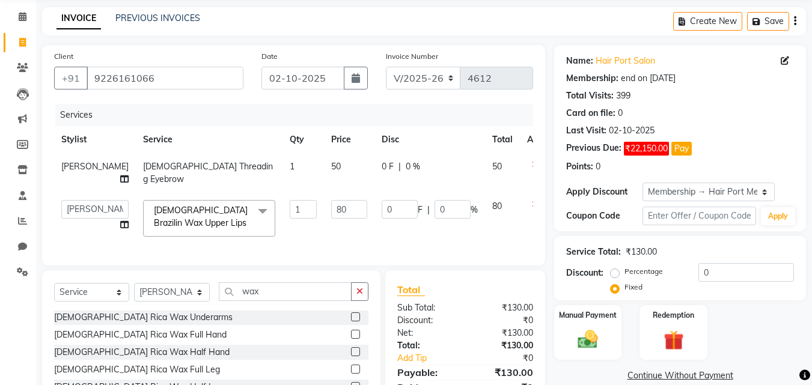
scroll to position [0, 0]
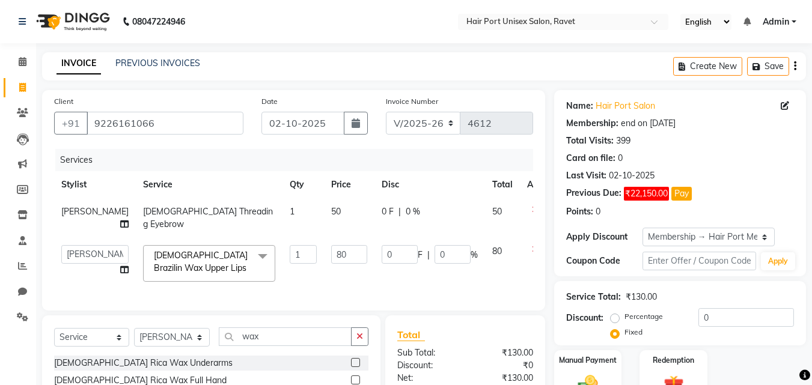
click at [305, 311] on div "Client [PHONE_NUMBER] Date [DATE] Invoice Number V/2025 V/[PHONE_NUMBER] Servic…" at bounding box center [293, 200] width 503 height 220
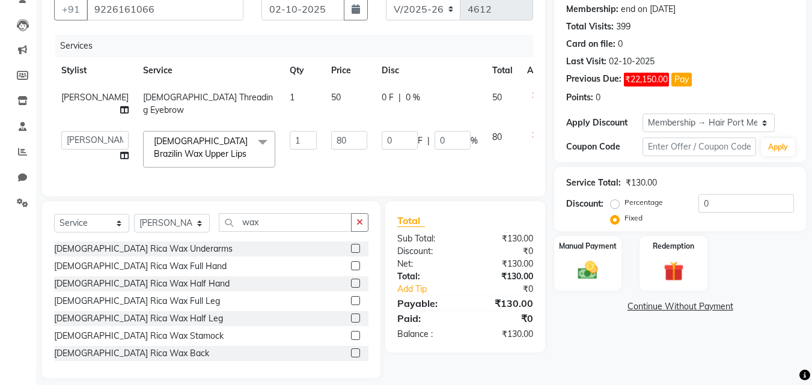
scroll to position [147, 0]
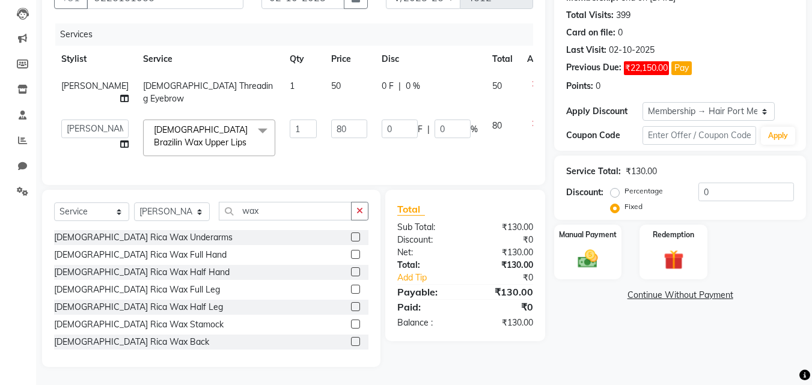
click at [351, 235] on label at bounding box center [355, 236] width 9 height 9
click at [351, 235] on input "checkbox" at bounding box center [355, 238] width 8 height 8
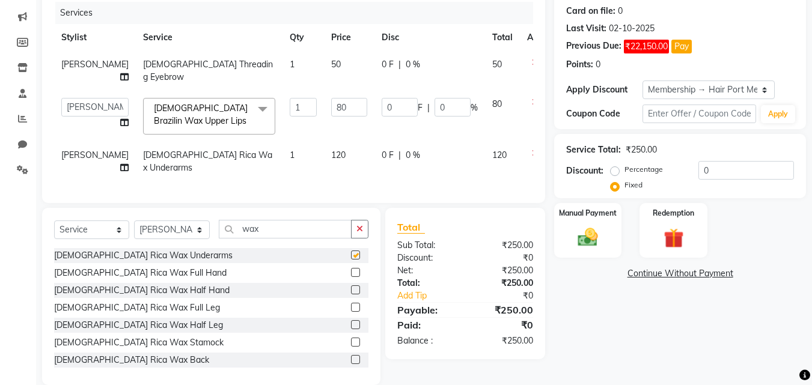
checkbox input "false"
click at [558, 258] on div "Manual Payment" at bounding box center [588, 230] width 70 height 57
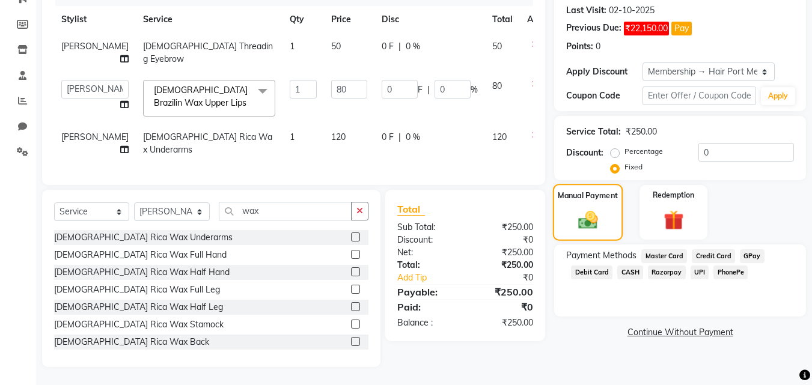
scroll to position [199, 0]
click at [693, 266] on span "UPI" at bounding box center [699, 273] width 19 height 14
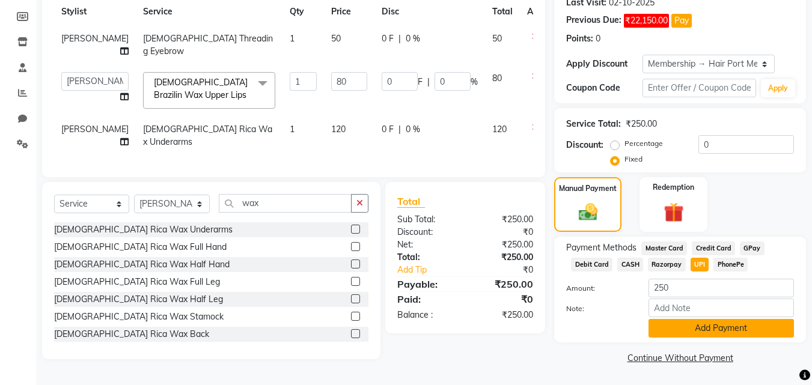
click at [680, 319] on button "Add Payment" at bounding box center [720, 328] width 145 height 19
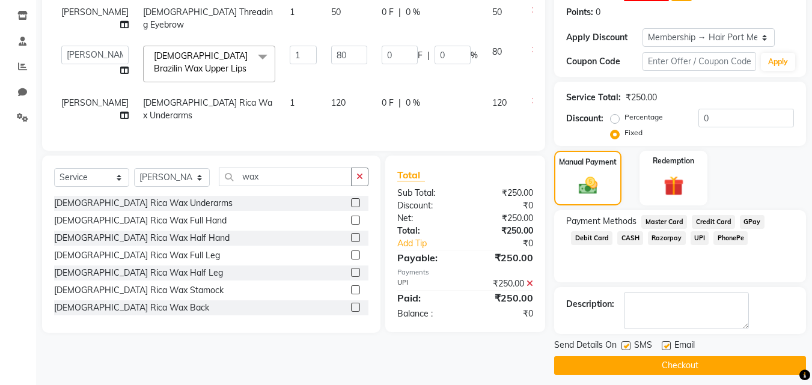
click at [618, 364] on button "Checkout" at bounding box center [680, 365] width 252 height 19
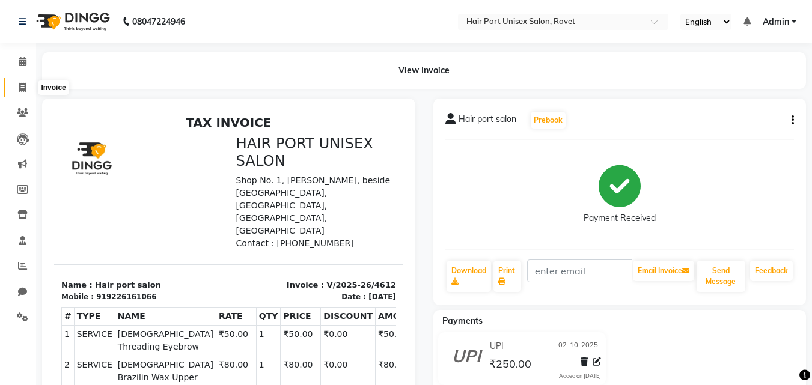
click at [19, 86] on icon at bounding box center [22, 87] width 7 height 9
select select "service"
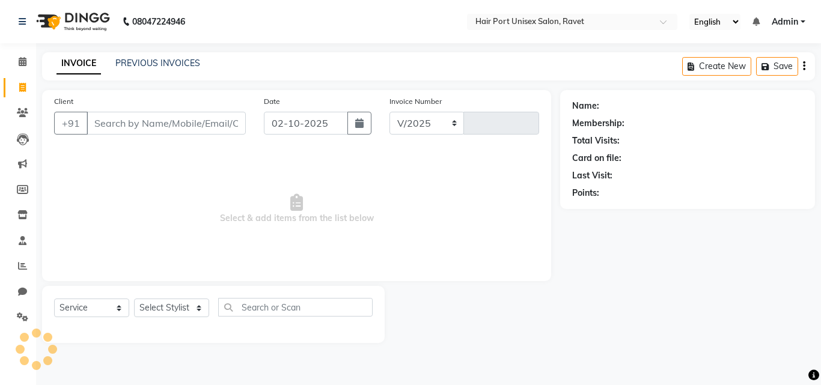
select select "7015"
type input "4613"
click at [124, 125] on input "Client" at bounding box center [166, 123] width 159 height 23
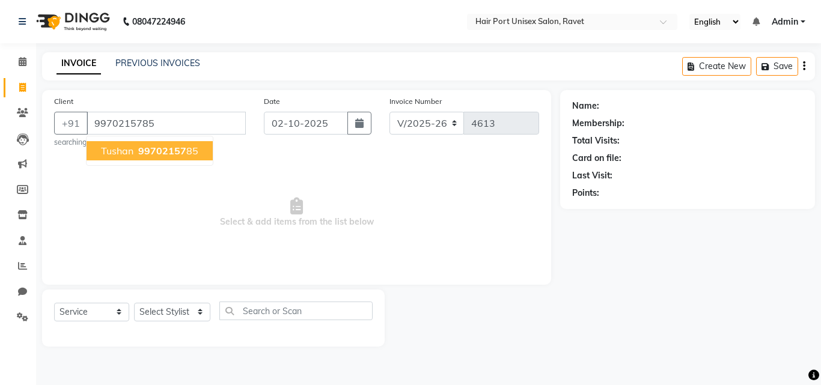
type input "9970215785"
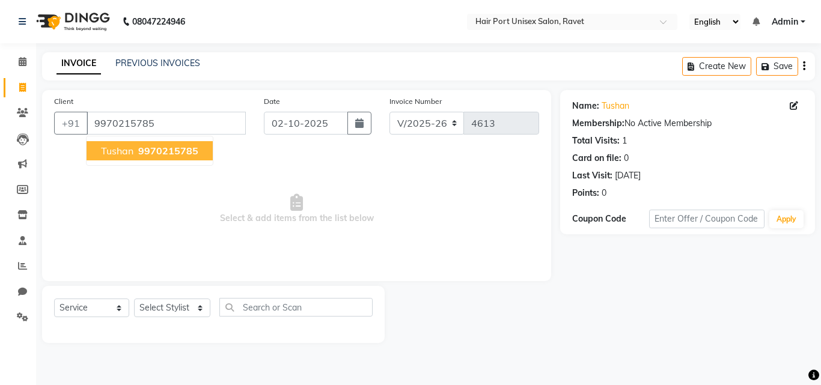
click at [132, 154] on span "tushan" at bounding box center [117, 151] width 32 height 12
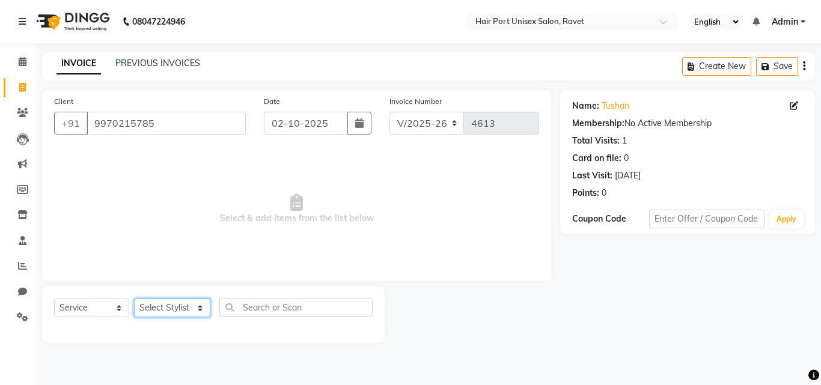
click at [186, 308] on select "Select Stylist [PERSON_NAME] [PERSON_NAME] [PERSON_NAME] [PERSON_NAME] [PERSON_…" at bounding box center [172, 308] width 76 height 19
select select "58688"
click at [134, 299] on select "Select Stylist [PERSON_NAME] [PERSON_NAME] [PERSON_NAME] [PERSON_NAME] [PERSON_…" at bounding box center [172, 308] width 76 height 19
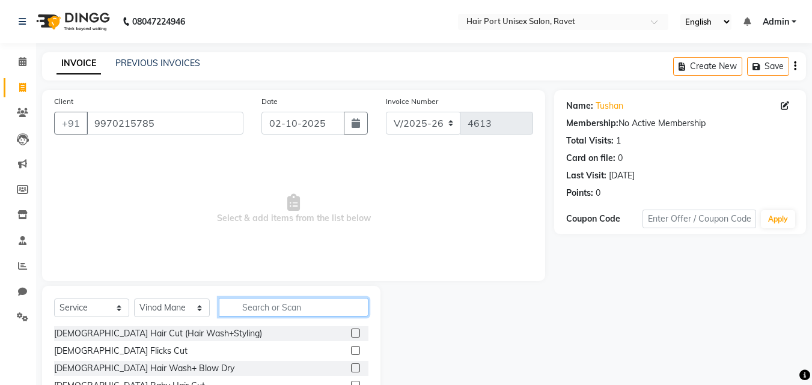
click at [258, 305] on input "text" at bounding box center [294, 307] width 150 height 19
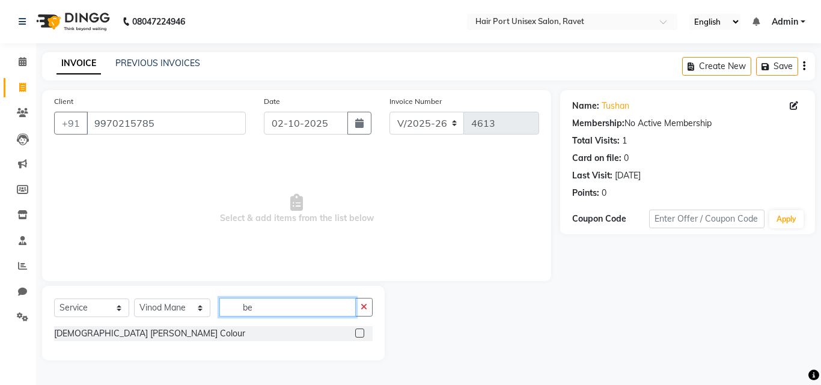
type input "b"
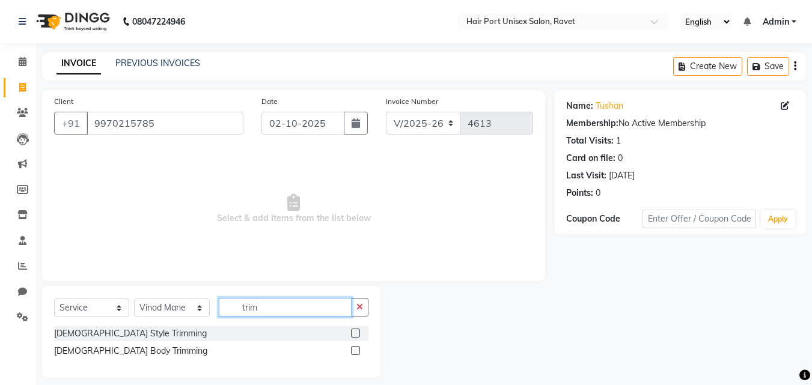
type input "trim"
click at [354, 330] on label at bounding box center [355, 333] width 9 height 9
click at [354, 330] on input "checkbox" at bounding box center [355, 334] width 8 height 8
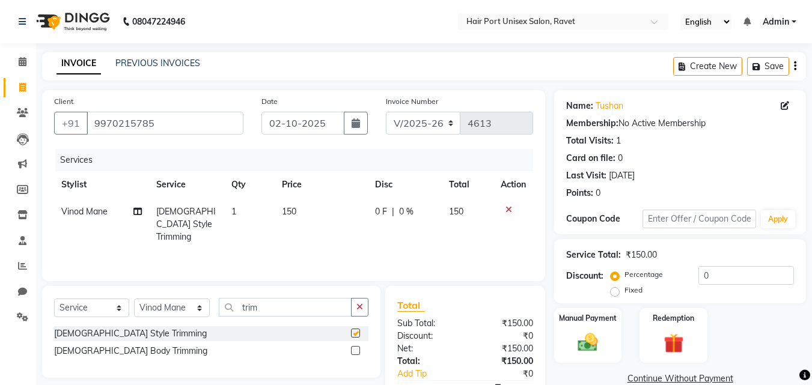
checkbox input "false"
click at [592, 326] on div "Manual Payment" at bounding box center [588, 335] width 70 height 57
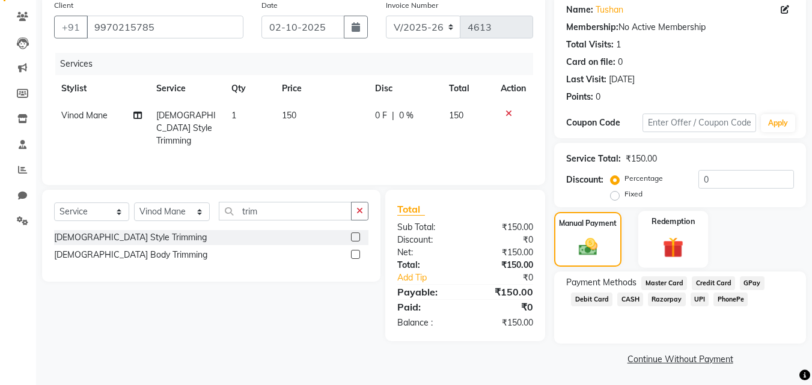
scroll to position [97, 0]
click at [752, 279] on span "GPay" at bounding box center [752, 282] width 25 height 14
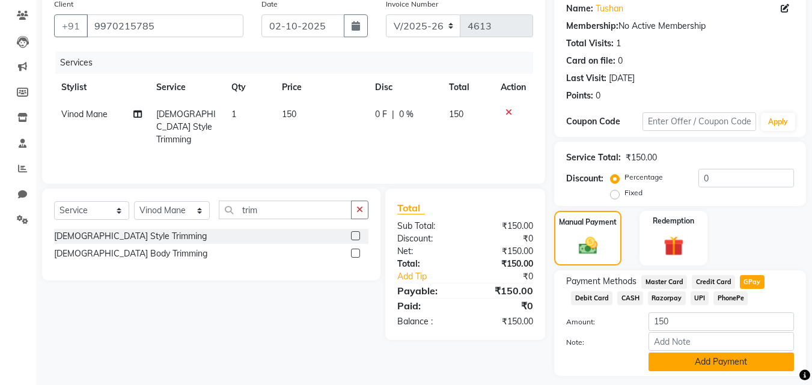
click at [740, 361] on button "Add Payment" at bounding box center [720, 362] width 145 height 19
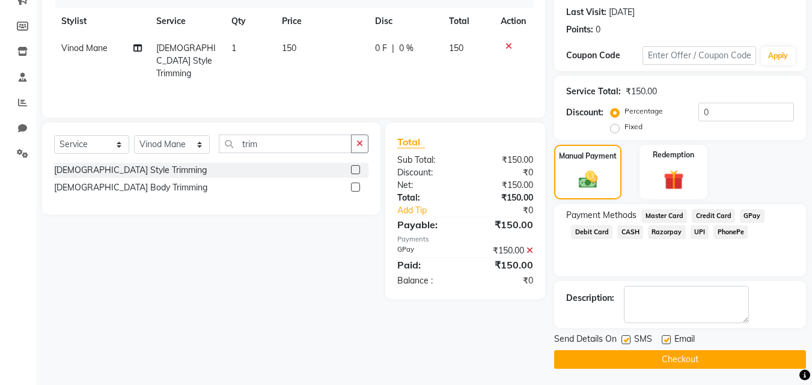
scroll to position [165, 0]
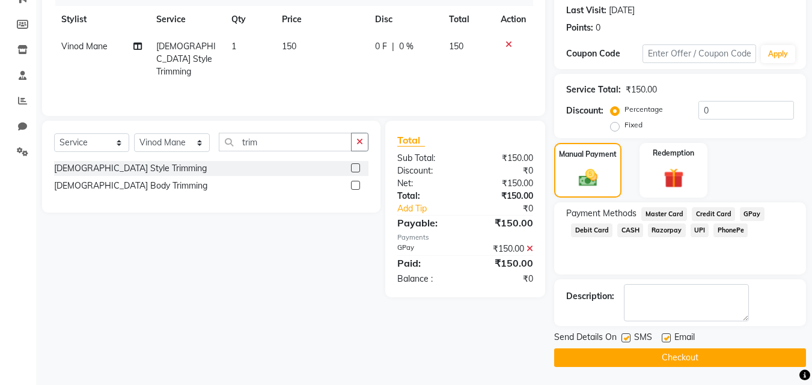
click at [713, 360] on button "Checkout" at bounding box center [680, 357] width 252 height 19
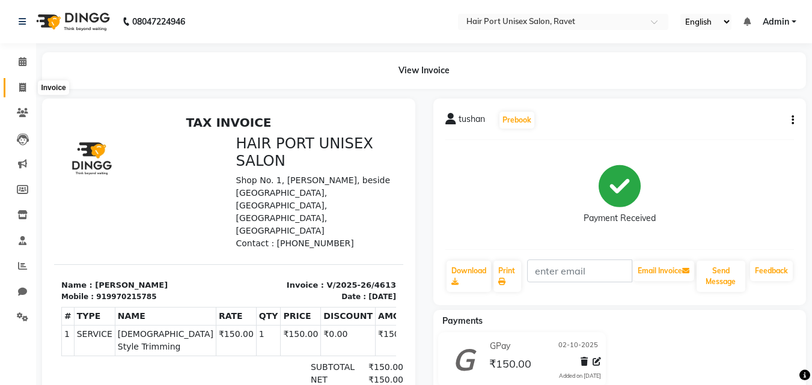
click at [19, 85] on icon at bounding box center [22, 87] width 7 height 9
select select "service"
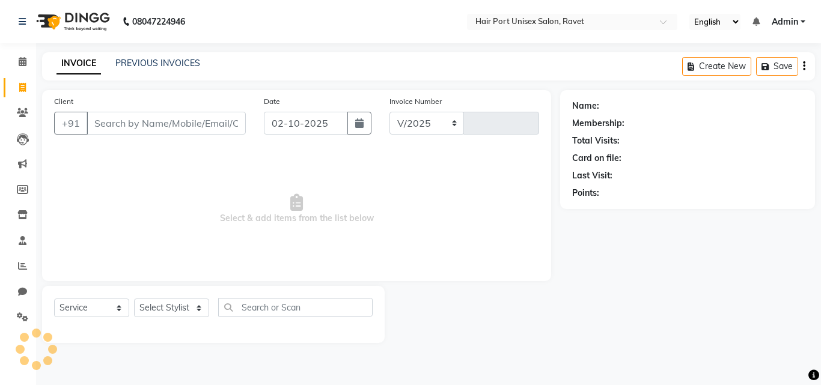
select select "7015"
type input "4614"
click at [108, 126] on input "Client" at bounding box center [166, 123] width 159 height 23
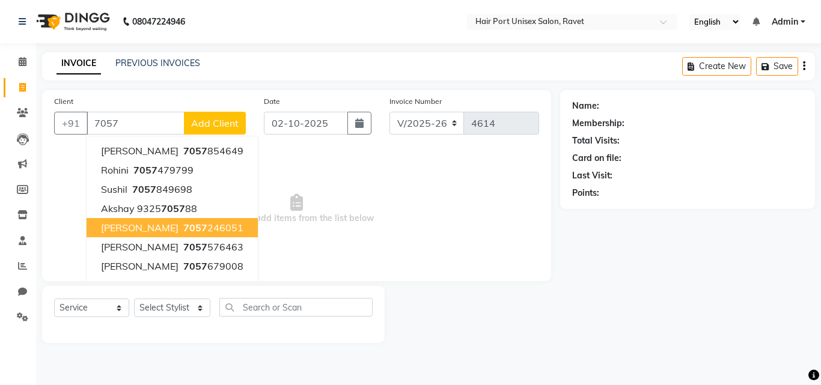
click at [164, 223] on span "[PERSON_NAME]" at bounding box center [139, 228] width 77 height 12
type input "7057246051"
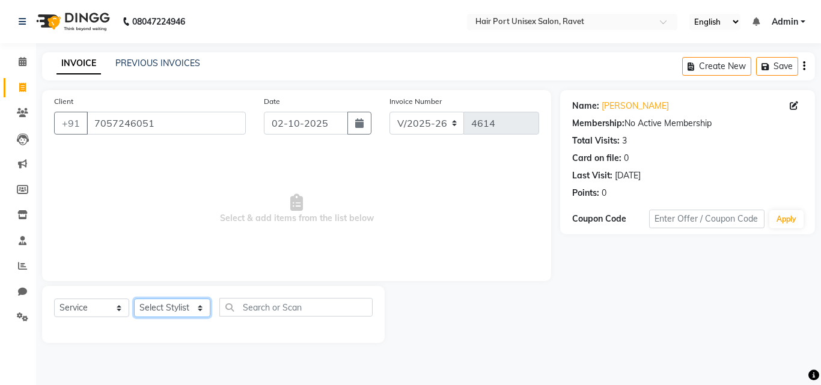
click at [196, 304] on select "Select Stylist [PERSON_NAME] [PERSON_NAME] [PERSON_NAME] [PERSON_NAME] [PERSON_…" at bounding box center [172, 308] width 76 height 19
select select "58691"
click at [134, 299] on select "Select Stylist [PERSON_NAME] [PERSON_NAME] [PERSON_NAME] [PERSON_NAME] [PERSON_…" at bounding box center [172, 308] width 76 height 19
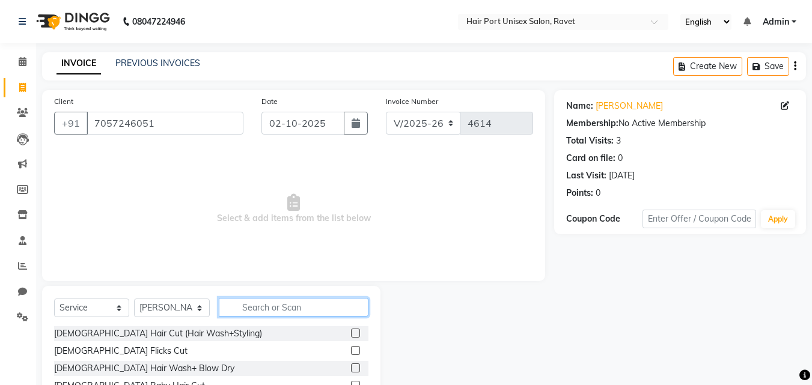
click at [237, 305] on input "text" at bounding box center [294, 307] width 150 height 19
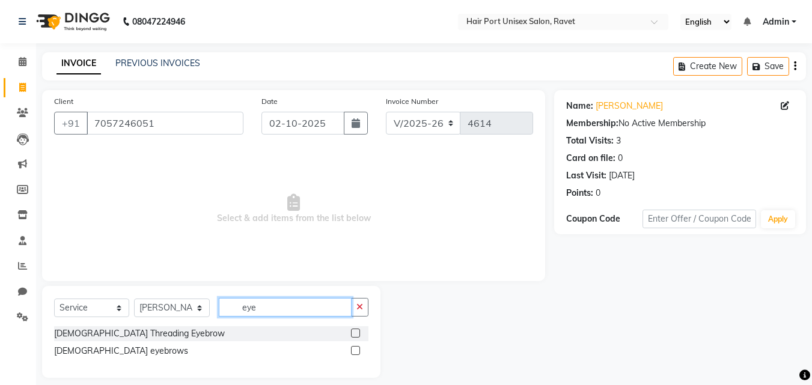
type input "eye"
click at [354, 335] on label at bounding box center [355, 333] width 9 height 9
click at [354, 335] on input "checkbox" at bounding box center [355, 334] width 8 height 8
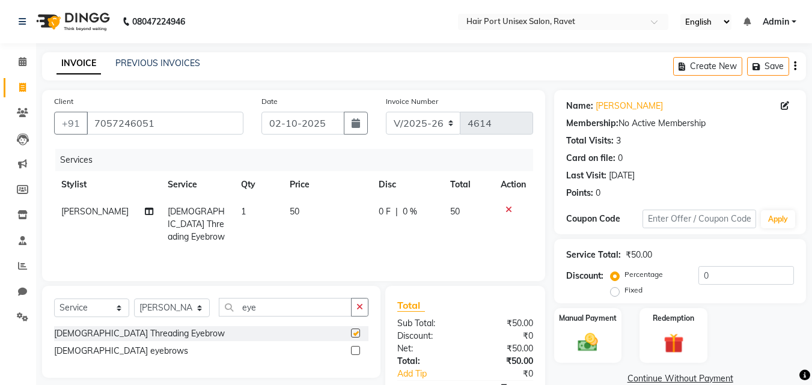
checkbox input "false"
click at [360, 309] on icon "button" at bounding box center [359, 307] width 7 height 8
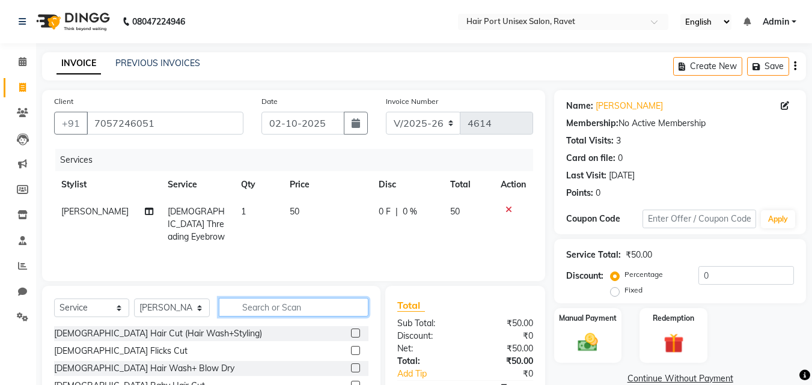
click at [312, 311] on input "text" at bounding box center [294, 307] width 150 height 19
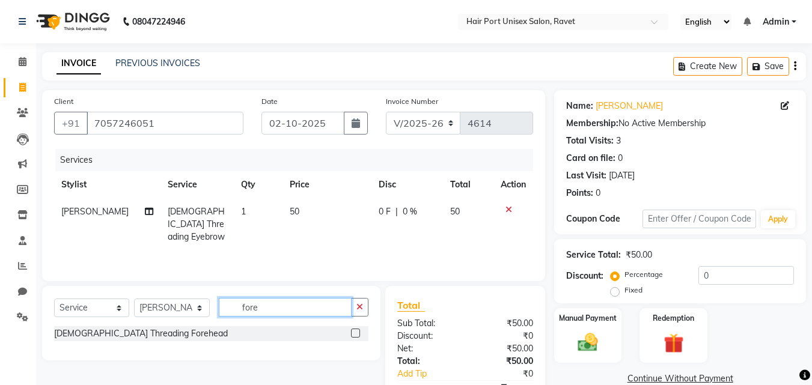
type input "fore"
click at [352, 331] on label at bounding box center [355, 333] width 9 height 9
click at [352, 331] on input "checkbox" at bounding box center [355, 334] width 8 height 8
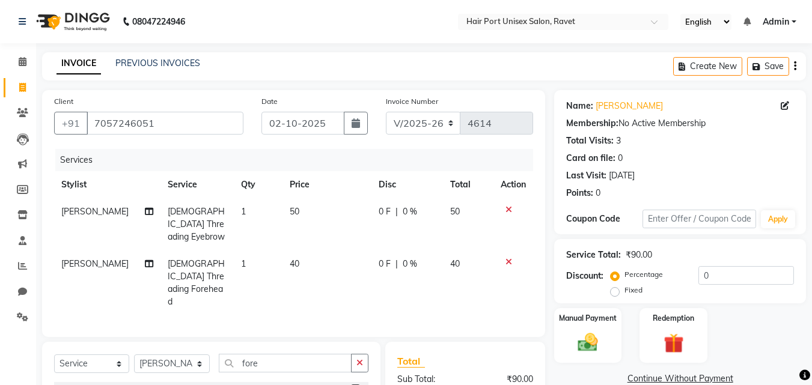
checkbox input "false"
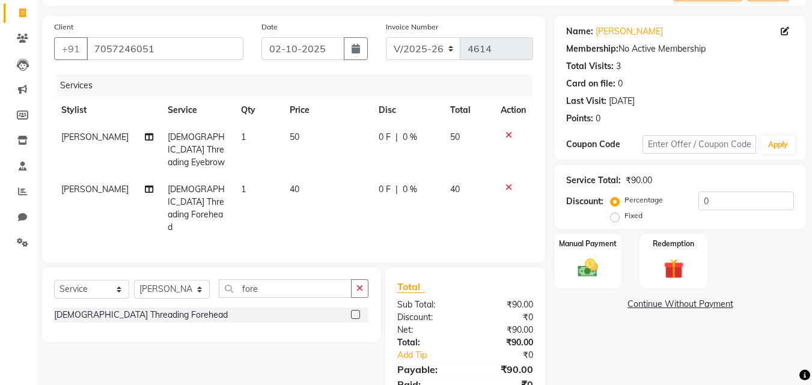
scroll to position [97, 0]
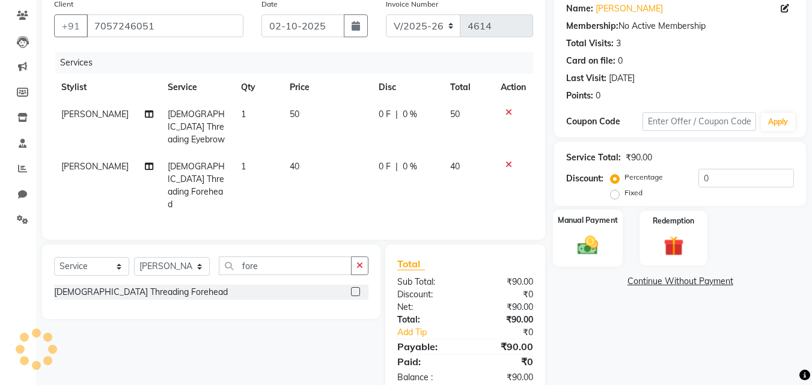
click at [577, 251] on img at bounding box center [588, 245] width 34 height 24
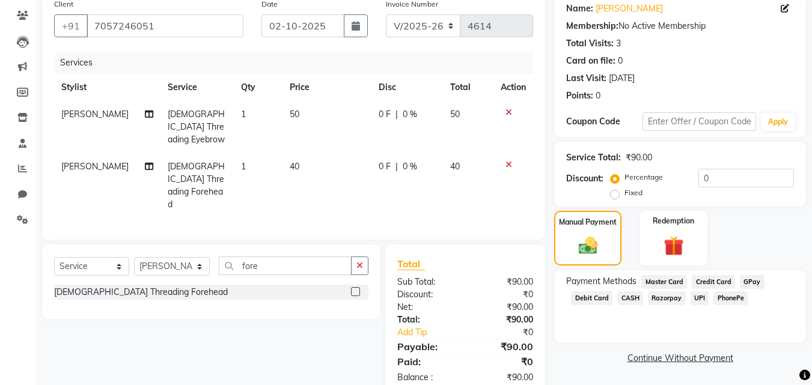
click at [720, 296] on span "PhonePe" at bounding box center [730, 298] width 34 height 14
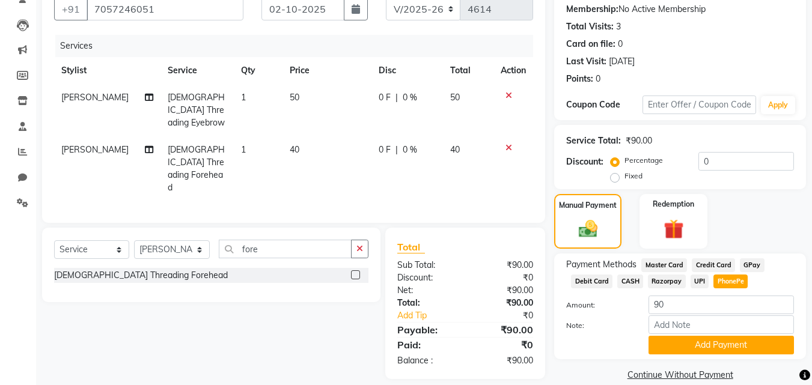
scroll to position [131, 0]
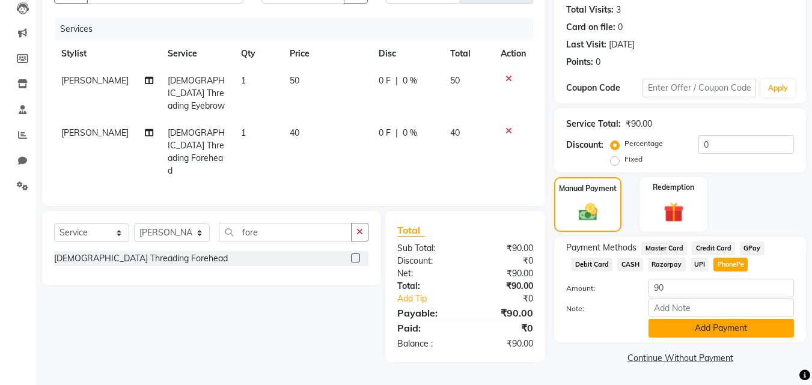
click at [714, 325] on button "Add Payment" at bounding box center [720, 328] width 145 height 19
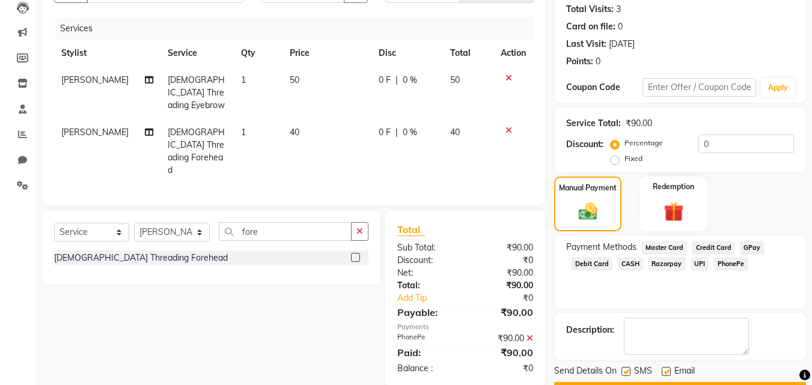
scroll to position [165, 0]
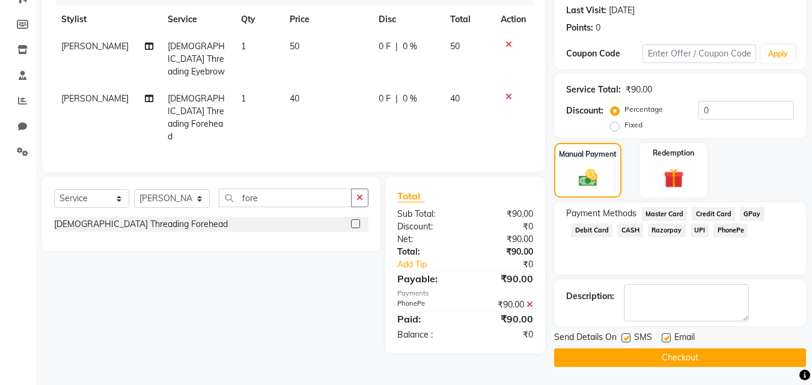
click at [704, 351] on button "Checkout" at bounding box center [680, 357] width 252 height 19
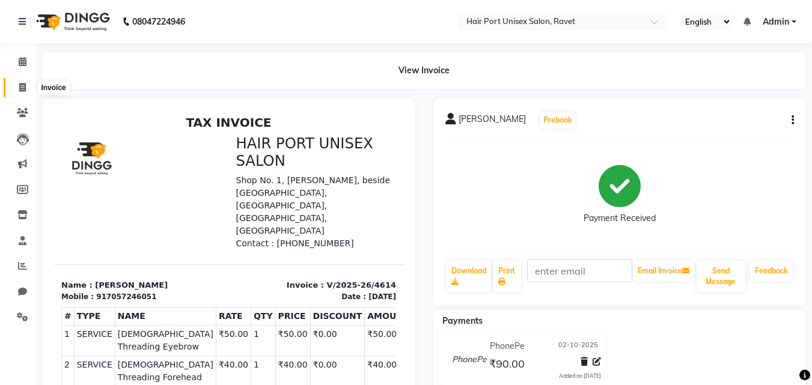
click at [20, 90] on icon at bounding box center [22, 87] width 7 height 9
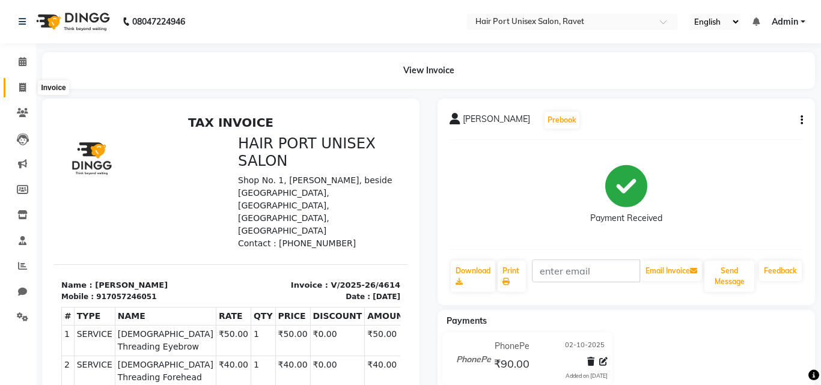
select select "service"
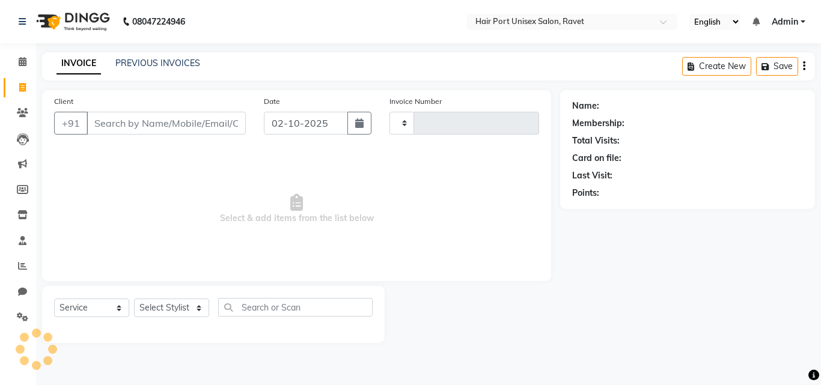
type input "4615"
select select "7015"
click at [125, 127] on input "Client" at bounding box center [166, 123] width 159 height 23
click at [177, 118] on input "Client" at bounding box center [166, 123] width 159 height 23
click at [203, 117] on input "Client" at bounding box center [166, 123] width 159 height 23
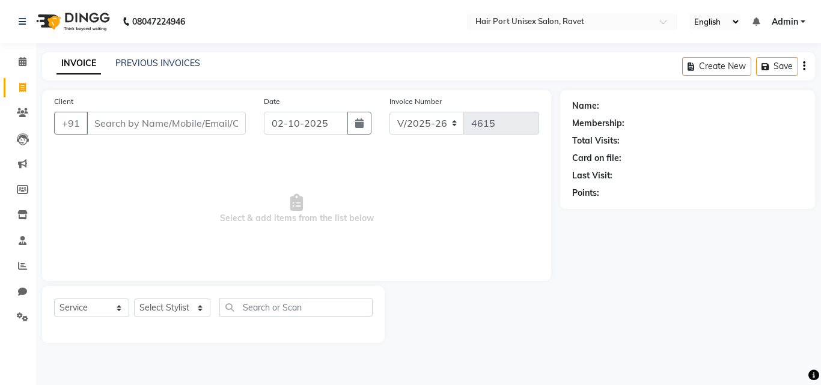
click at [190, 123] on input "Client" at bounding box center [166, 123] width 159 height 23
click at [179, 123] on input "Client" at bounding box center [166, 123] width 159 height 23
type input "c"
type input "9175457392"
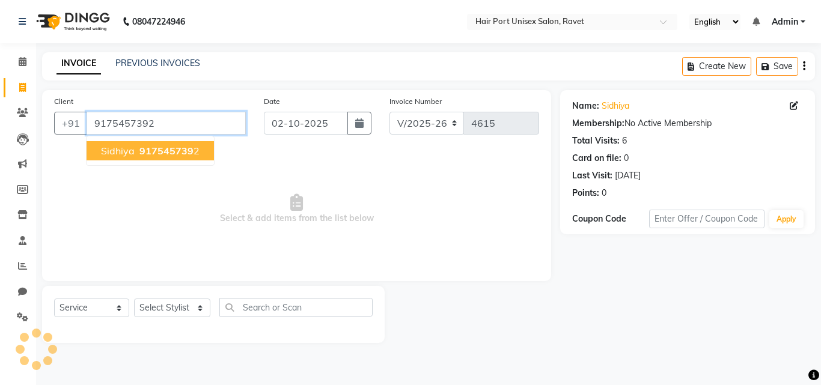
drag, startPoint x: 204, startPoint y: 122, endPoint x: 198, endPoint y: 139, distance: 18.6
click at [198, 135] on div "[PHONE_NUMBER] sidhiya 917545739 2" at bounding box center [150, 123] width 192 height 23
click at [180, 150] on span "917545739" at bounding box center [166, 151] width 54 height 12
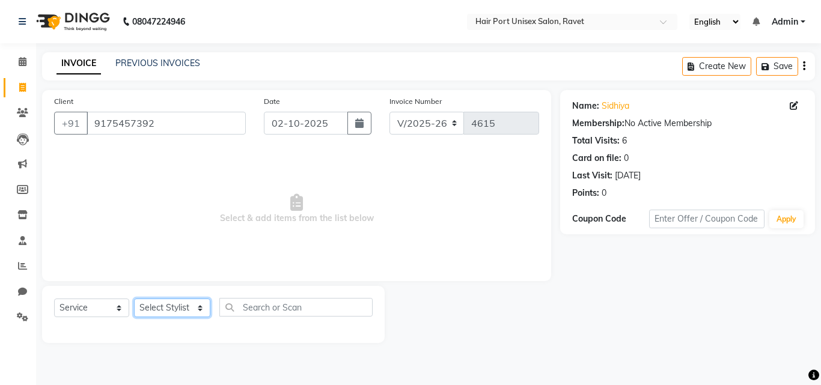
click at [197, 310] on select "Select Stylist [PERSON_NAME] [PERSON_NAME] [PERSON_NAME] [PERSON_NAME] [PERSON_…" at bounding box center [172, 308] width 76 height 19
select select "65581"
click at [134, 299] on select "Select Stylist [PERSON_NAME] [PERSON_NAME] [PERSON_NAME] [PERSON_NAME] [PERSON_…" at bounding box center [172, 308] width 76 height 19
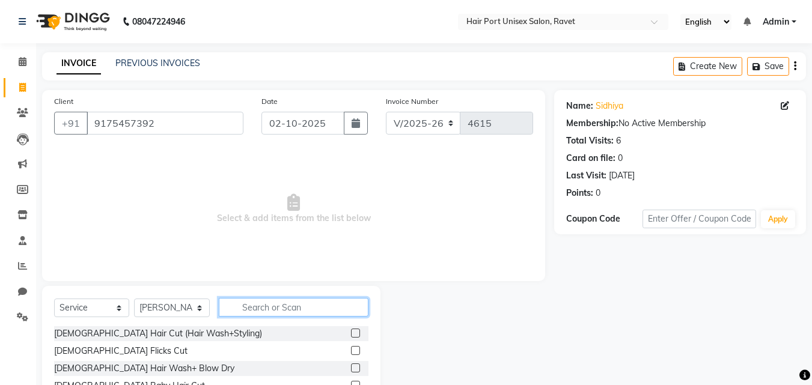
click at [279, 303] on input "text" at bounding box center [294, 307] width 150 height 19
type input "head mass"
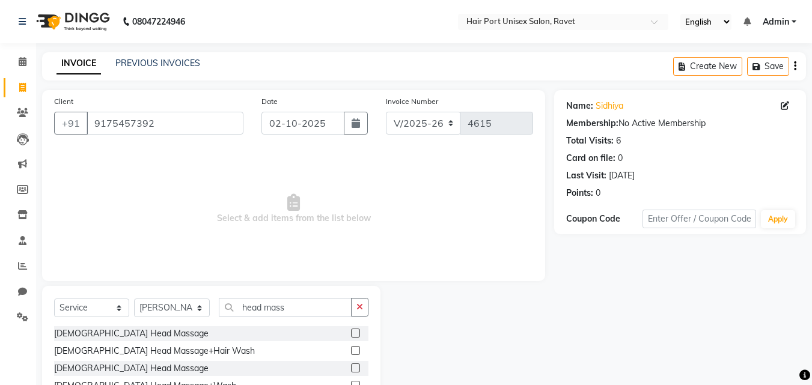
click at [355, 348] on label at bounding box center [355, 350] width 9 height 9
click at [355, 348] on input "checkbox" at bounding box center [355, 351] width 8 height 8
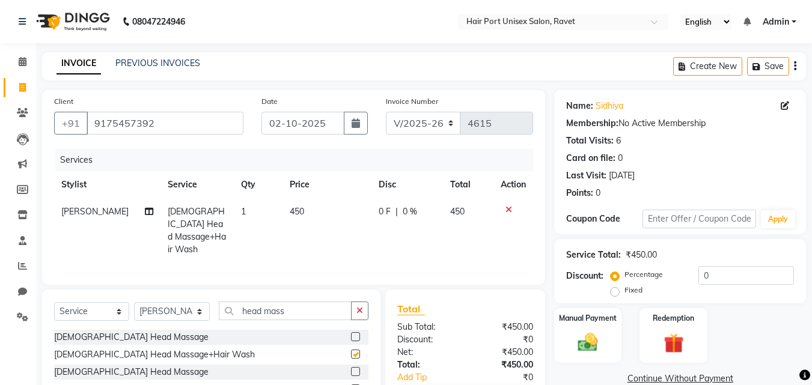
checkbox input "false"
click at [575, 341] on img at bounding box center [588, 342] width 34 height 24
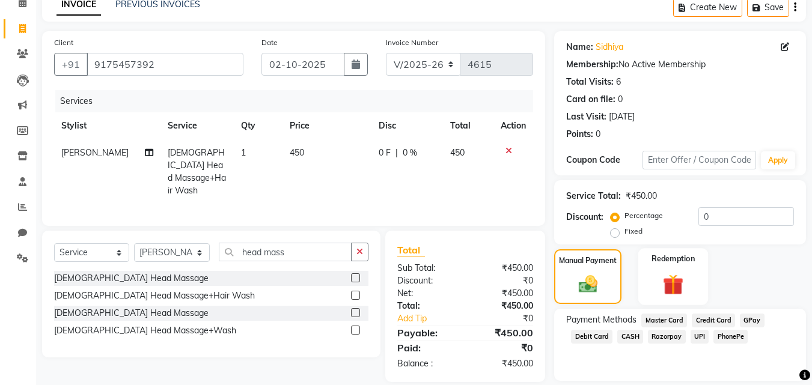
scroll to position [61, 0]
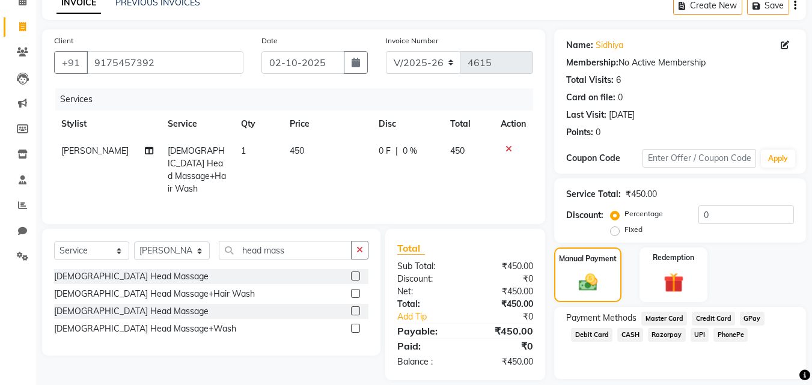
click at [749, 318] on span "GPay" at bounding box center [752, 319] width 25 height 14
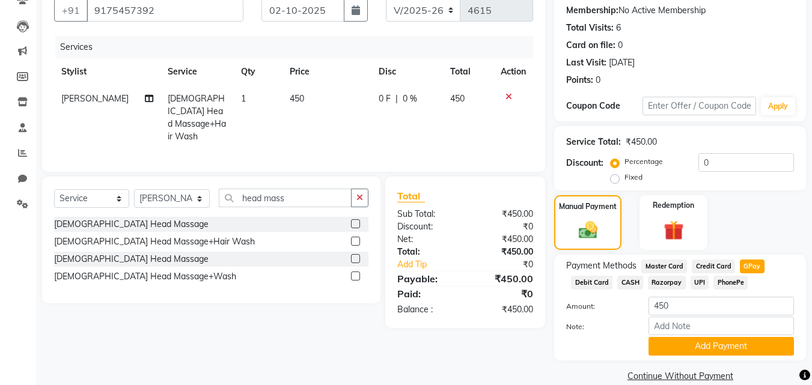
scroll to position [131, 0]
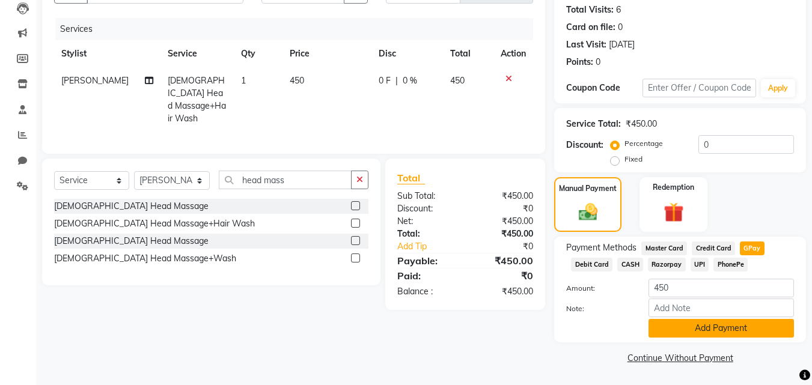
click at [741, 327] on button "Add Payment" at bounding box center [720, 328] width 145 height 19
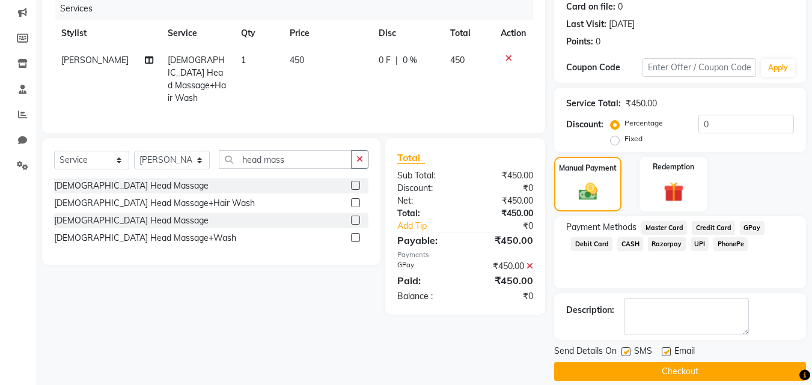
scroll to position [165, 0]
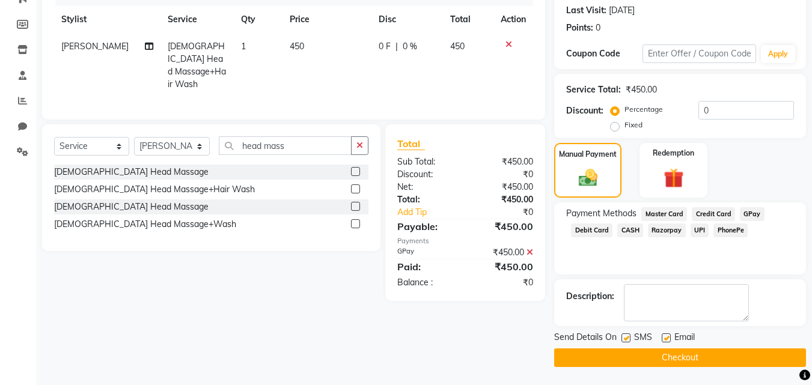
click at [703, 357] on button "Checkout" at bounding box center [680, 357] width 252 height 19
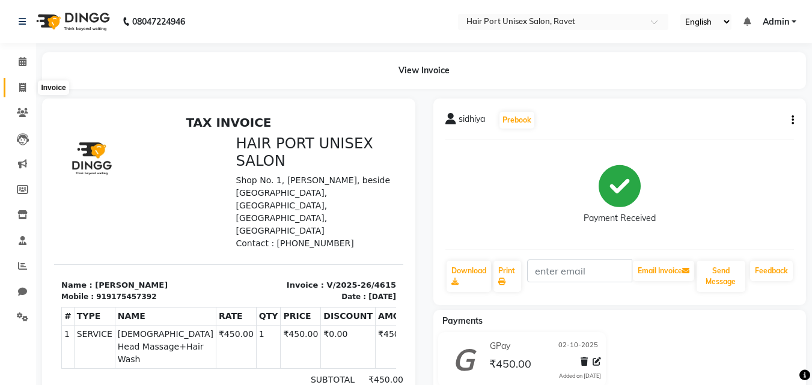
click at [20, 90] on icon at bounding box center [22, 87] width 7 height 9
select select "service"
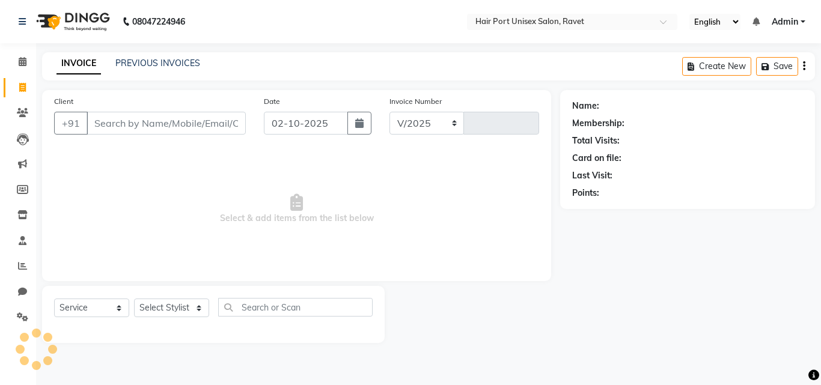
select select "7015"
type input "4616"
click at [123, 129] on input "Client" at bounding box center [166, 123] width 159 height 23
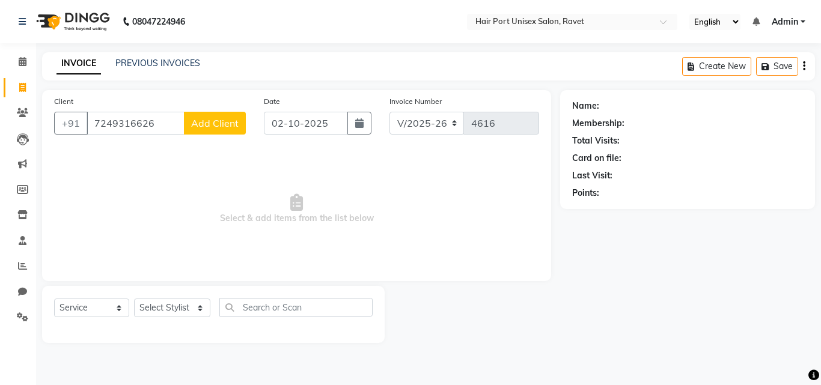
type input "7249316626"
click at [217, 120] on span "Add Client" at bounding box center [214, 123] width 47 height 12
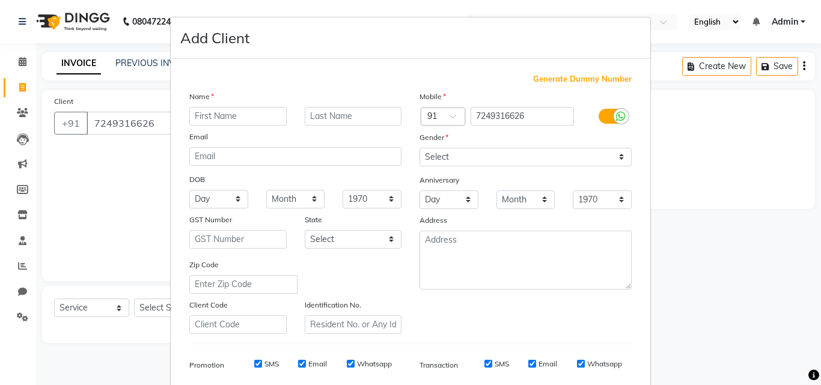
click at [250, 114] on input "text" at bounding box center [237, 116] width 97 height 19
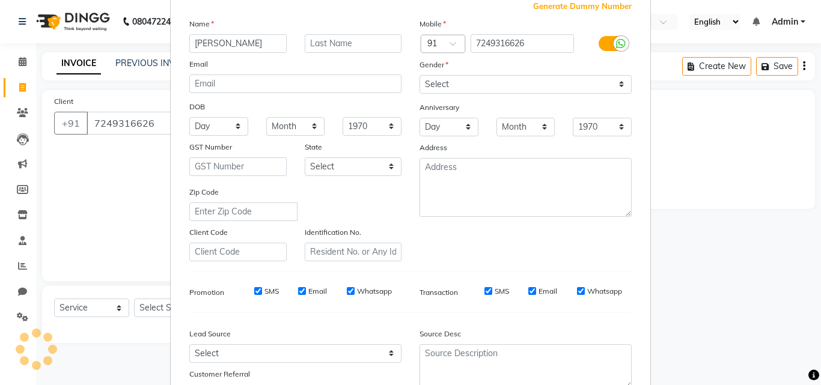
scroll to position [84, 0]
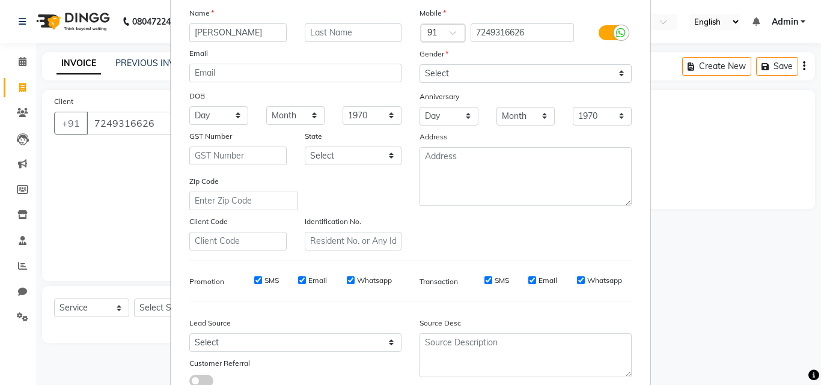
type input "[PERSON_NAME]"
click at [526, 70] on select "Select [DEMOGRAPHIC_DATA] [DEMOGRAPHIC_DATA] Other Prefer Not To Say" at bounding box center [525, 73] width 212 height 19
select select "[DEMOGRAPHIC_DATA]"
click at [419, 64] on select "Select [DEMOGRAPHIC_DATA] [DEMOGRAPHIC_DATA] Other Prefer Not To Say" at bounding box center [525, 73] width 212 height 19
drag, startPoint x: 470, startPoint y: 174, endPoint x: 375, endPoint y: 156, distance: 96.7
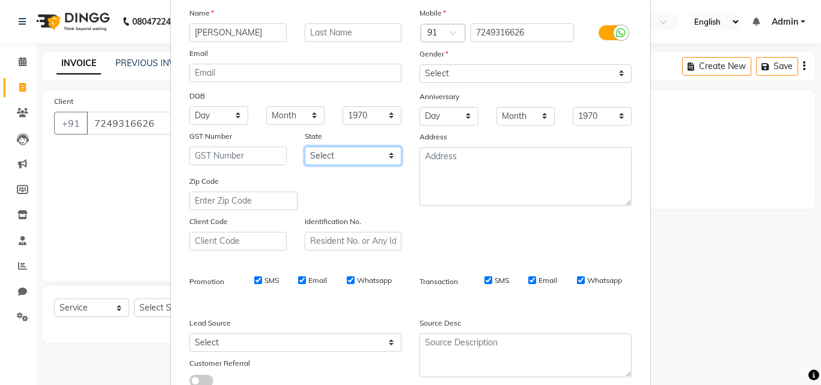
click at [375, 156] on select "Select [GEOGRAPHIC_DATA] [GEOGRAPHIC_DATA] [GEOGRAPHIC_DATA] [GEOGRAPHIC_DATA] …" at bounding box center [353, 156] width 97 height 19
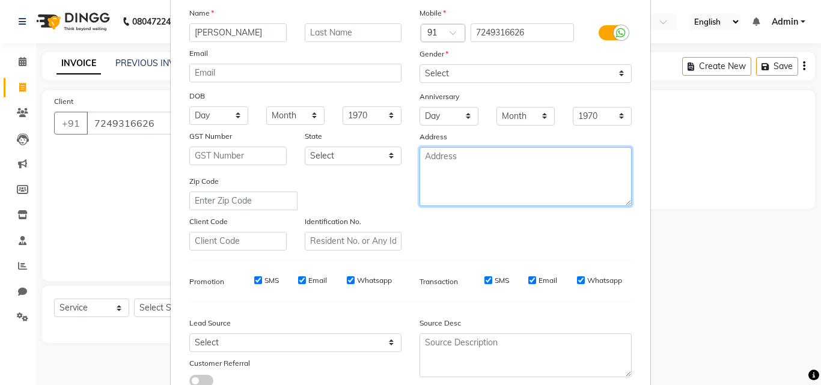
click at [517, 196] on textarea at bounding box center [525, 176] width 212 height 59
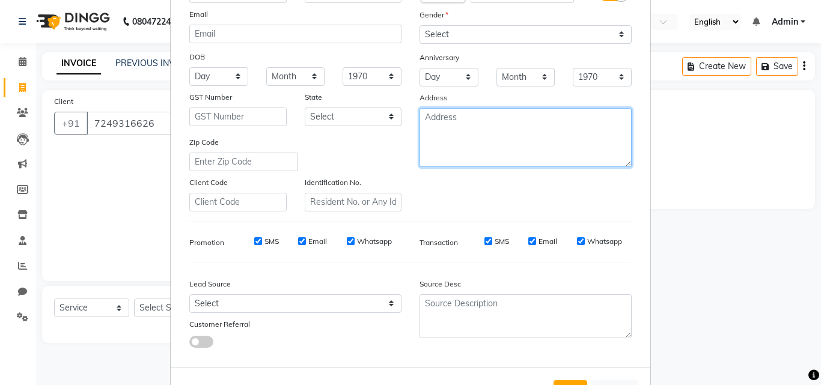
scroll to position [169, 0]
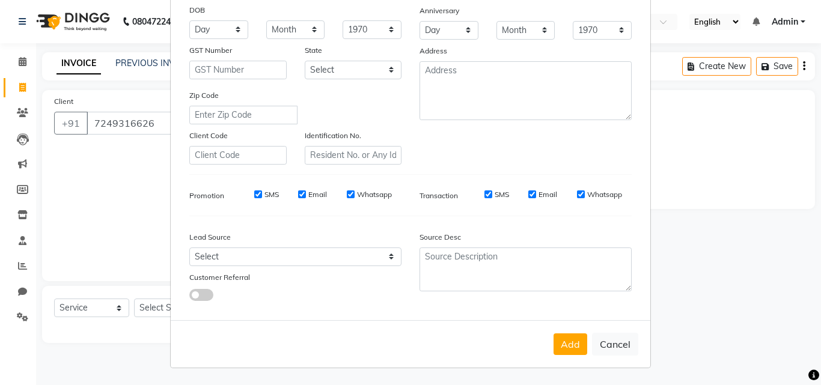
click at [114, 206] on ngb-modal-window "Add Client Generate Dummy Number Name [PERSON_NAME] Email DOB Day 01 02 03 04 0…" at bounding box center [410, 192] width 821 height 385
click at [556, 336] on button "Add" at bounding box center [570, 344] width 34 height 22
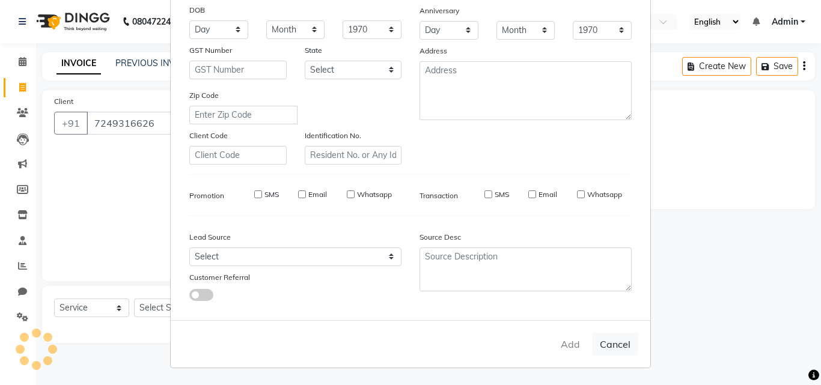
select select
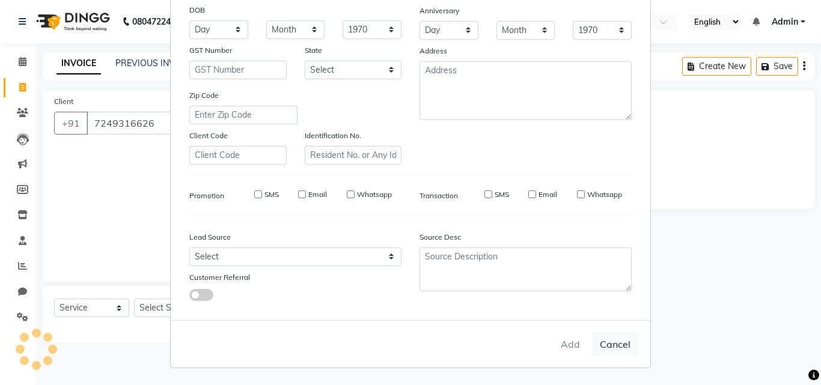
select select
checkbox input "false"
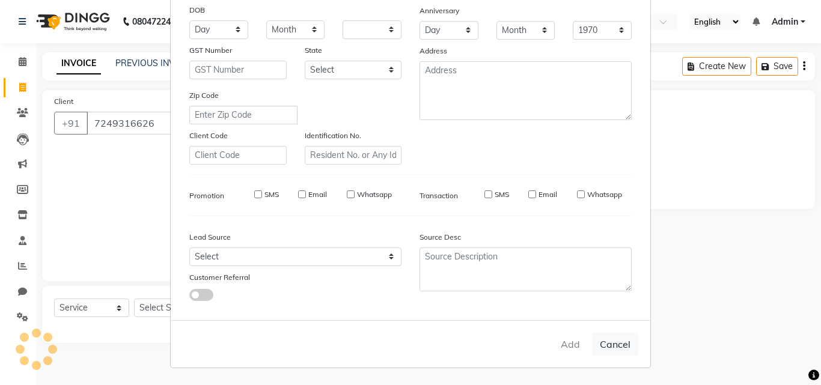
checkbox input "false"
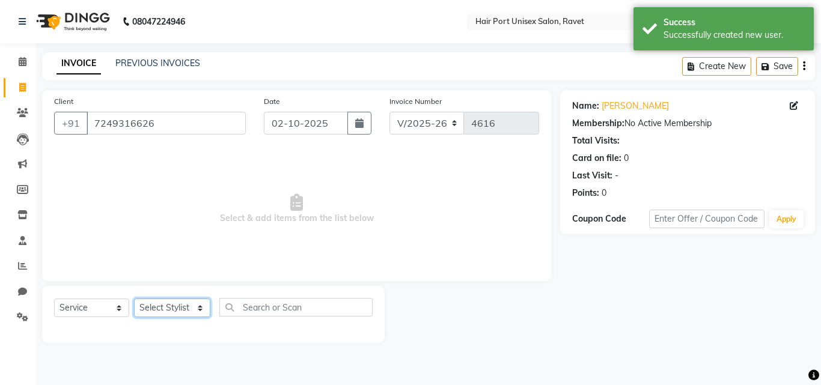
click at [202, 306] on select "Select Stylist [PERSON_NAME] [PERSON_NAME] [PERSON_NAME] [PERSON_NAME] [PERSON_…" at bounding box center [172, 308] width 76 height 19
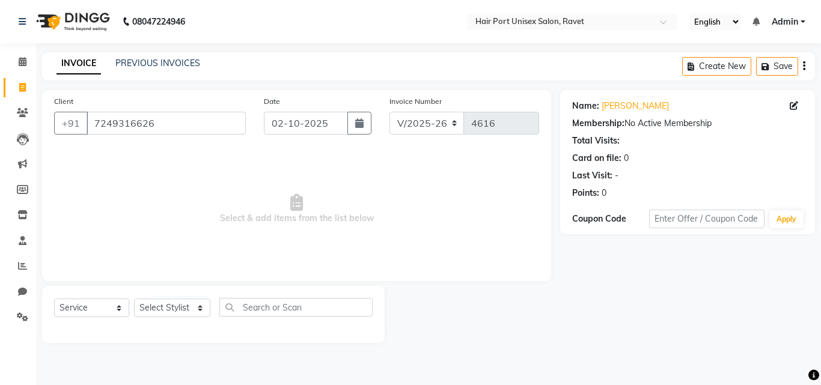
click at [311, 48] on div "08047224946 Select Location × Hair [GEOGRAPHIC_DATA] Salon, Ravet English ENGLI…" at bounding box center [410, 192] width 821 height 385
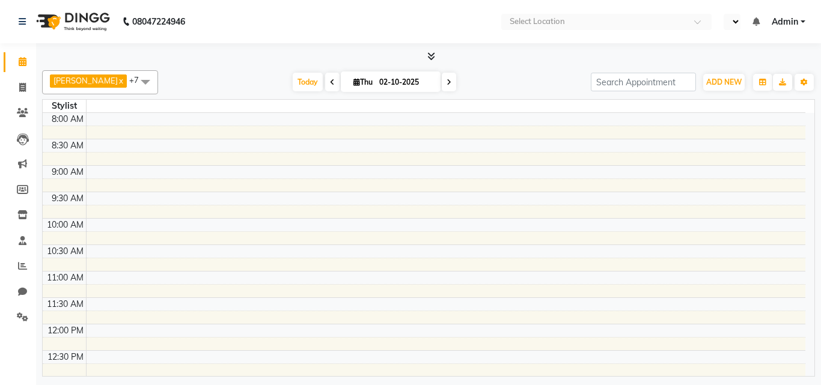
select select "en"
